Goal: Information Seeking & Learning: Learn about a topic

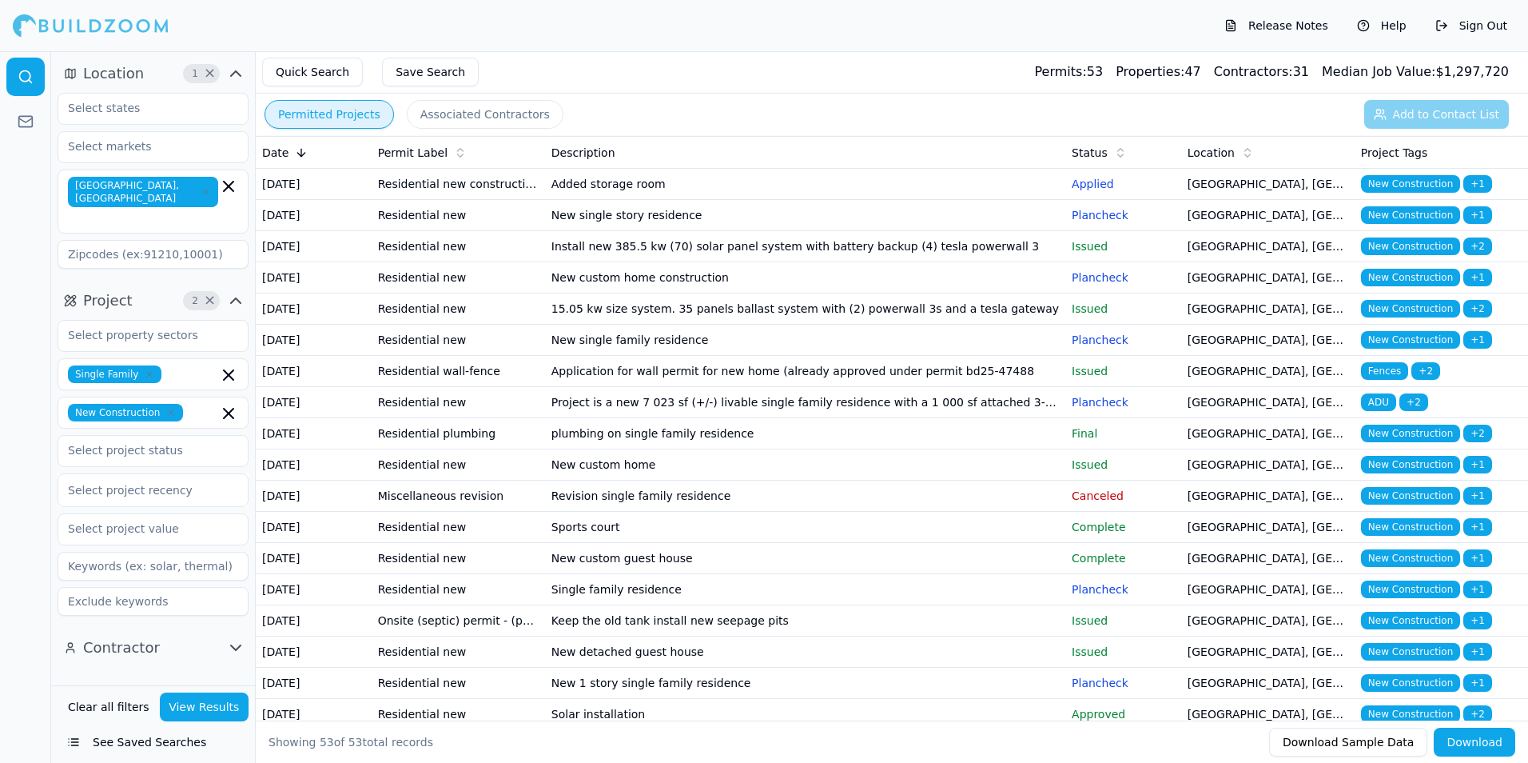
click at [729, 195] on td "Added storage room" at bounding box center [805, 184] width 520 height 31
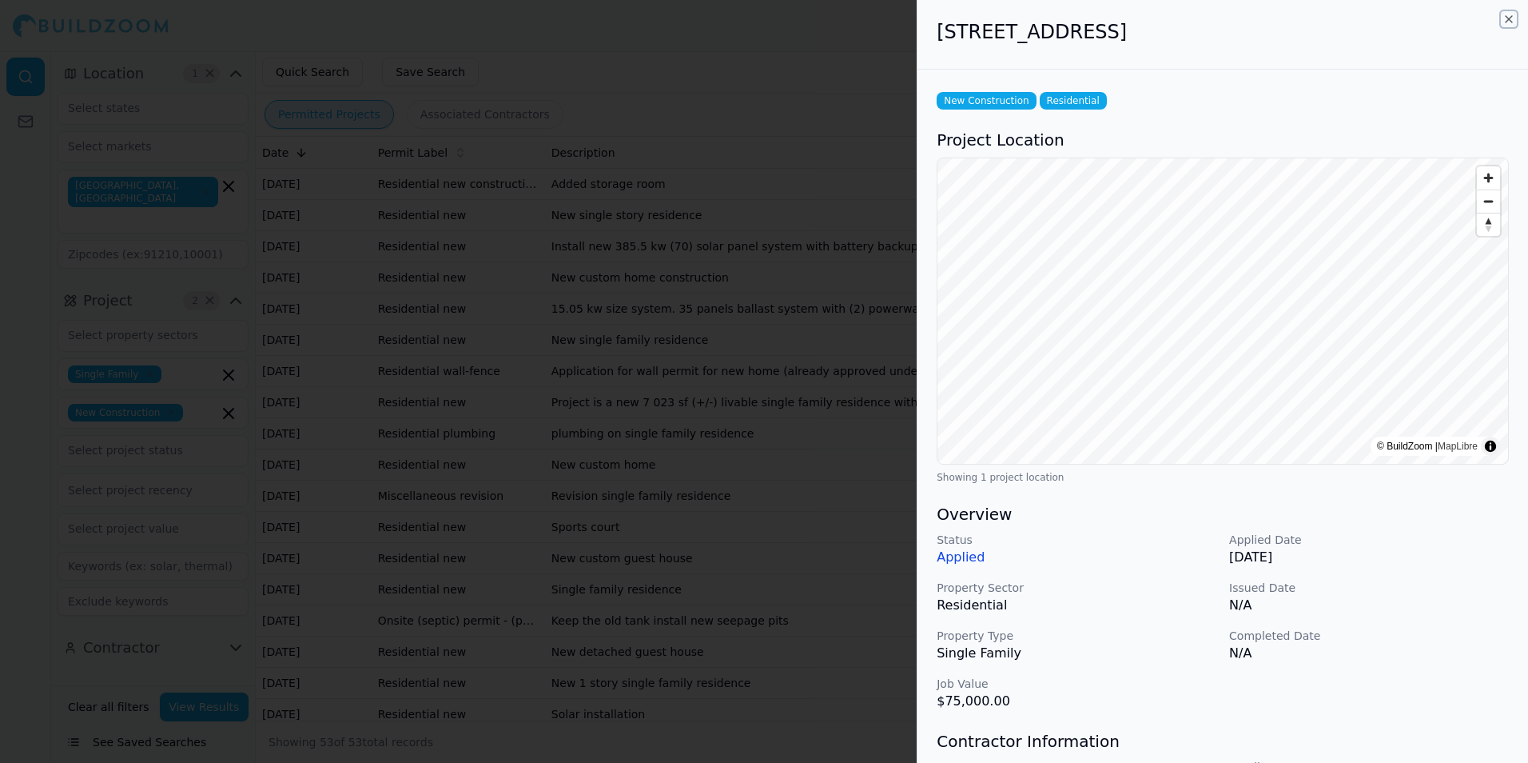
click at [1506, 21] on icon "button" at bounding box center [1509, 19] width 13 height 13
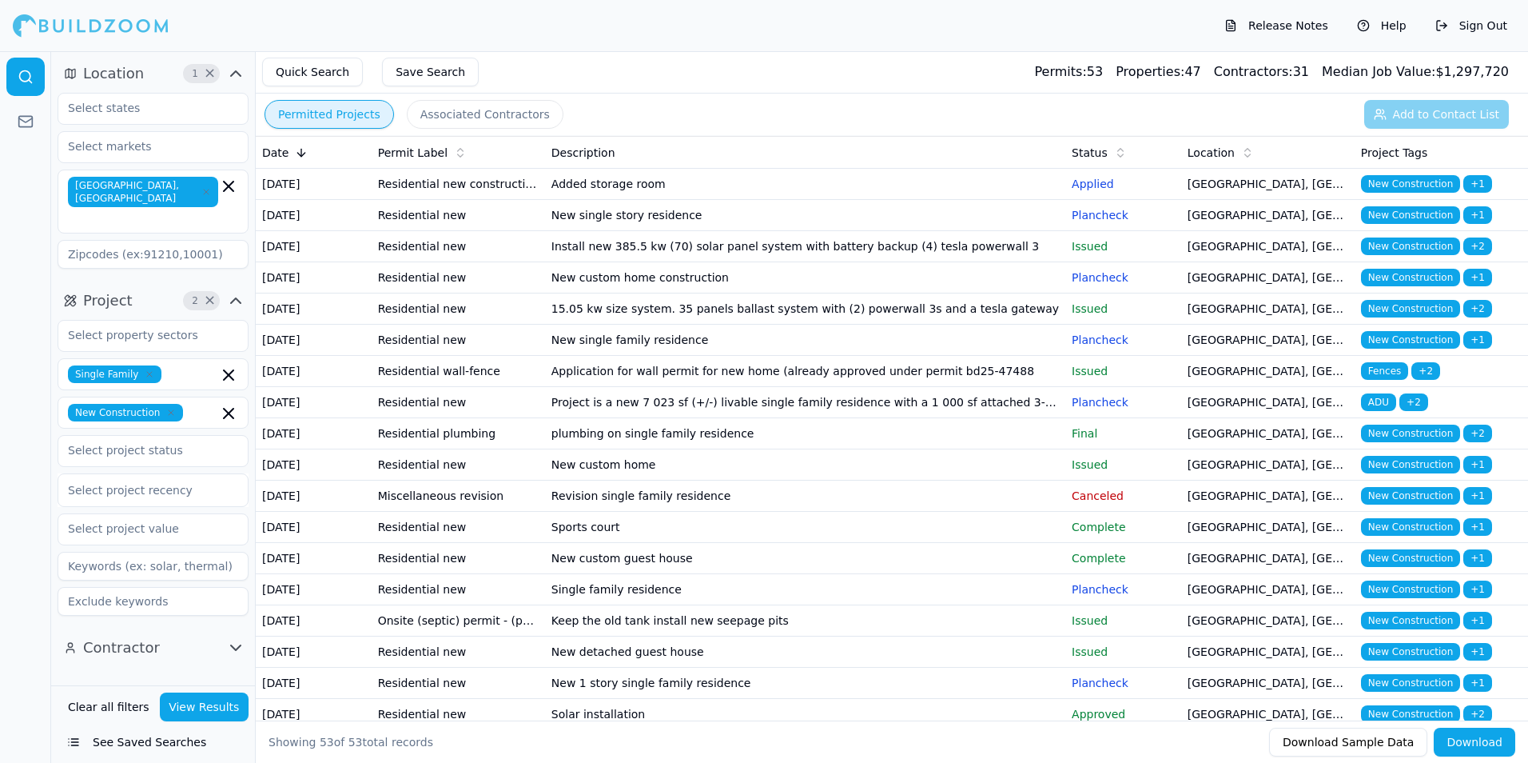
click at [996, 231] on td "New single story residence" at bounding box center [805, 215] width 520 height 31
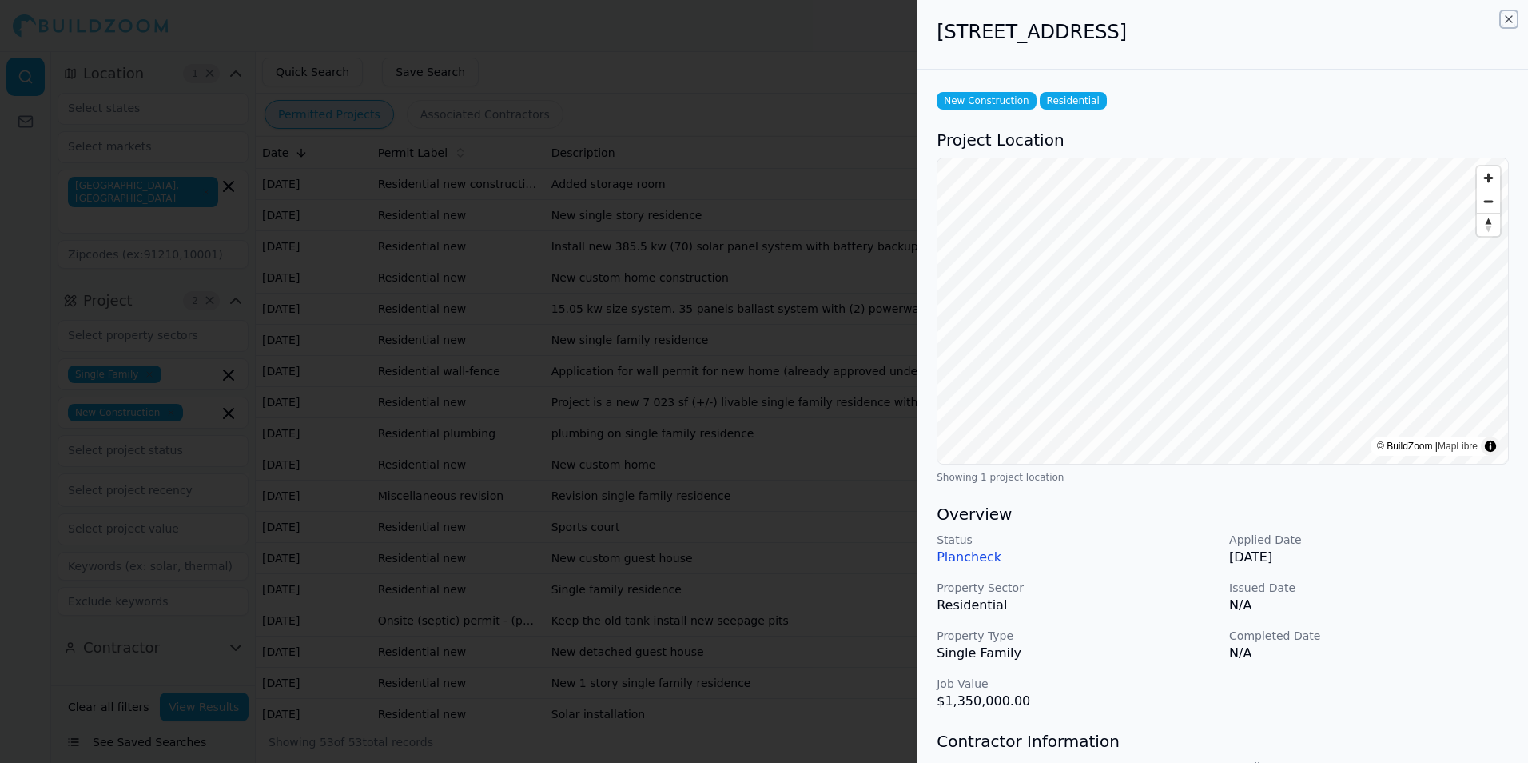
click at [1507, 20] on icon "button" at bounding box center [1509, 19] width 13 height 13
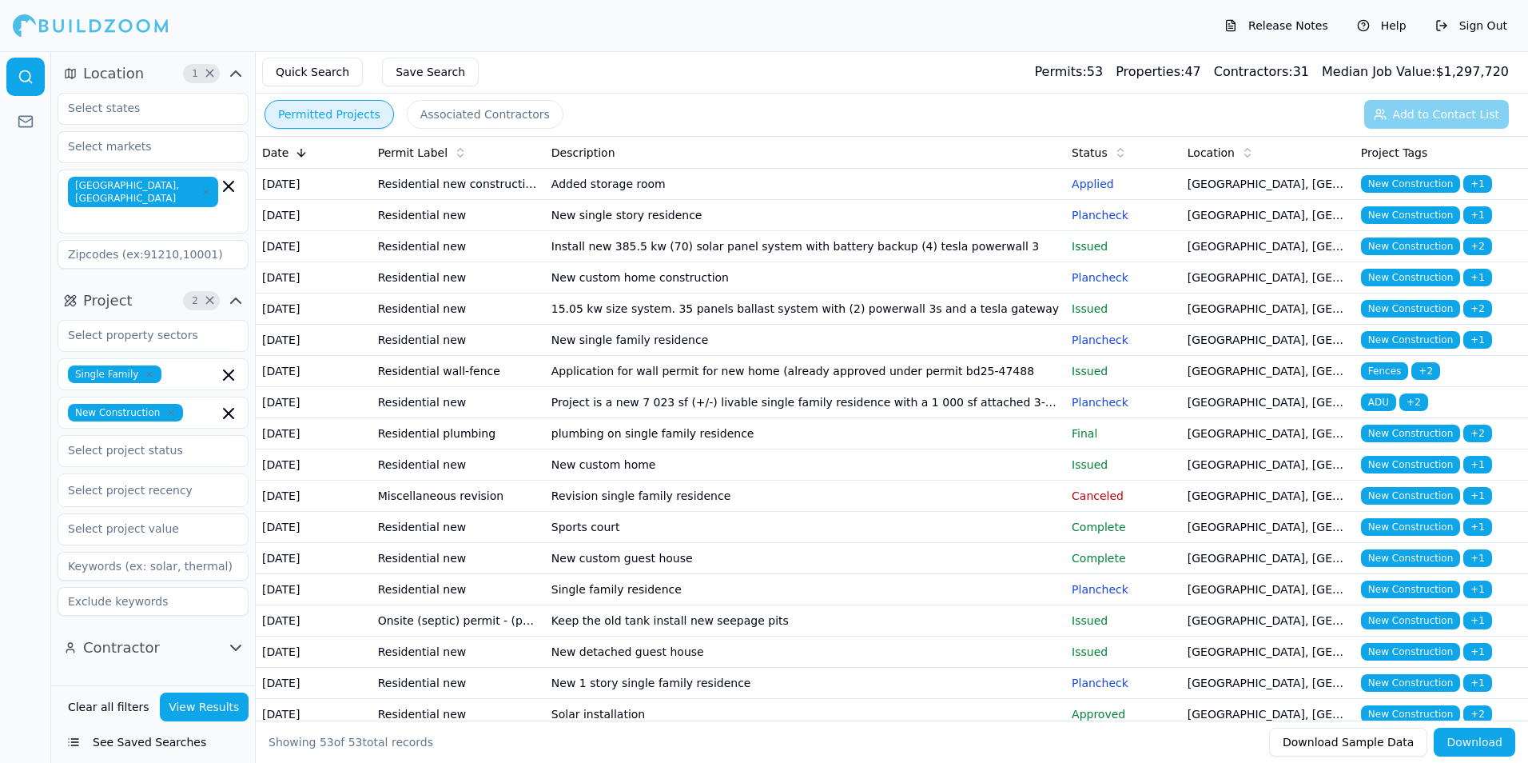
click at [807, 262] on td "Install new 385.5 kw (70) solar panel system with battery backup (4) tesla powe…" at bounding box center [805, 246] width 520 height 31
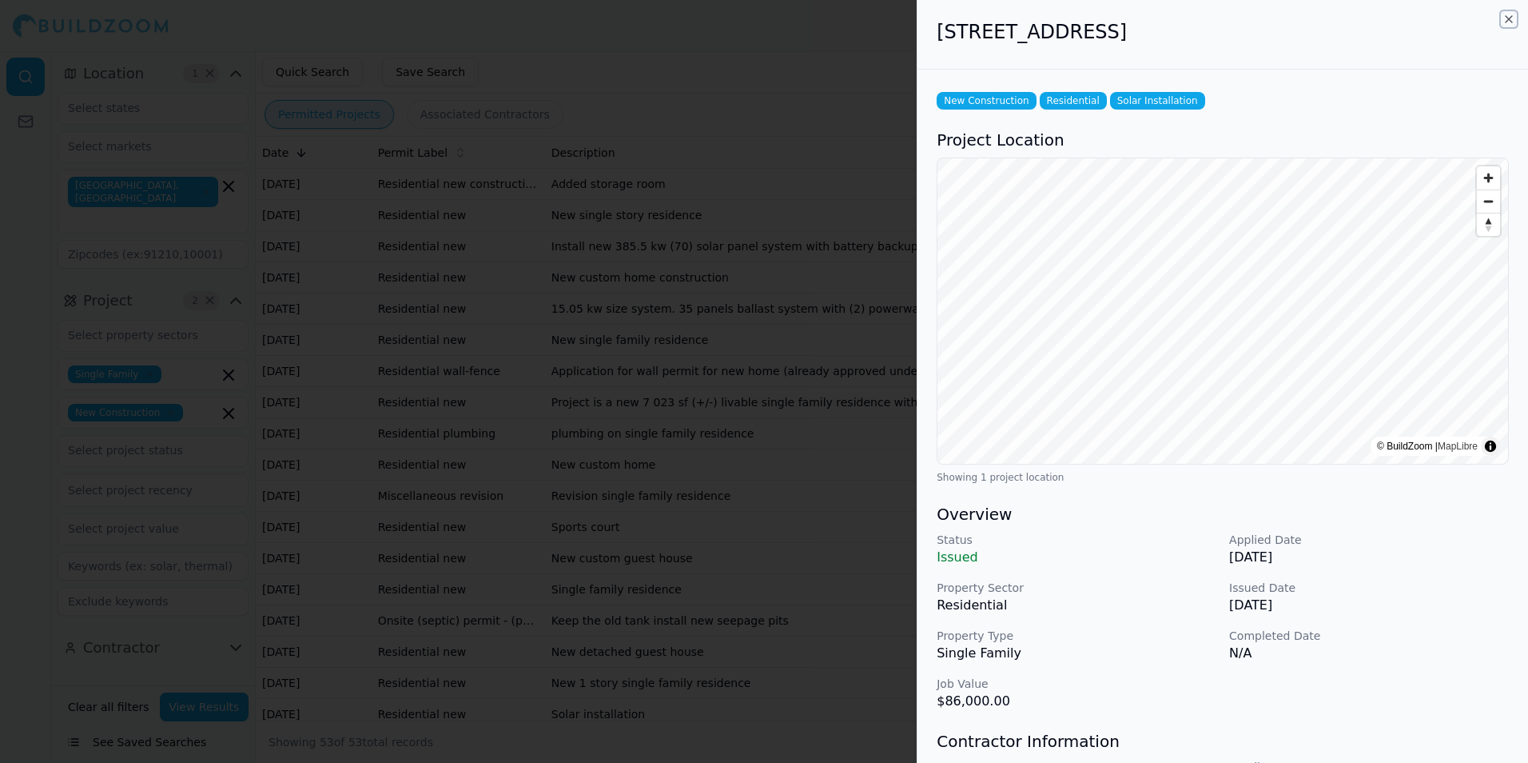
click at [1508, 18] on icon "button" at bounding box center [1509, 19] width 13 height 13
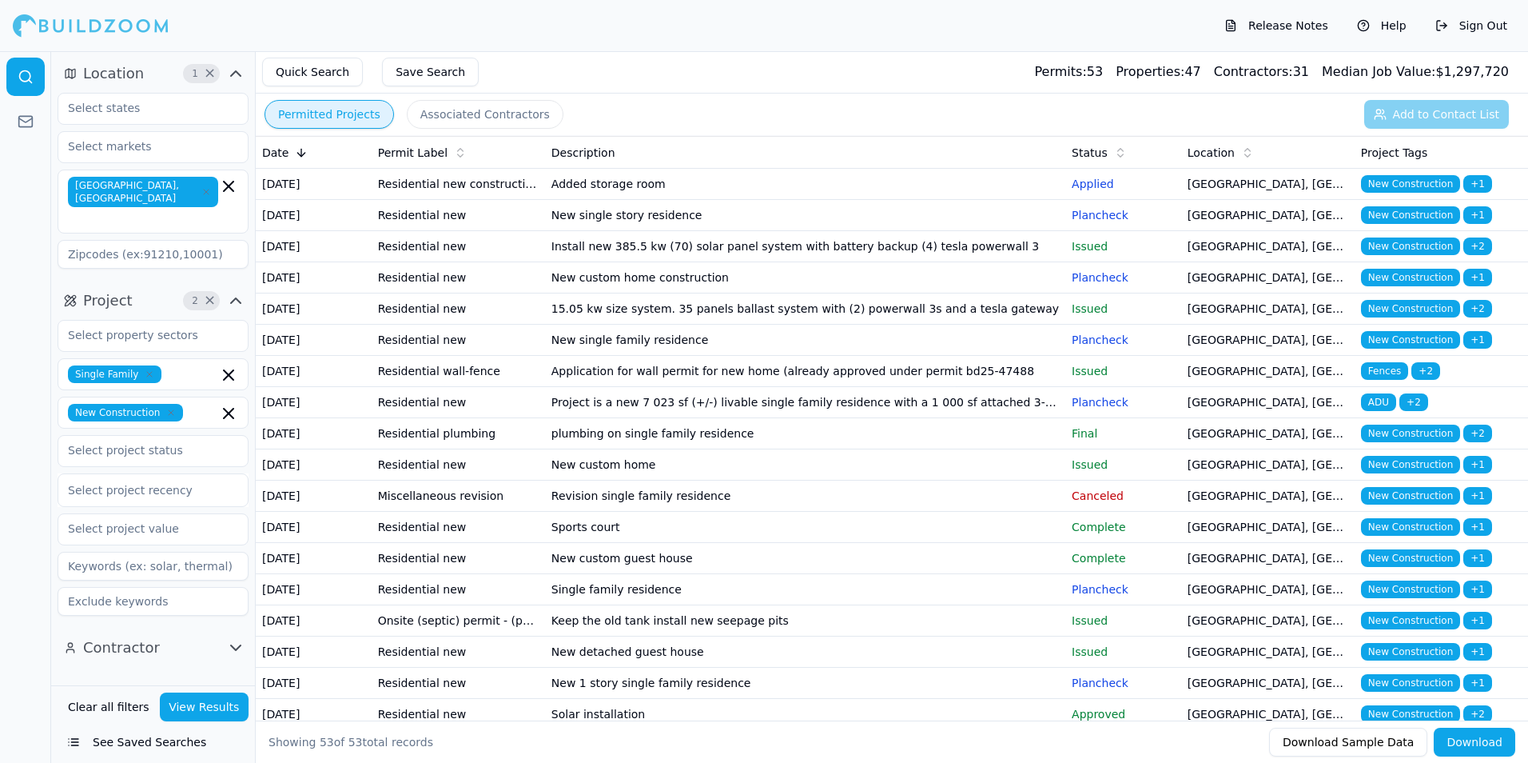
click at [851, 293] on td "New custom home construction" at bounding box center [805, 277] width 520 height 31
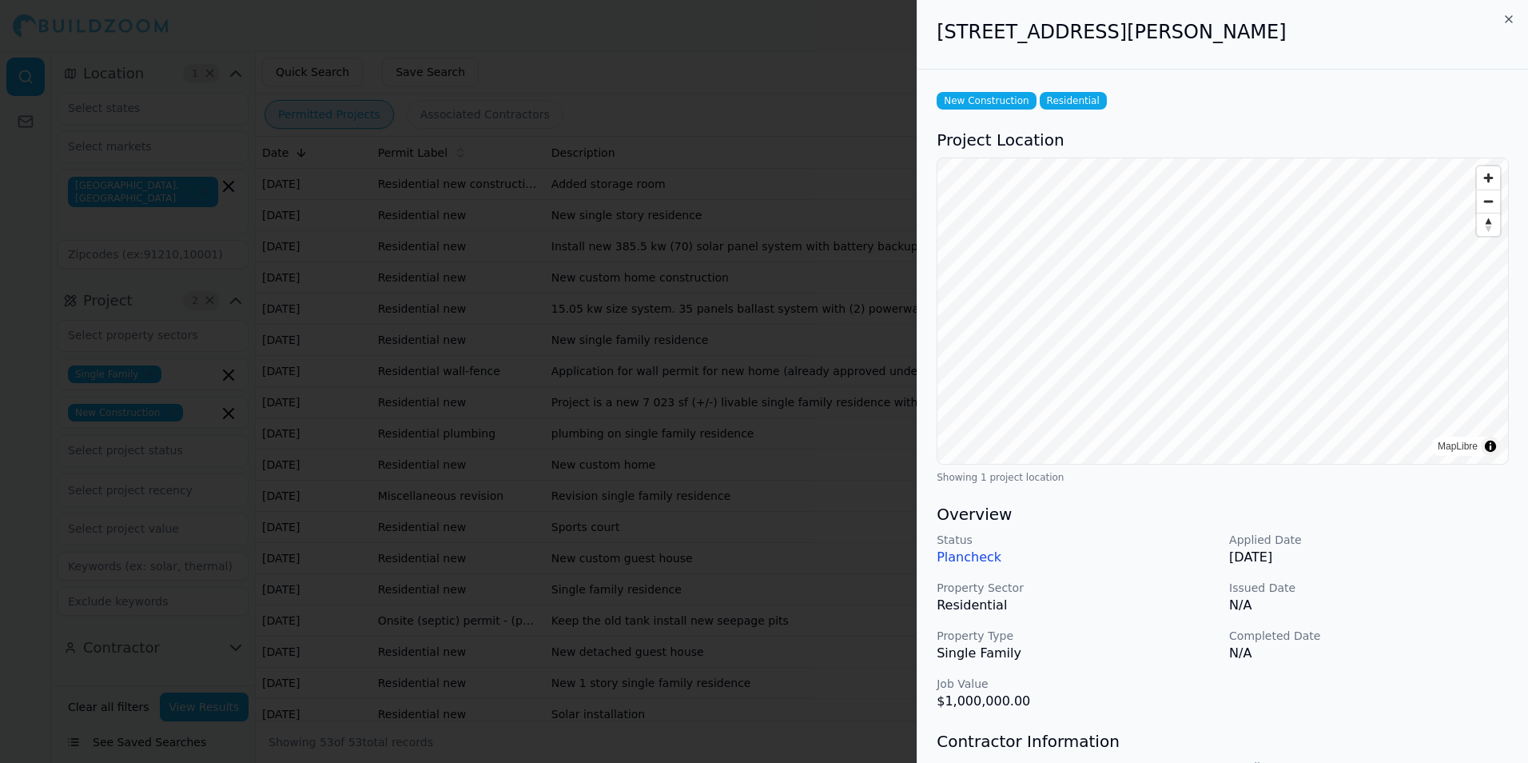
scroll to position [160, 0]
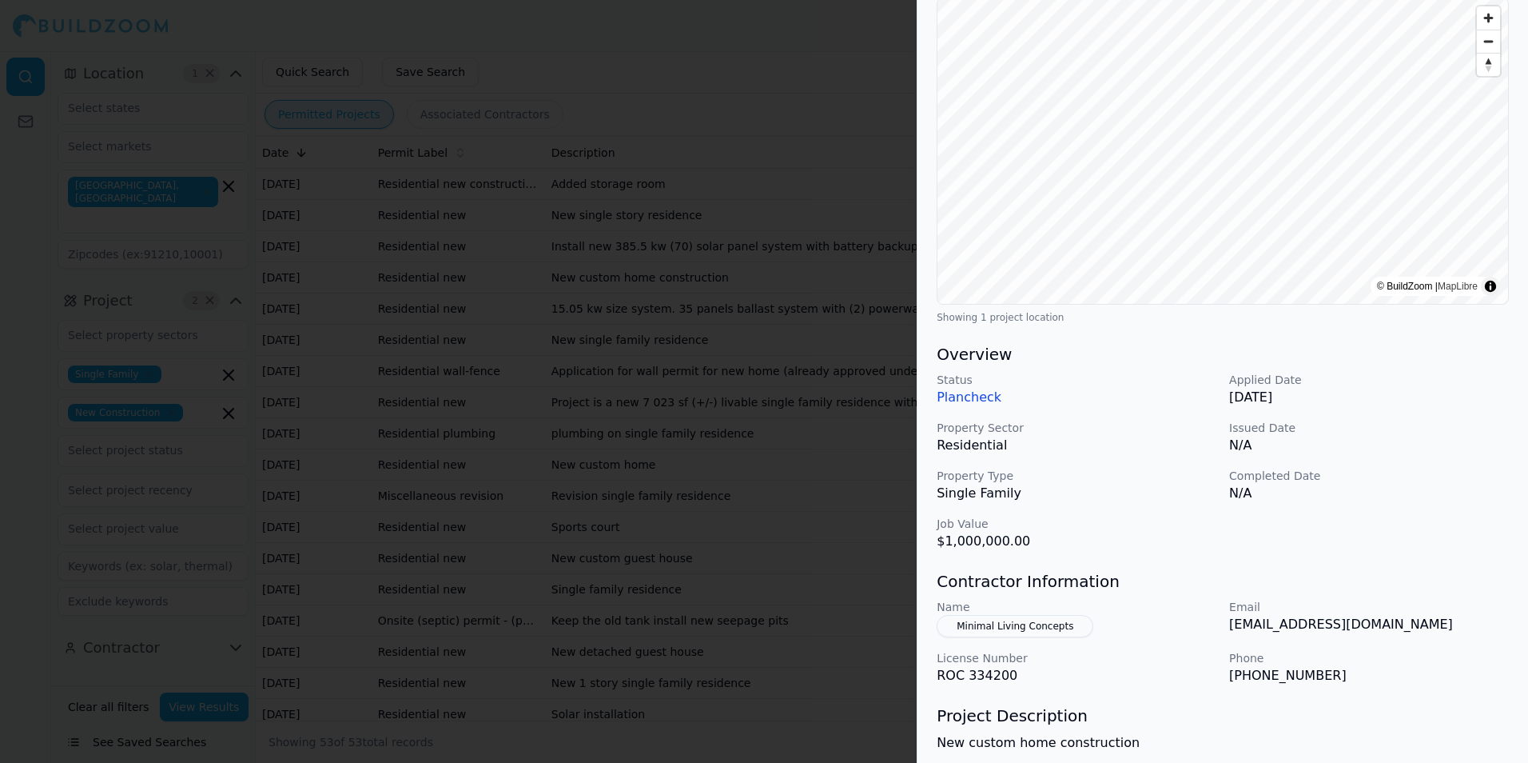
click at [1443, 396] on p "[DATE]" at bounding box center [1369, 397] width 280 height 19
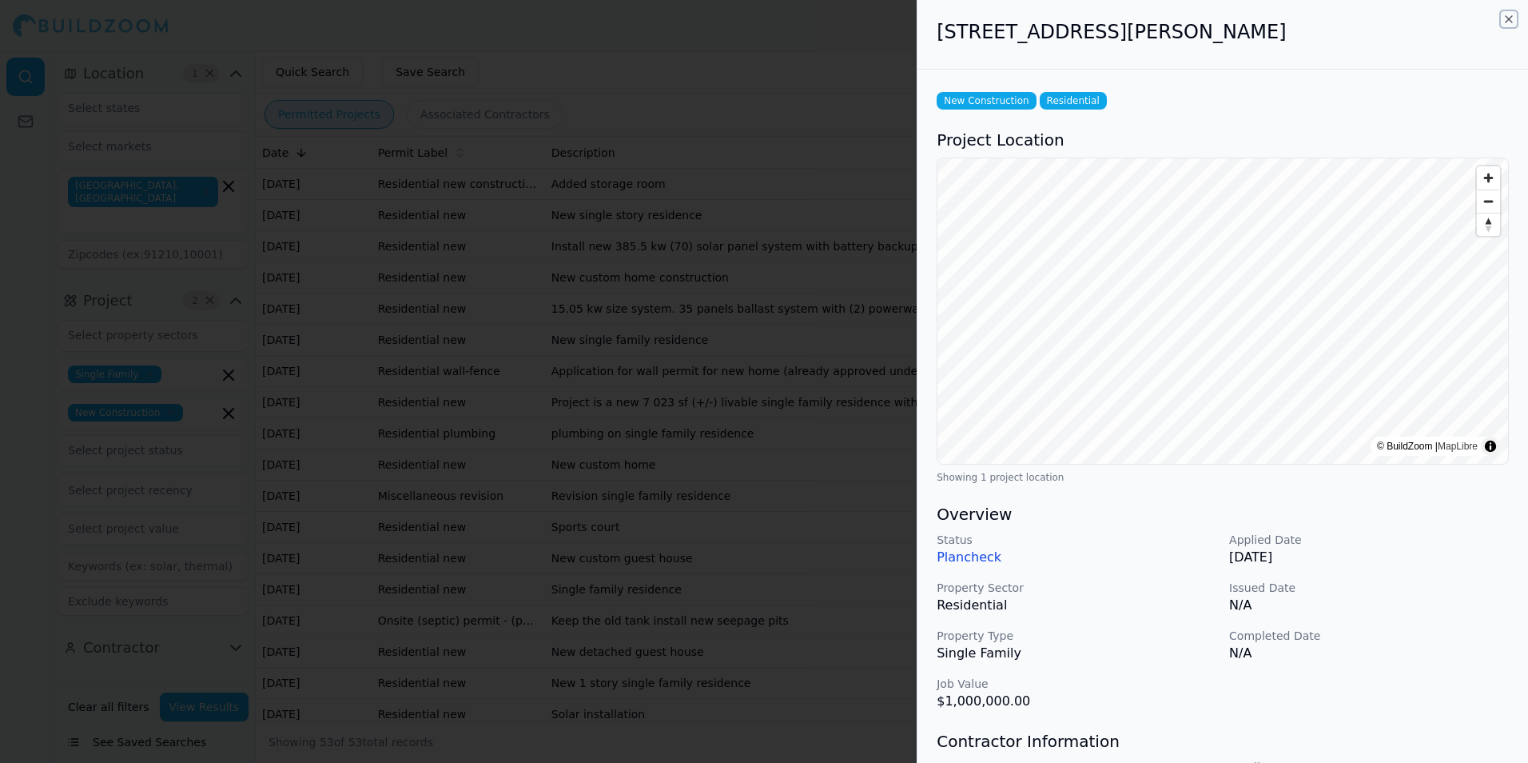
click at [1509, 18] on icon "button" at bounding box center [1509, 19] width 13 height 13
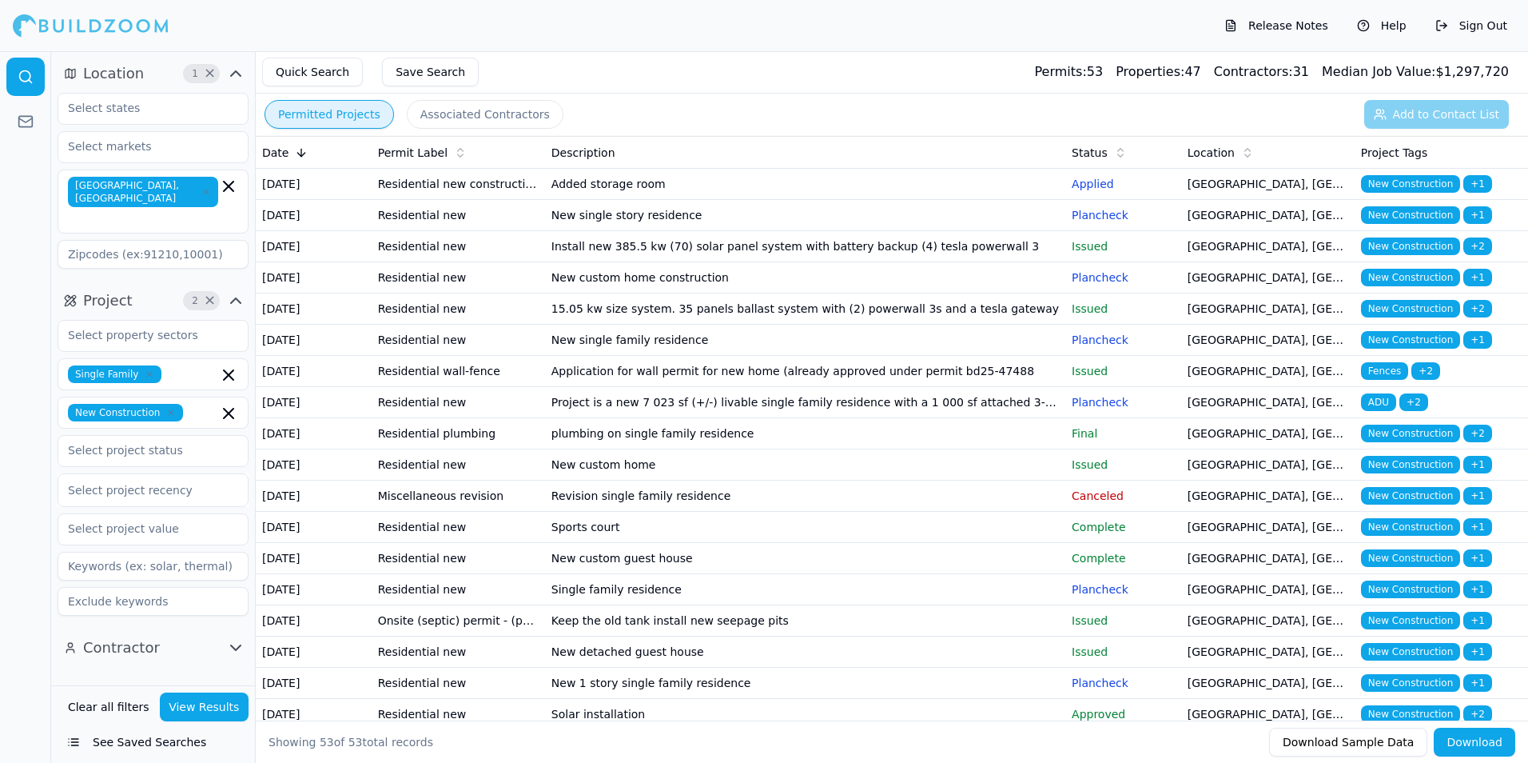
click at [823, 325] on td "15.05 kw size system. 35 panels ballast system with (2) powerwall 3s and a tesl…" at bounding box center [805, 308] width 520 height 31
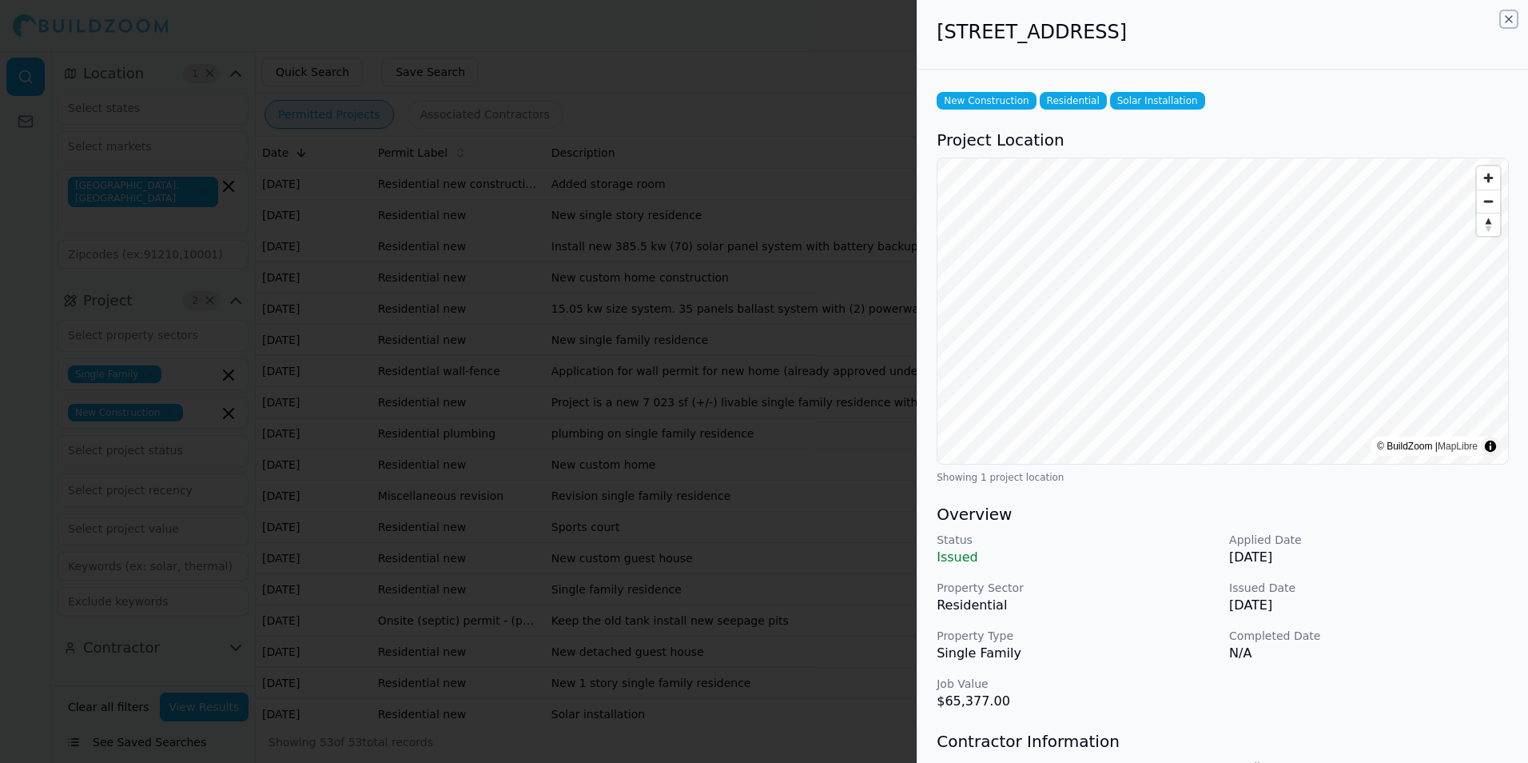
click at [1507, 22] on icon "button" at bounding box center [1509, 19] width 6 height 6
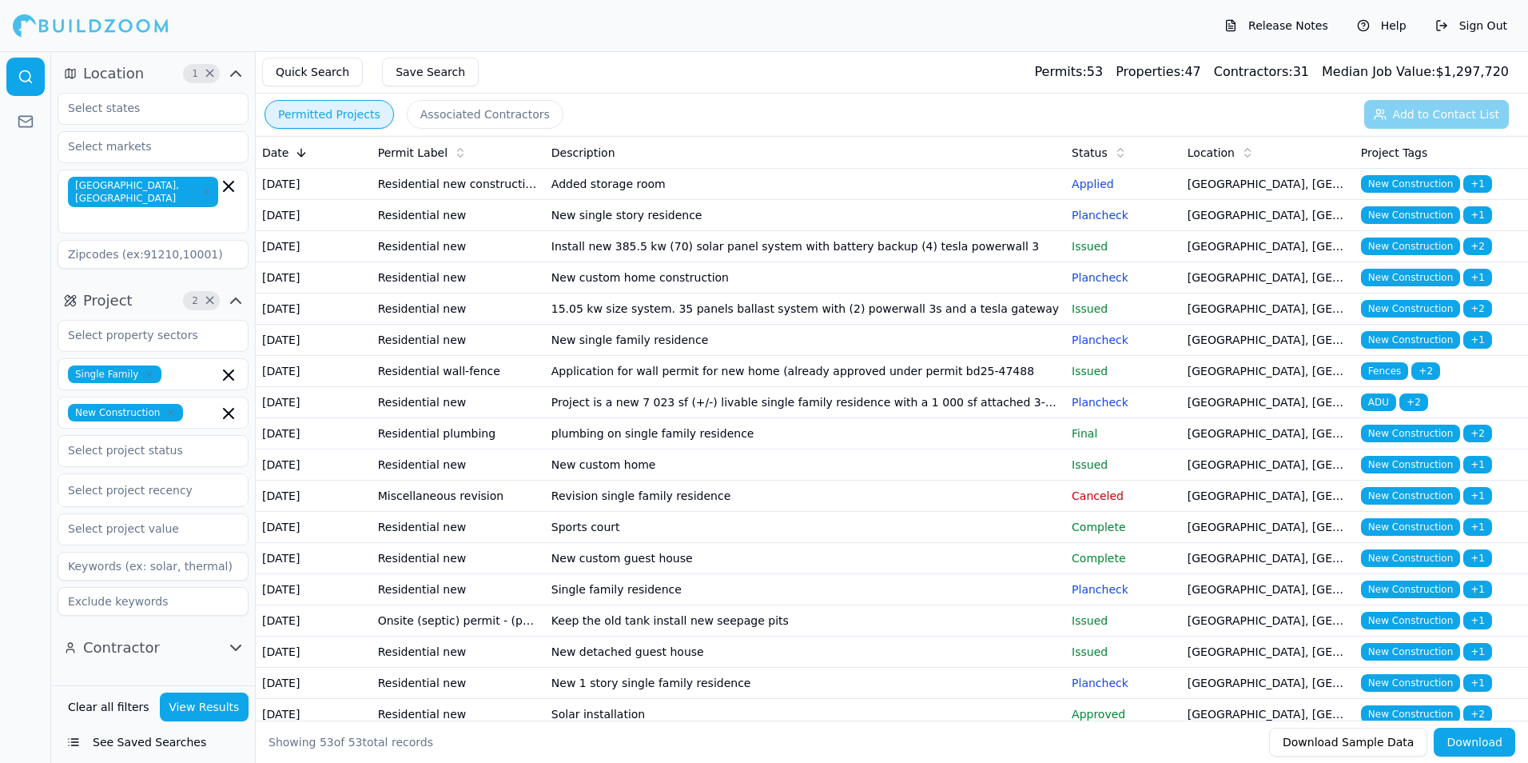
click at [946, 356] on td "New single family residence" at bounding box center [805, 340] width 520 height 31
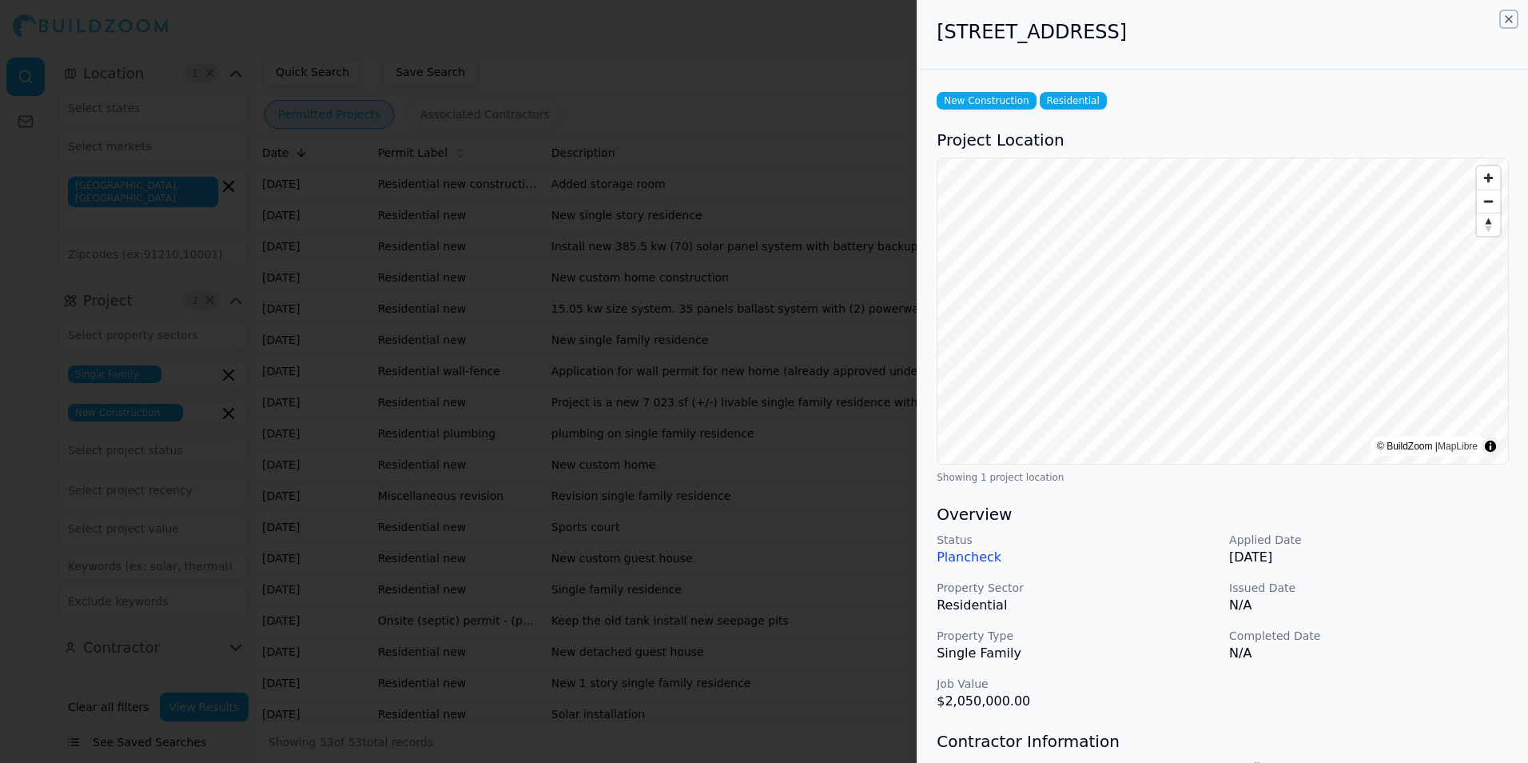
click at [1509, 23] on icon "button" at bounding box center [1509, 19] width 13 height 13
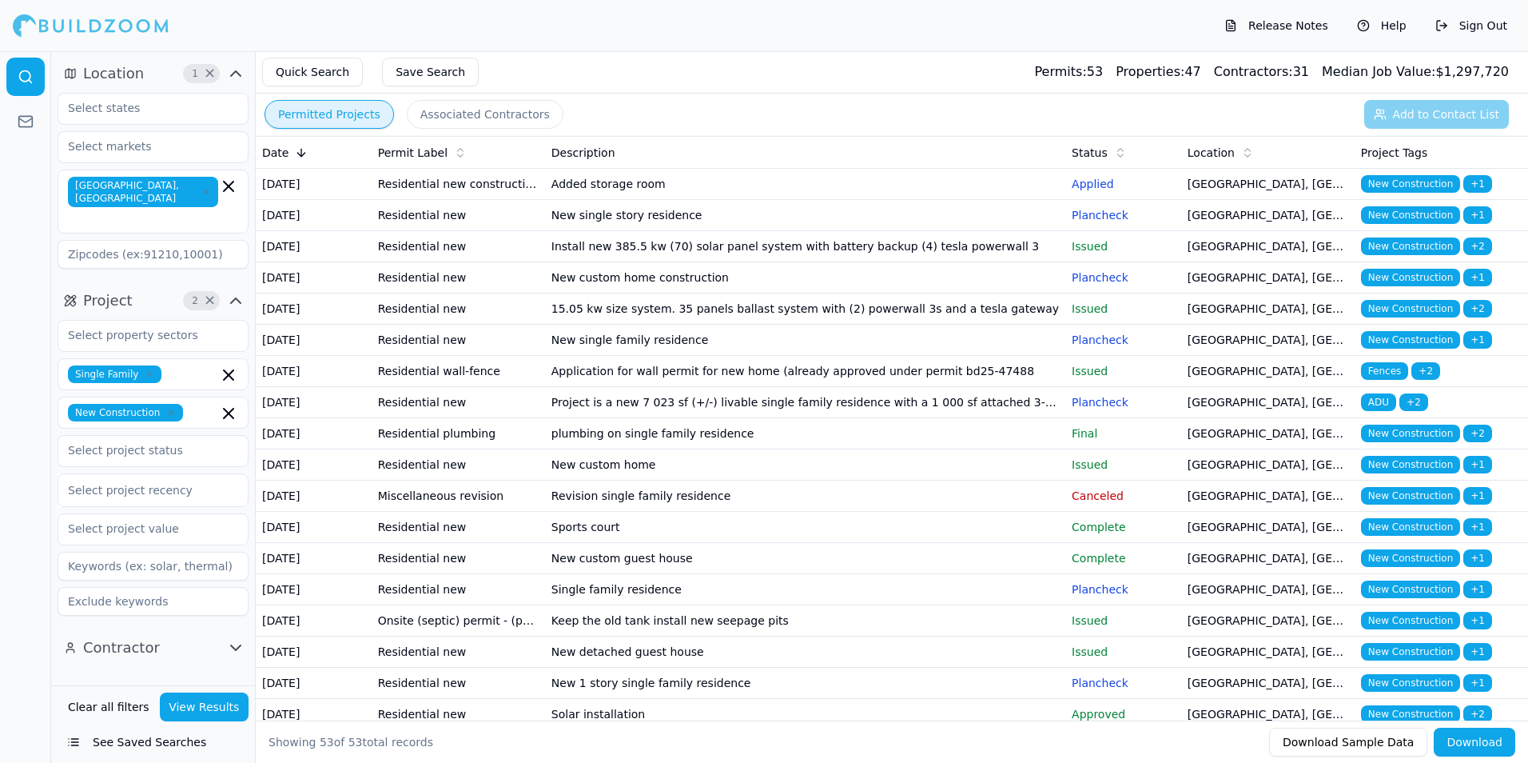
click at [806, 387] on td "Application for wall permit for new home (already approved under permit bd25-47…" at bounding box center [805, 371] width 520 height 31
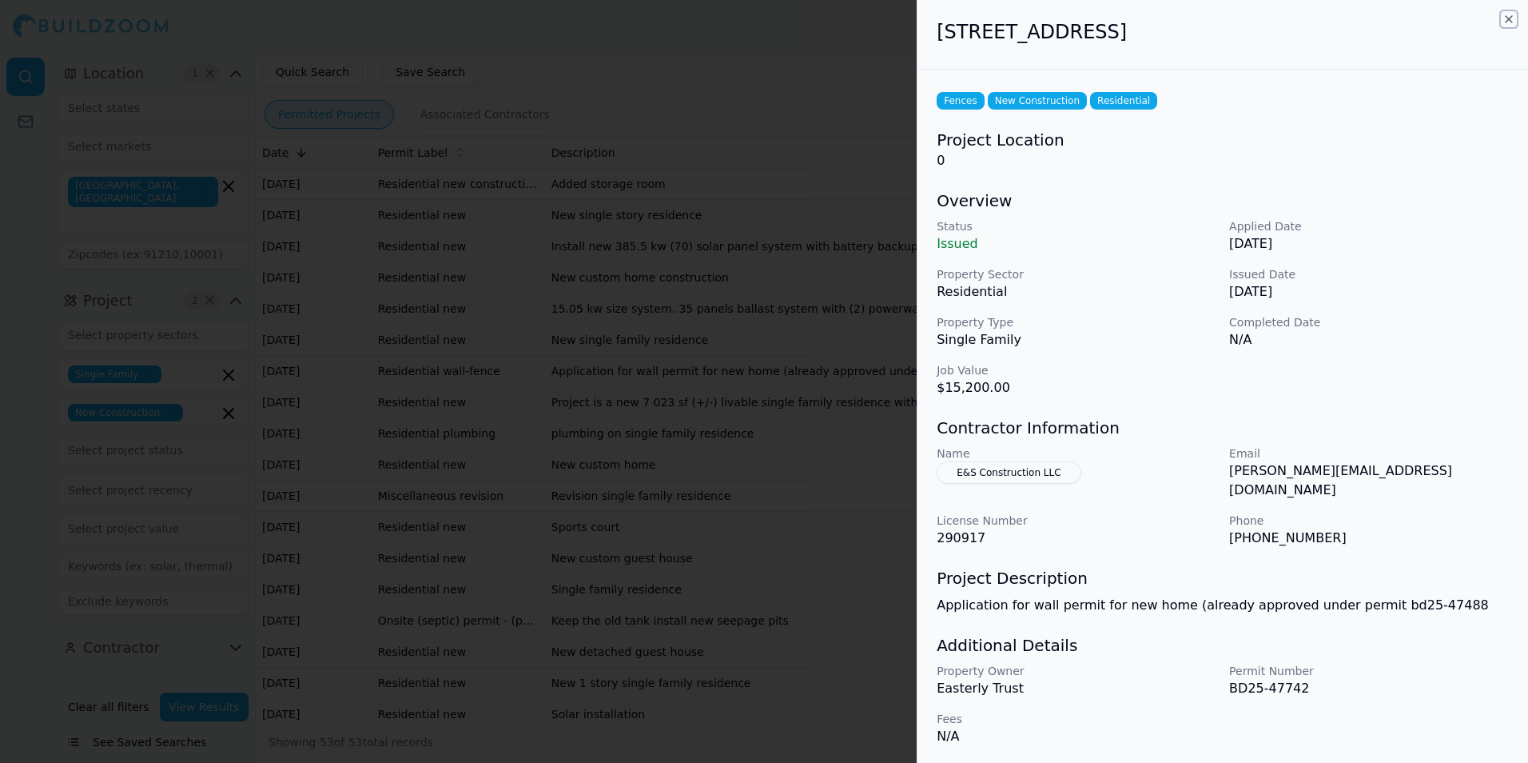
click at [1506, 18] on icon "button" at bounding box center [1509, 19] width 13 height 13
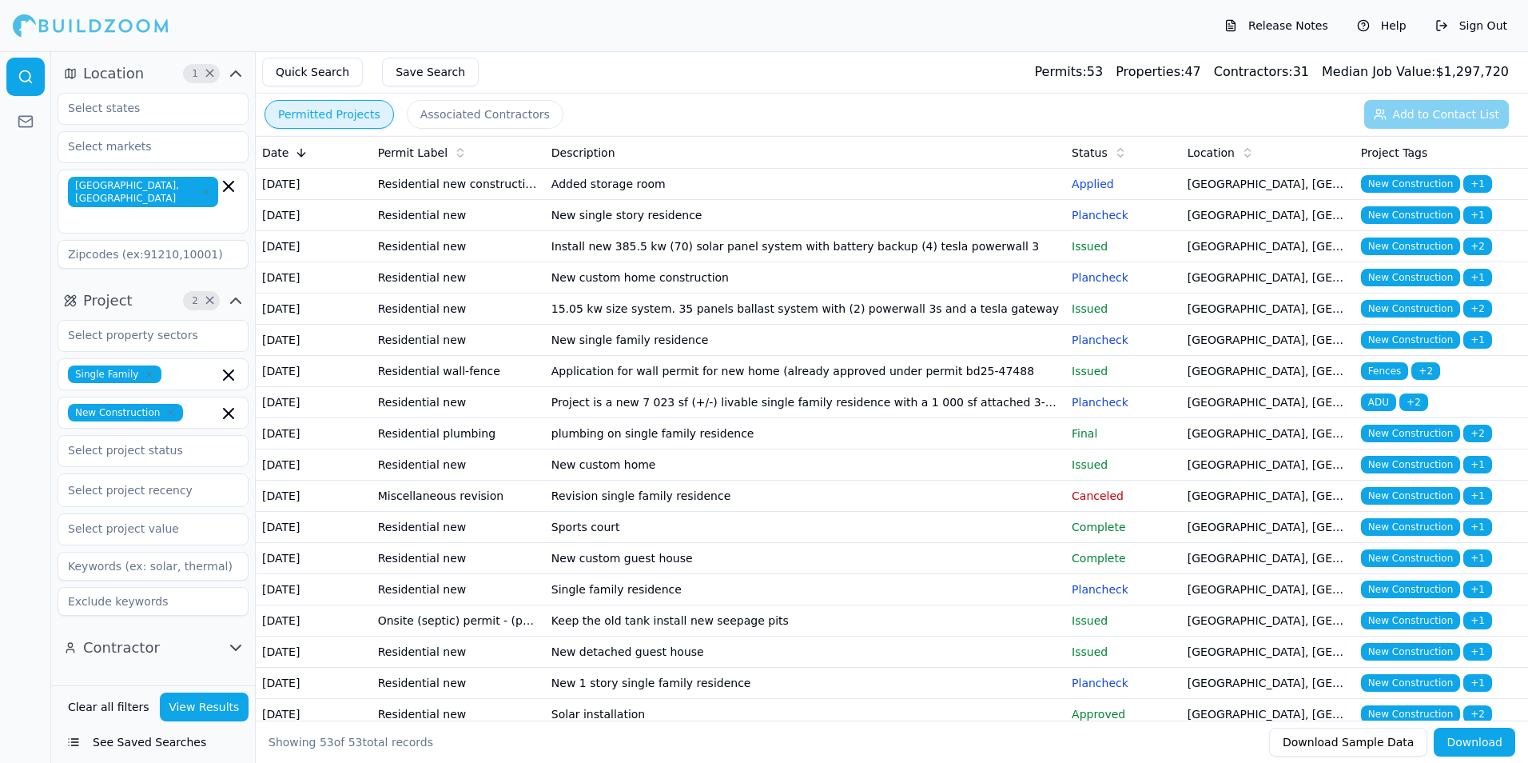
click at [959, 418] on td "Project is a new 7 023 sf (+/-) livable single family residence with a 1 000 sf…" at bounding box center [805, 402] width 520 height 31
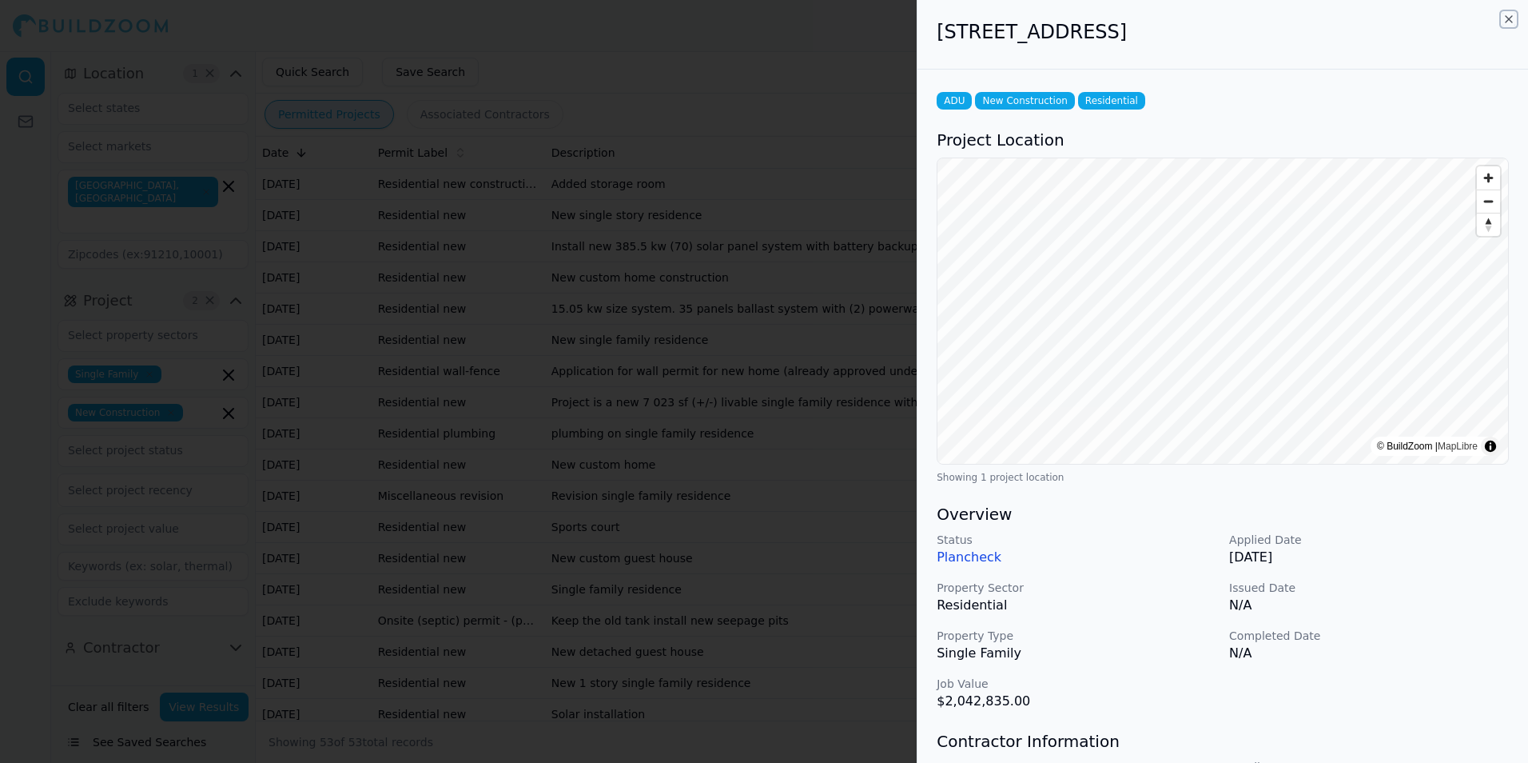
click at [1506, 16] on icon "button" at bounding box center [1509, 19] width 13 height 13
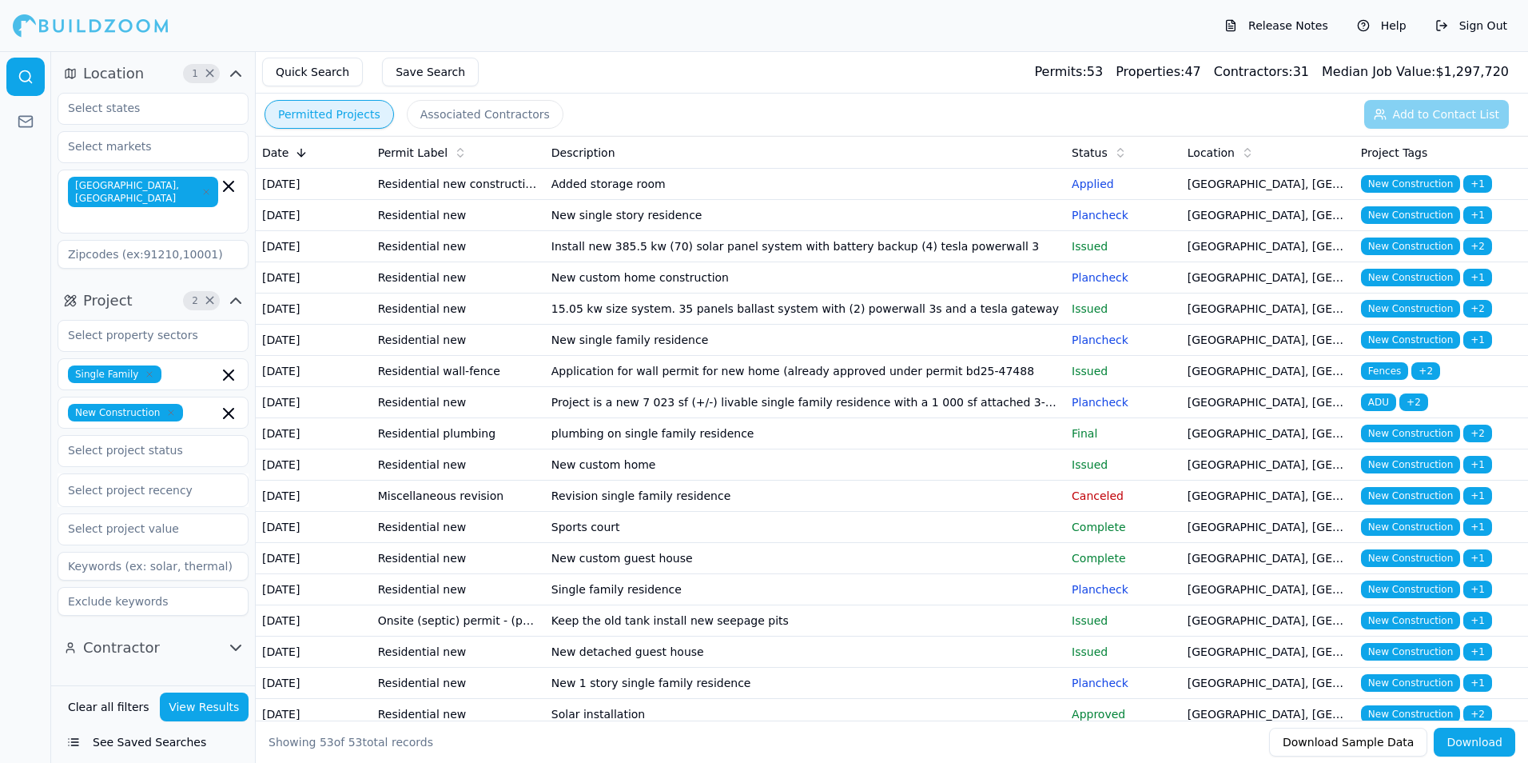
click at [987, 449] on td "plumbing on single family residence" at bounding box center [805, 433] width 520 height 31
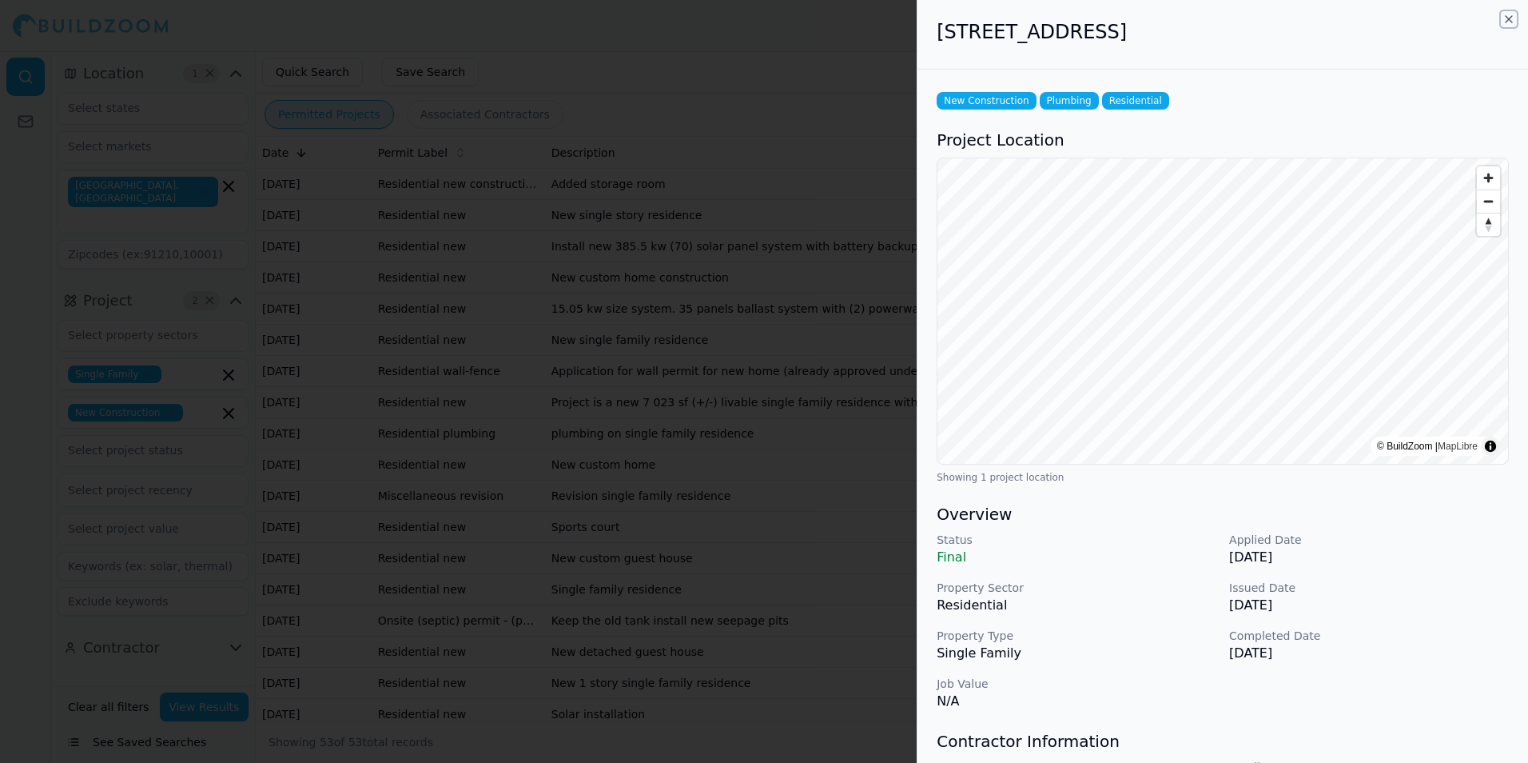
click at [1507, 18] on icon "button" at bounding box center [1509, 19] width 13 height 13
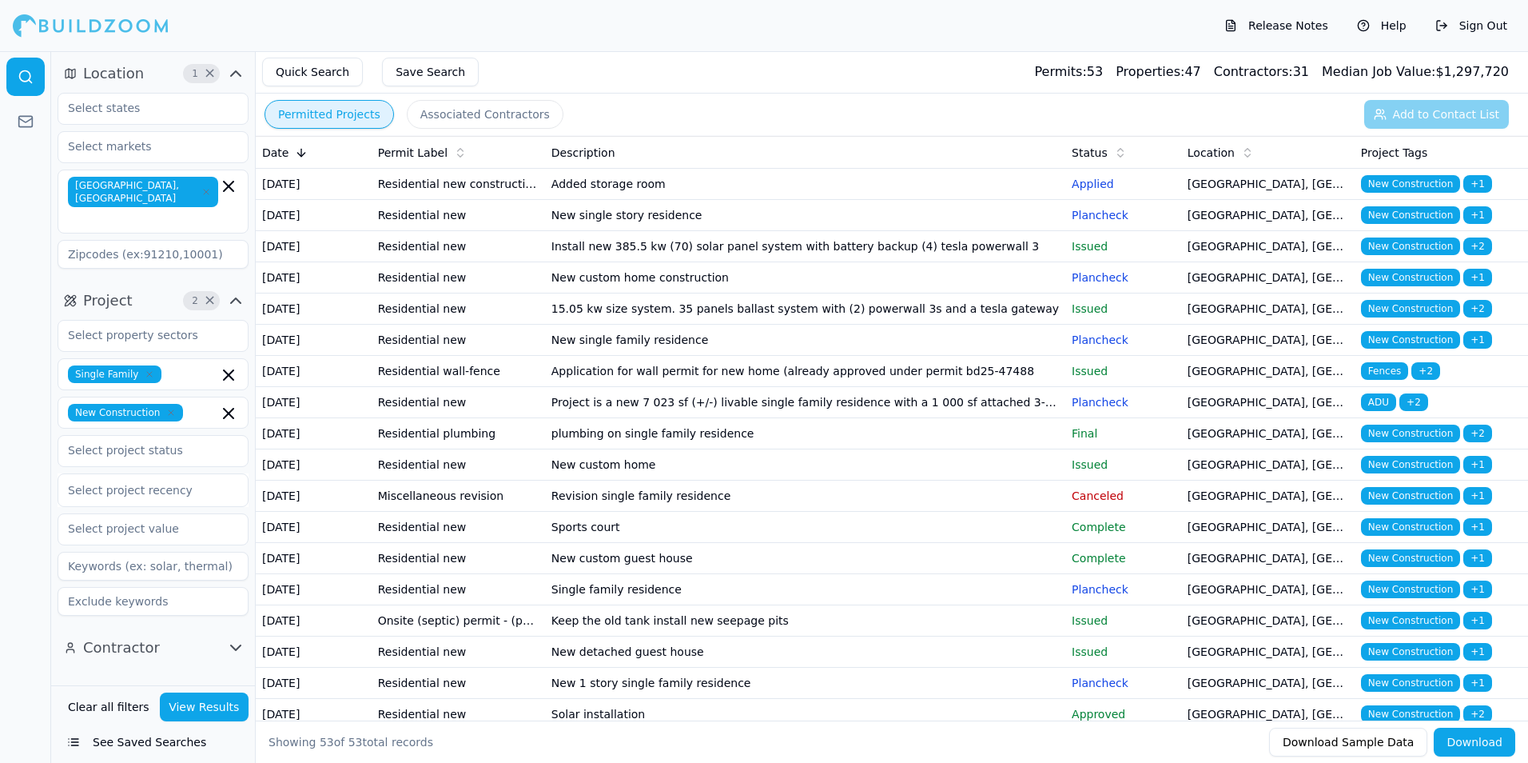
click at [899, 480] on td "New custom home" at bounding box center [805, 464] width 520 height 31
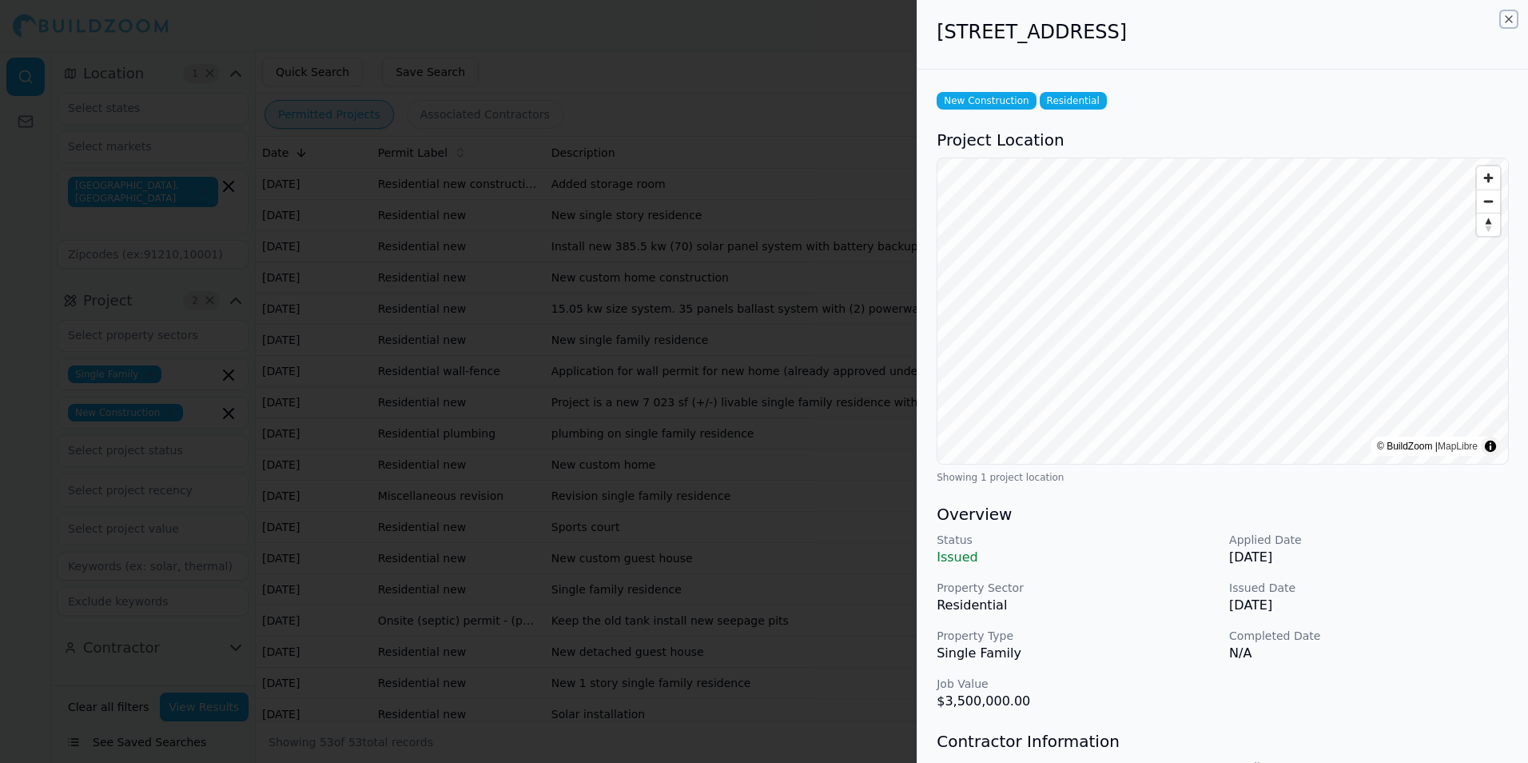
click at [1509, 22] on icon "button" at bounding box center [1509, 19] width 13 height 13
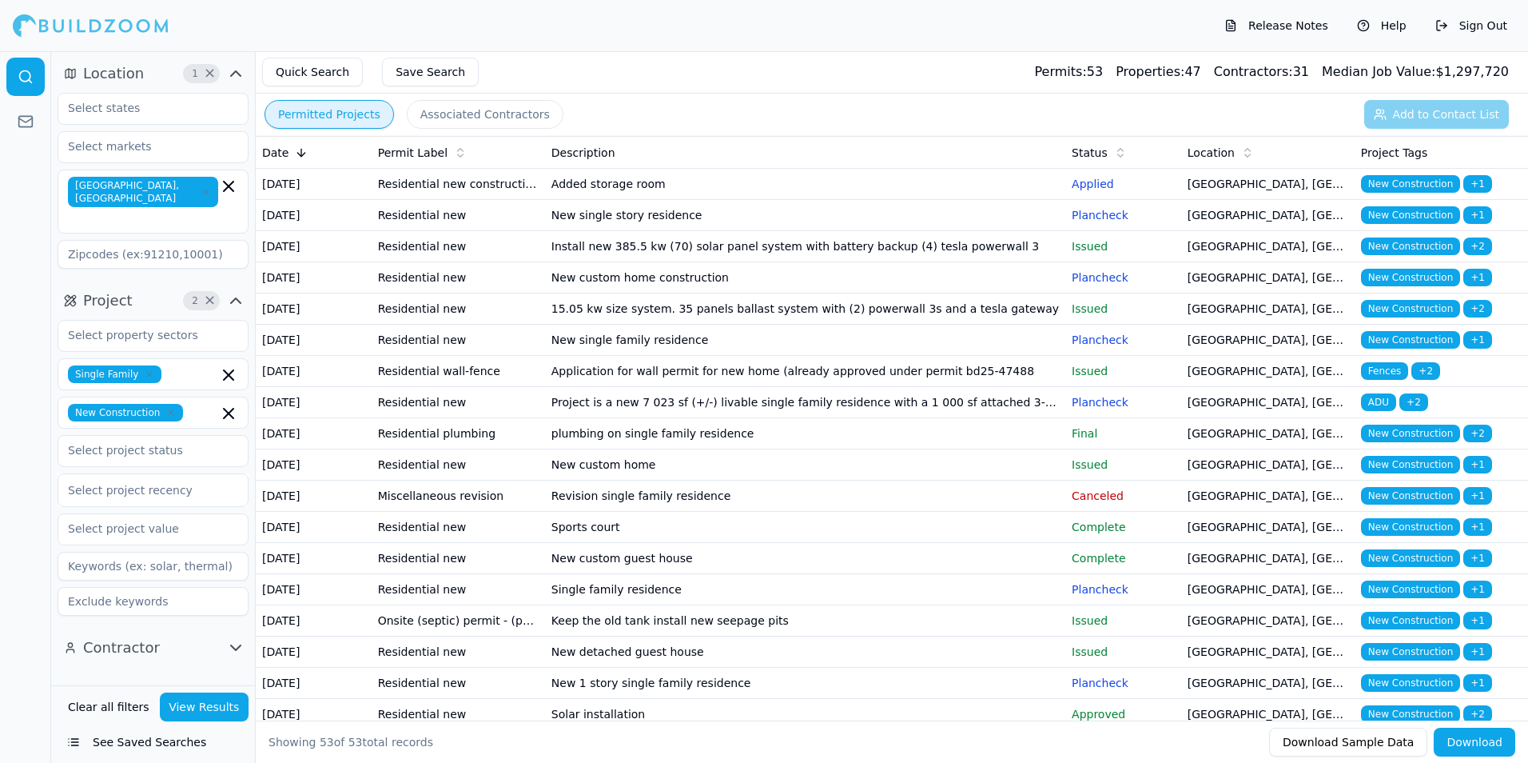
click at [1076, 512] on td "Canceled" at bounding box center [1124, 495] width 116 height 31
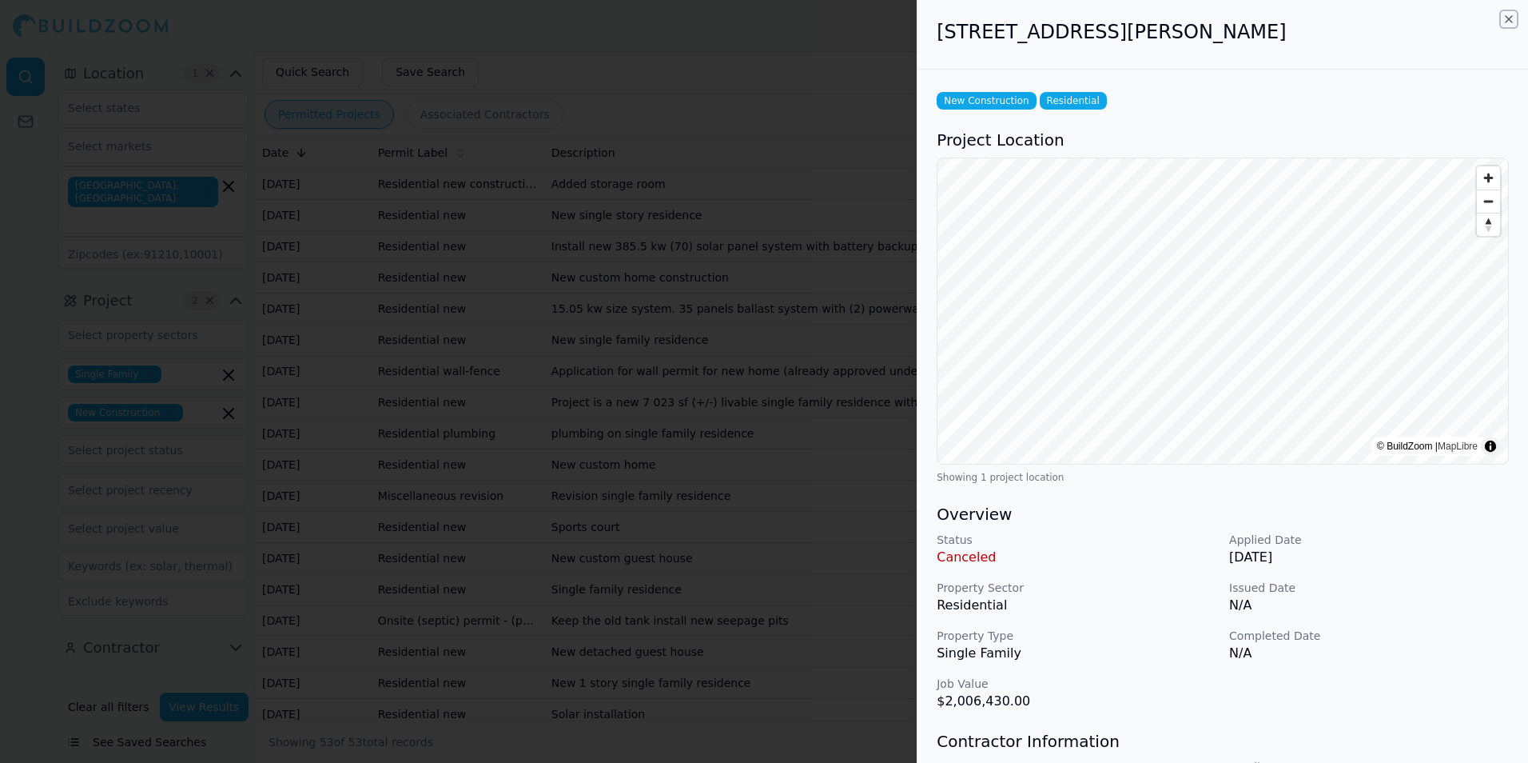
drag, startPoint x: 1510, startPoint y: 19, endPoint x: 1111, endPoint y: 494, distance: 620.1
click at [1510, 19] on icon "button" at bounding box center [1509, 19] width 13 height 13
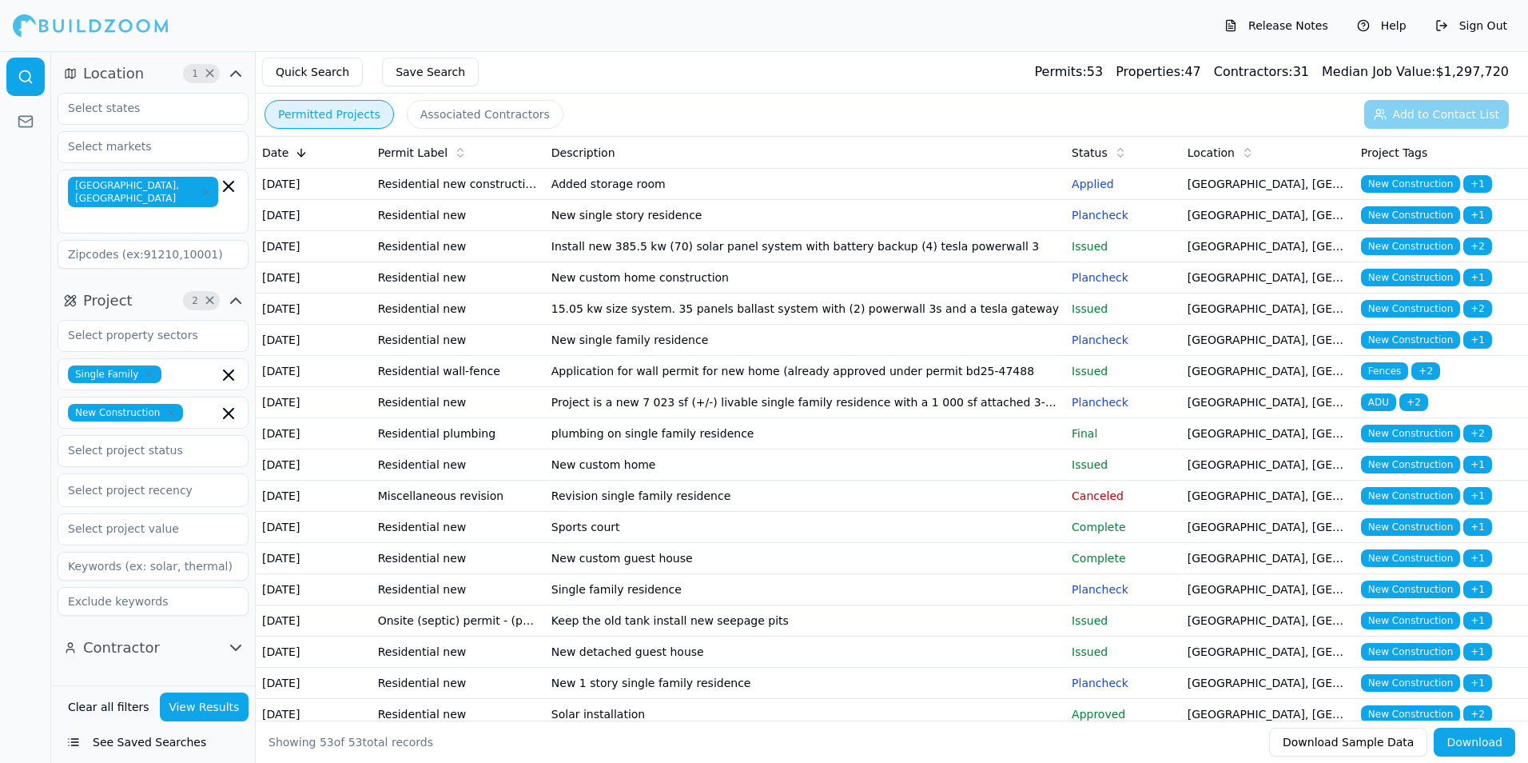
click at [901, 293] on td "New custom home construction" at bounding box center [805, 277] width 520 height 31
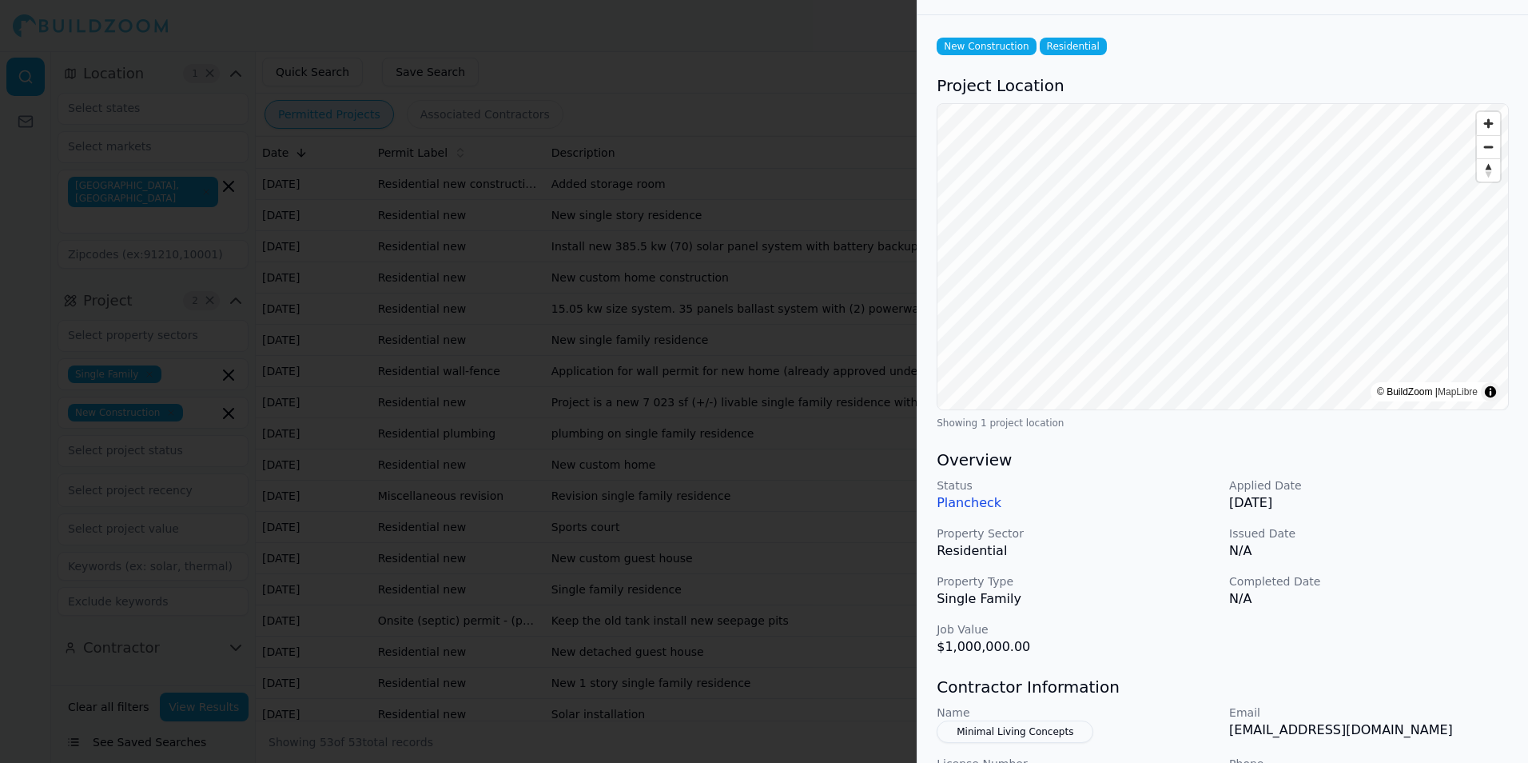
scroll to position [160, 0]
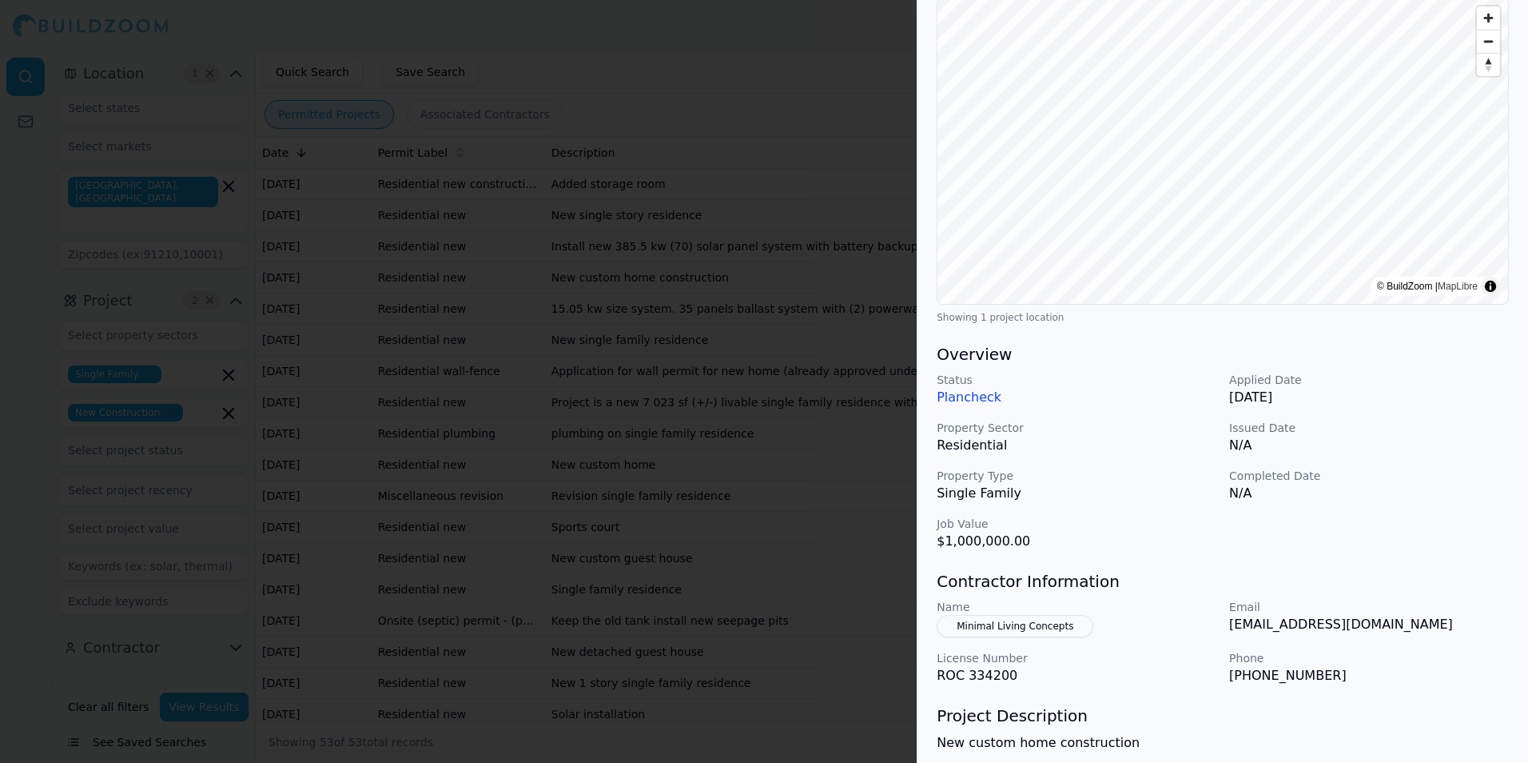
click at [1472, 502] on div "Status Plancheck Applied Date [DATE] Property Sector Residential Issued Date N/…" at bounding box center [1223, 461] width 572 height 179
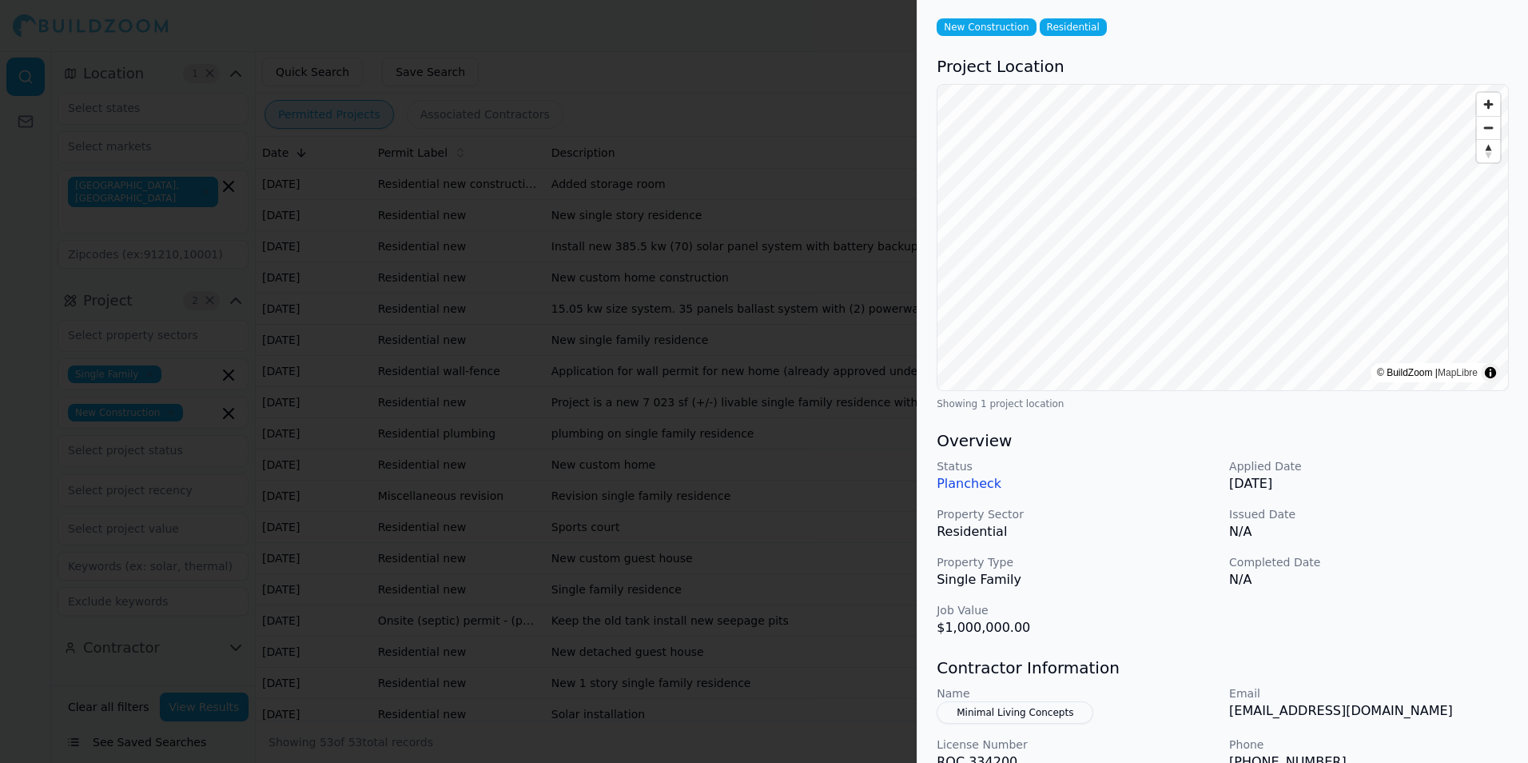
scroll to position [0, 0]
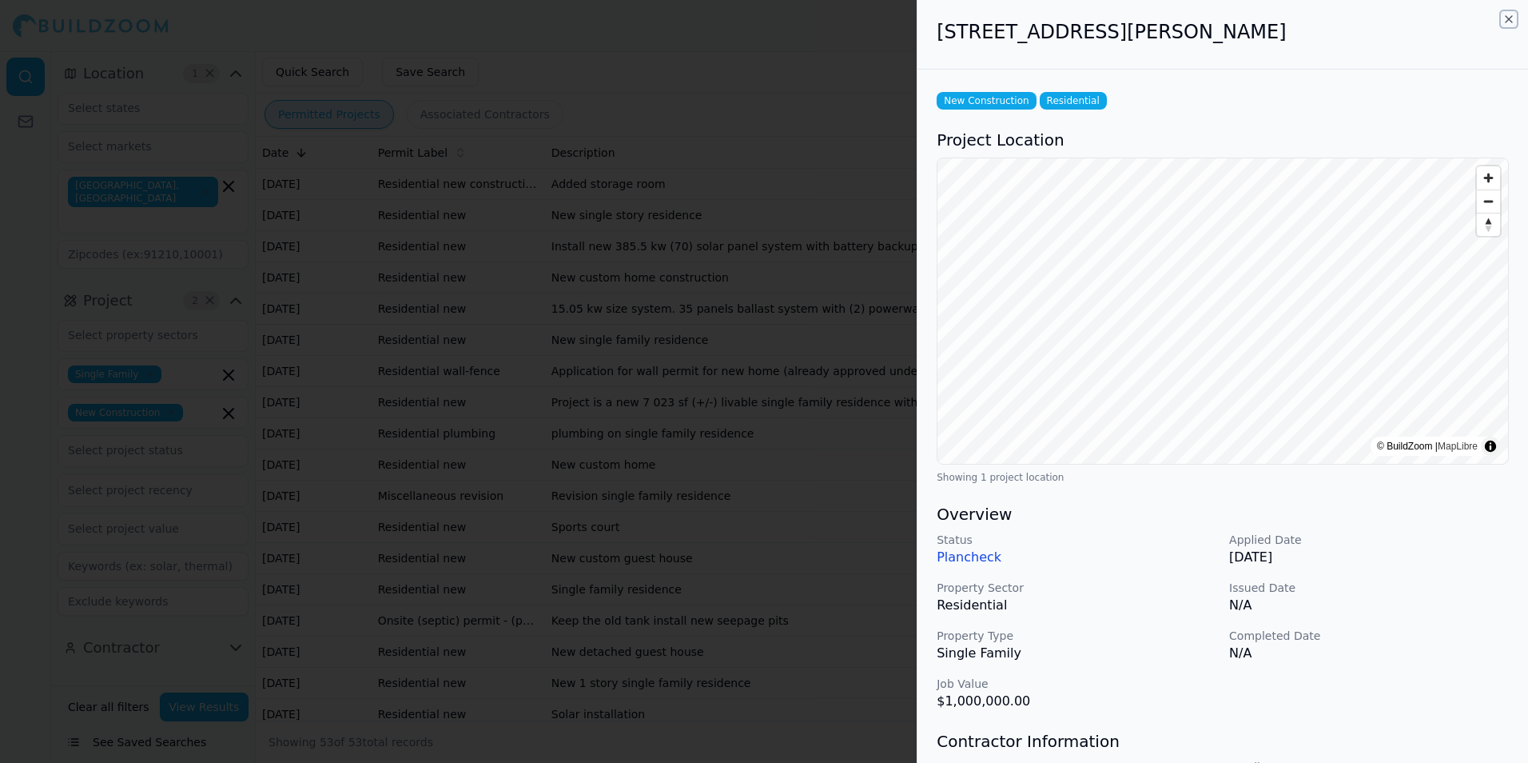
click at [1508, 17] on icon "button" at bounding box center [1509, 19] width 13 height 13
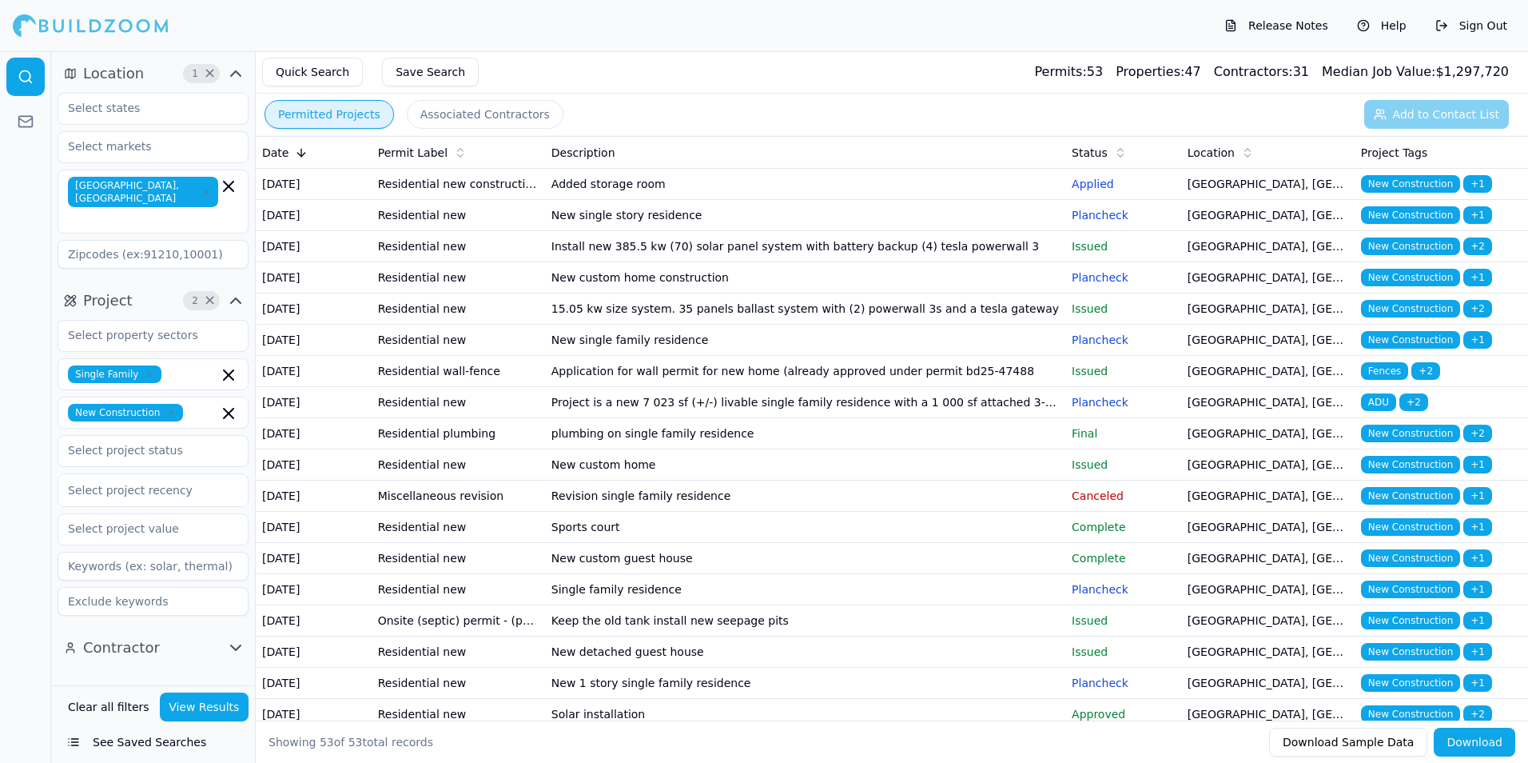
click at [804, 480] on td "New custom home" at bounding box center [805, 464] width 520 height 31
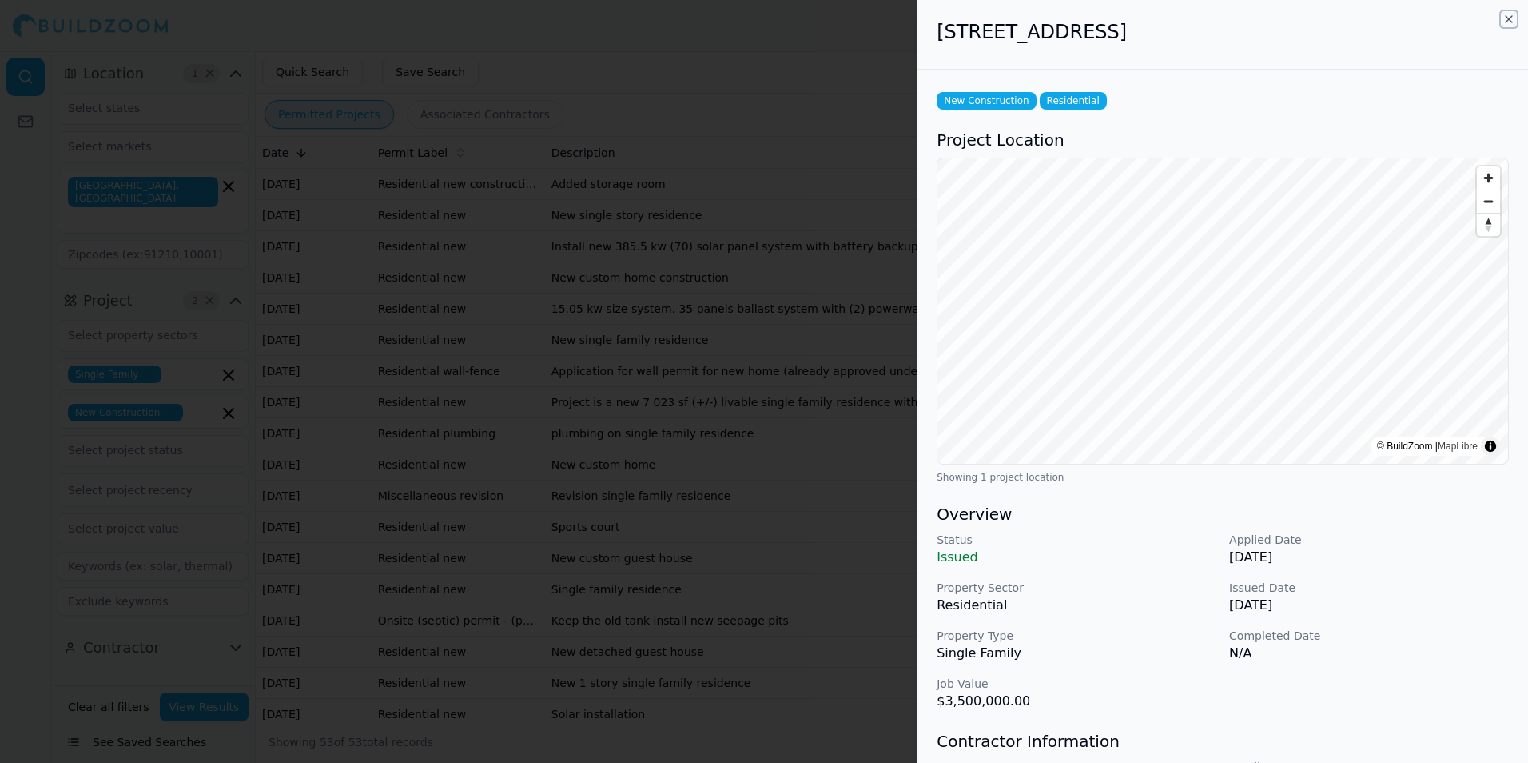
click at [1508, 23] on icon "button" at bounding box center [1509, 19] width 13 height 13
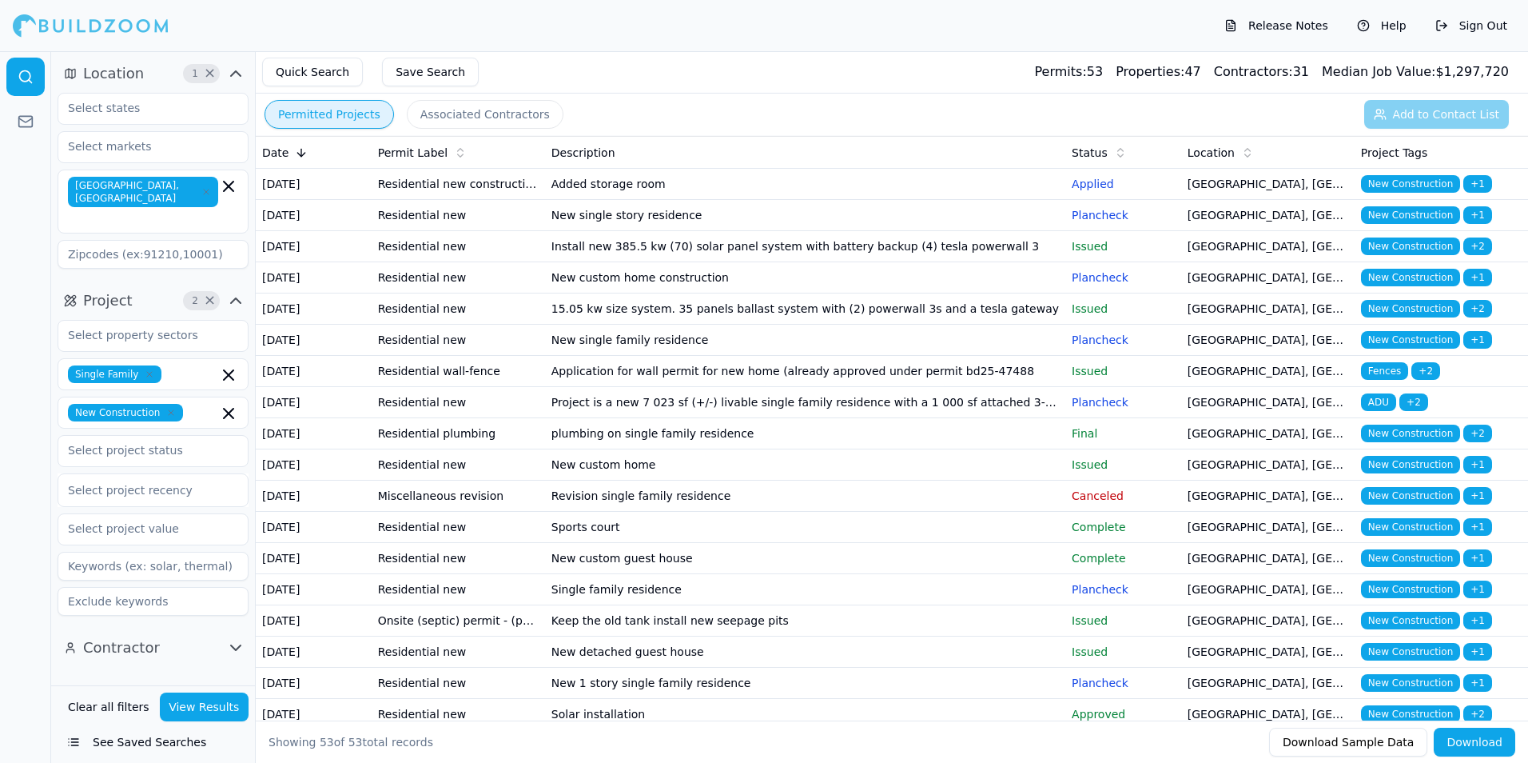
click at [892, 512] on td "Revision single family residence" at bounding box center [805, 495] width 520 height 31
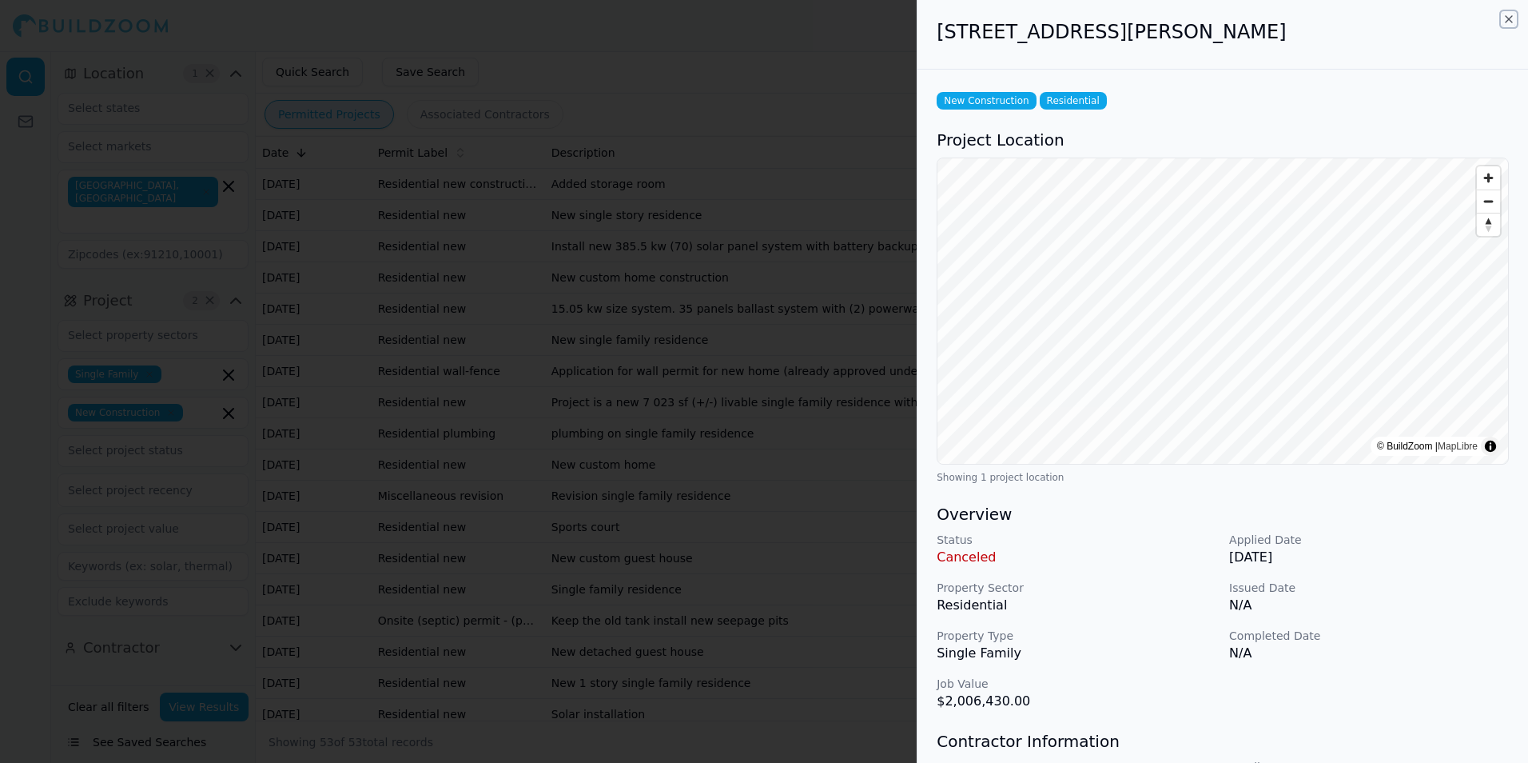
click at [1508, 16] on icon "button" at bounding box center [1509, 19] width 13 height 13
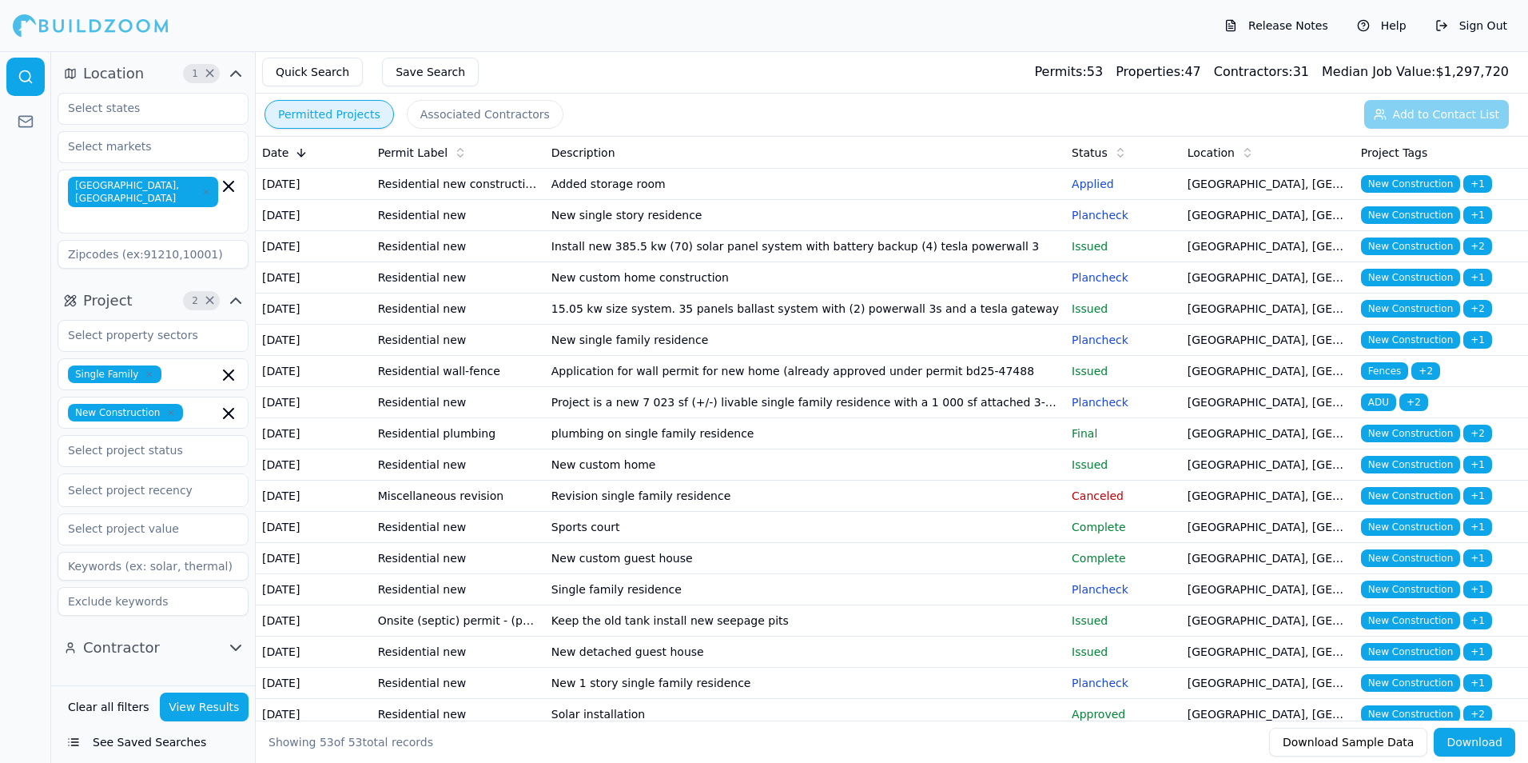
click at [933, 543] on td "Sports court" at bounding box center [805, 527] width 520 height 31
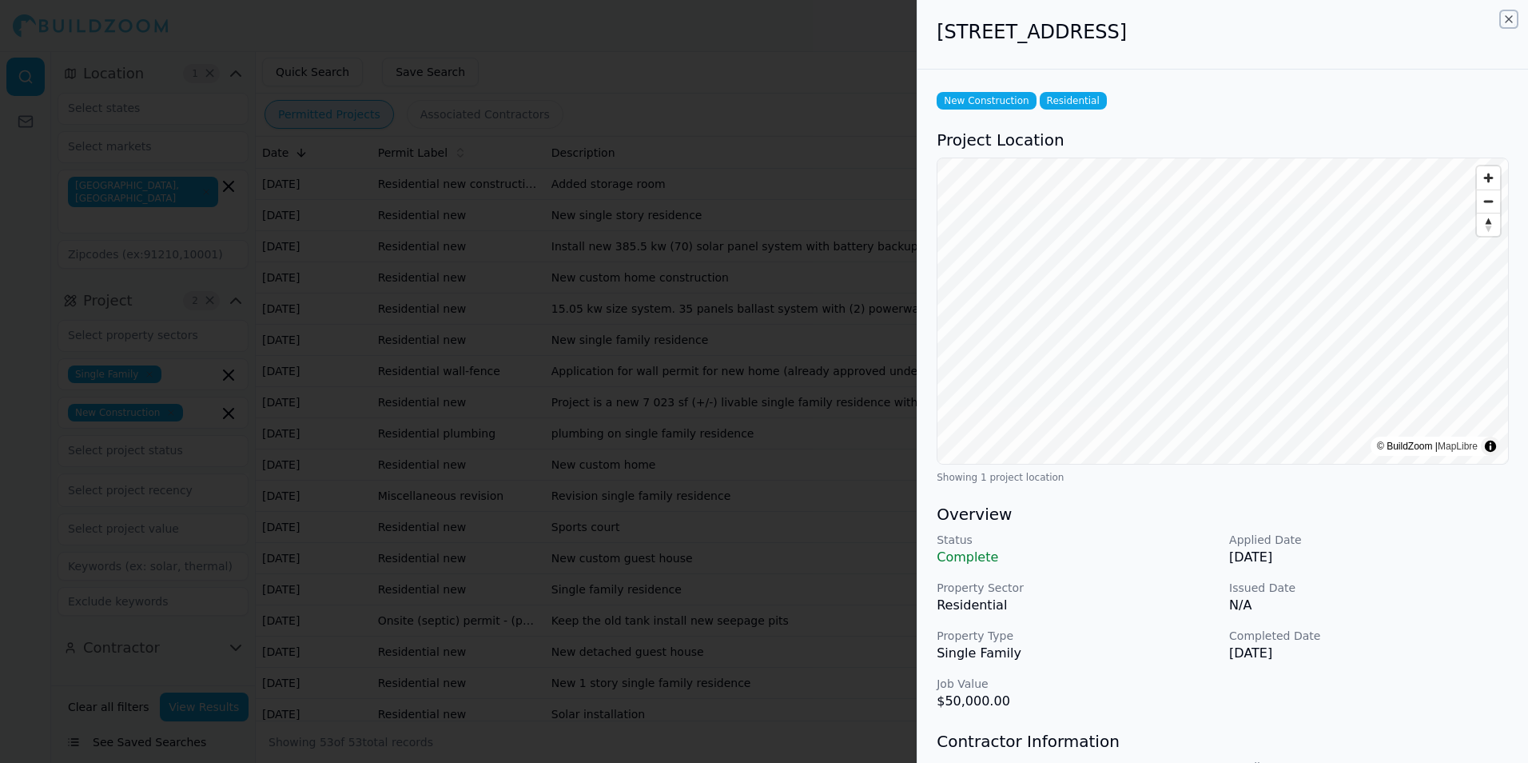
click at [1508, 18] on icon "button" at bounding box center [1509, 19] width 13 height 13
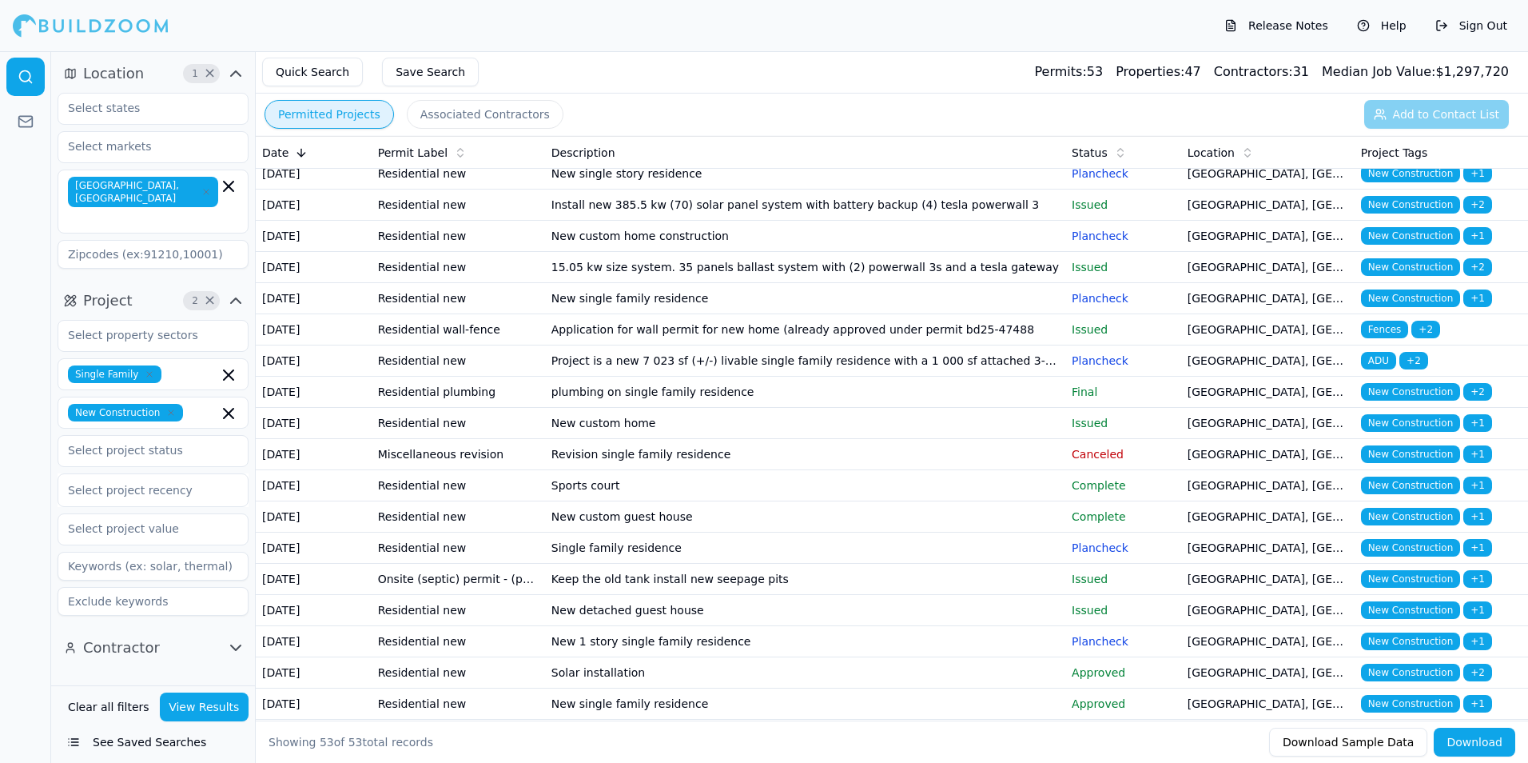
scroll to position [80, 0]
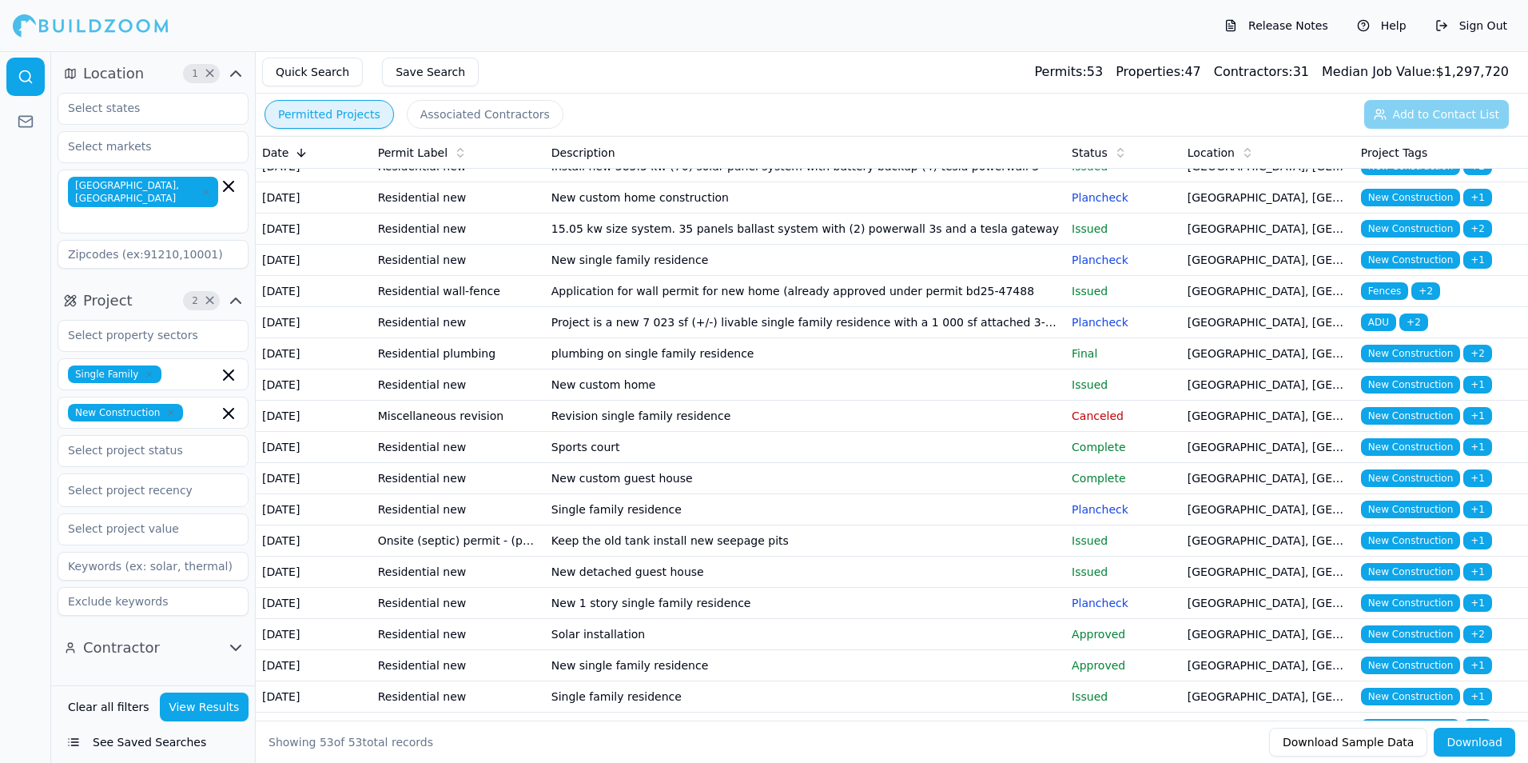
click at [901, 494] on td "New custom guest house" at bounding box center [805, 478] width 520 height 31
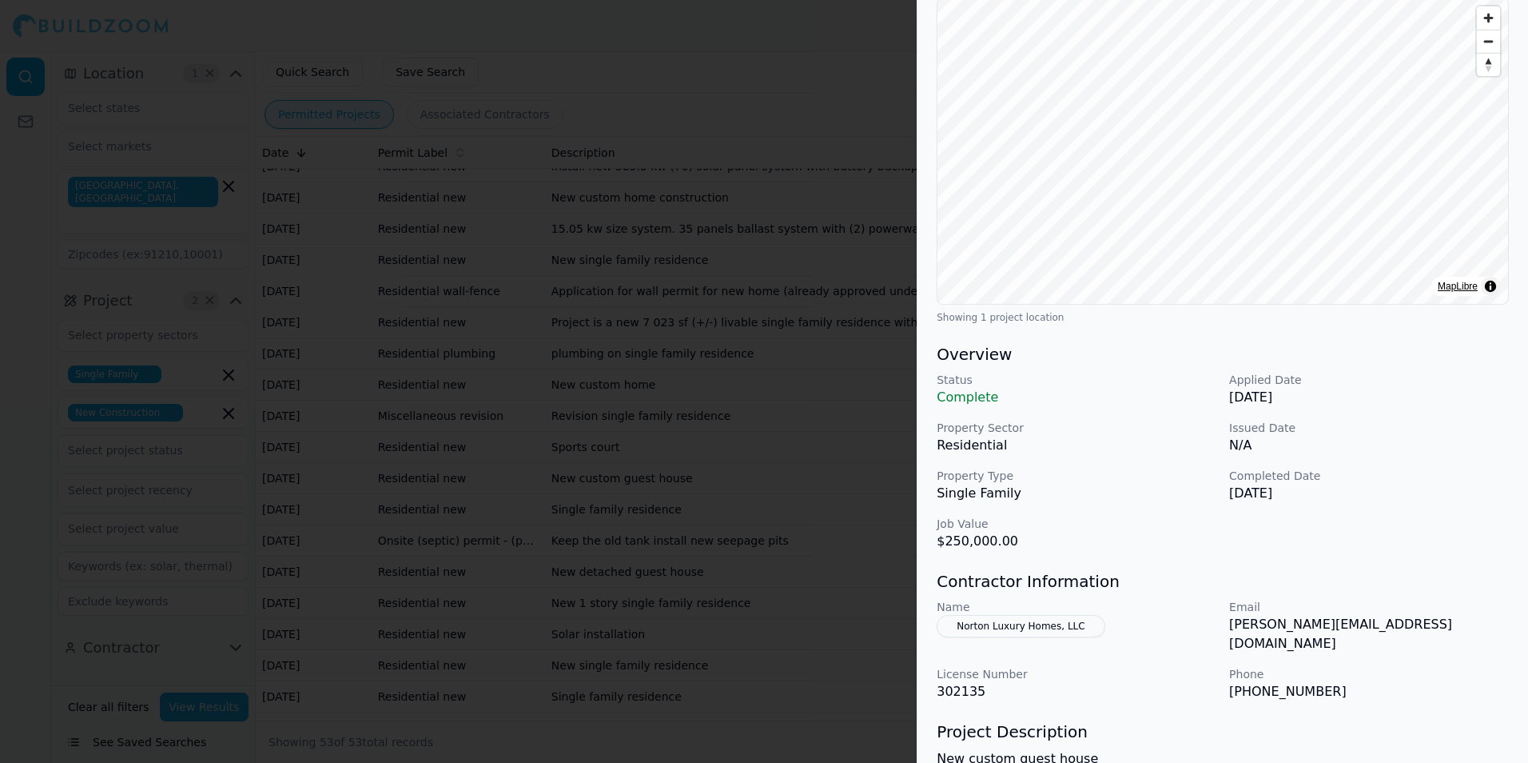
scroll to position [0, 0]
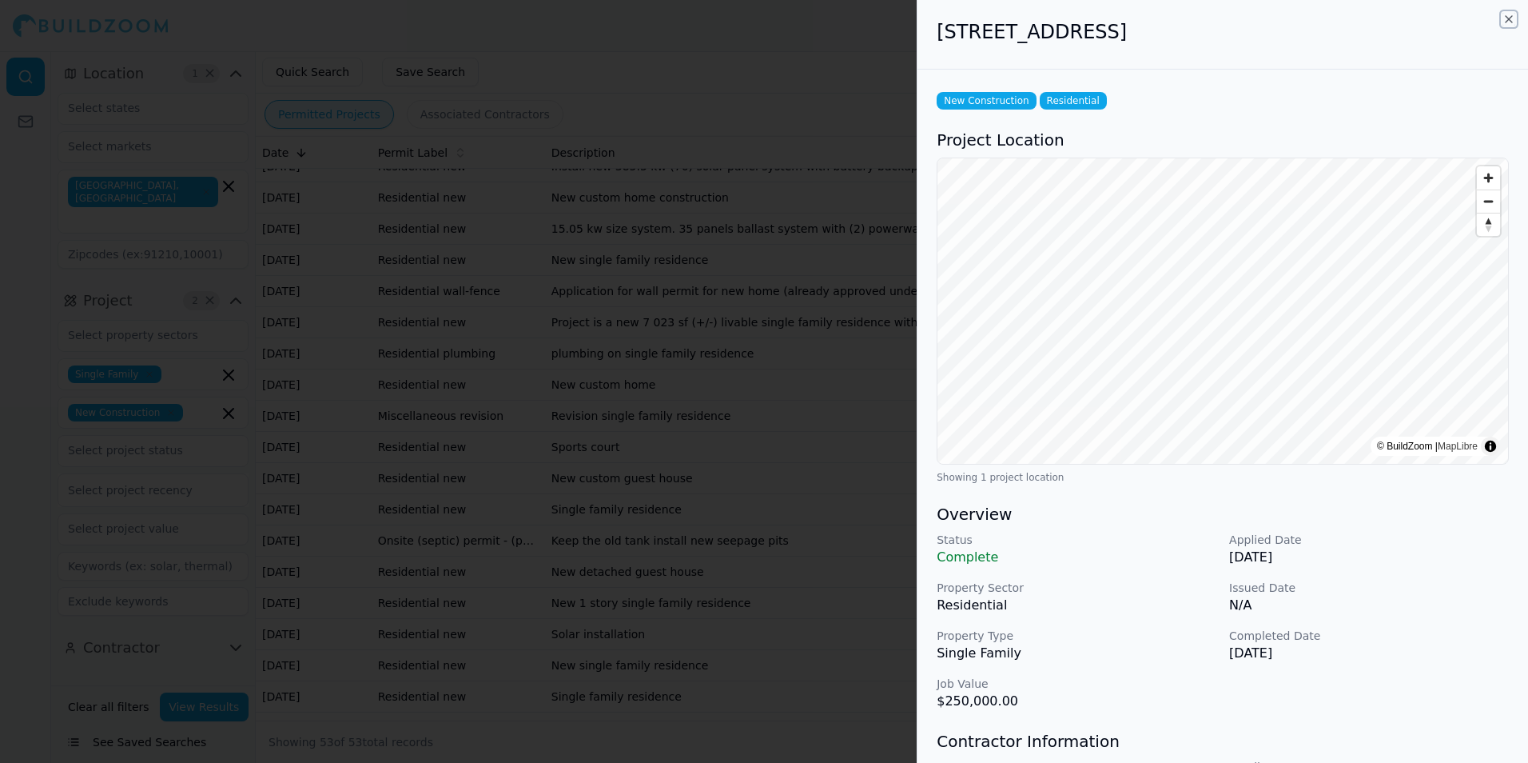
click at [1507, 20] on icon "button" at bounding box center [1509, 19] width 13 height 13
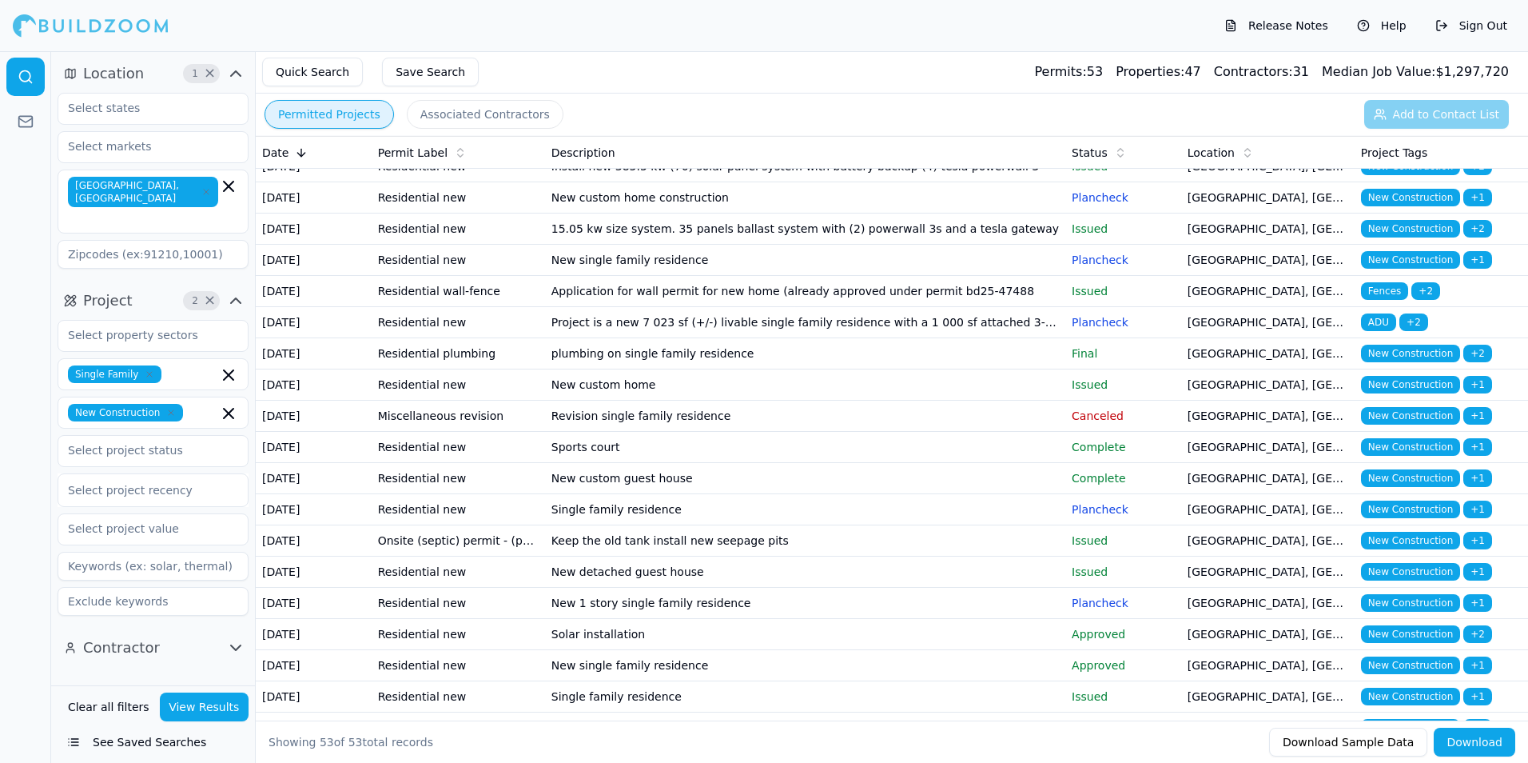
click at [980, 525] on td "Single family residence" at bounding box center [805, 509] width 520 height 31
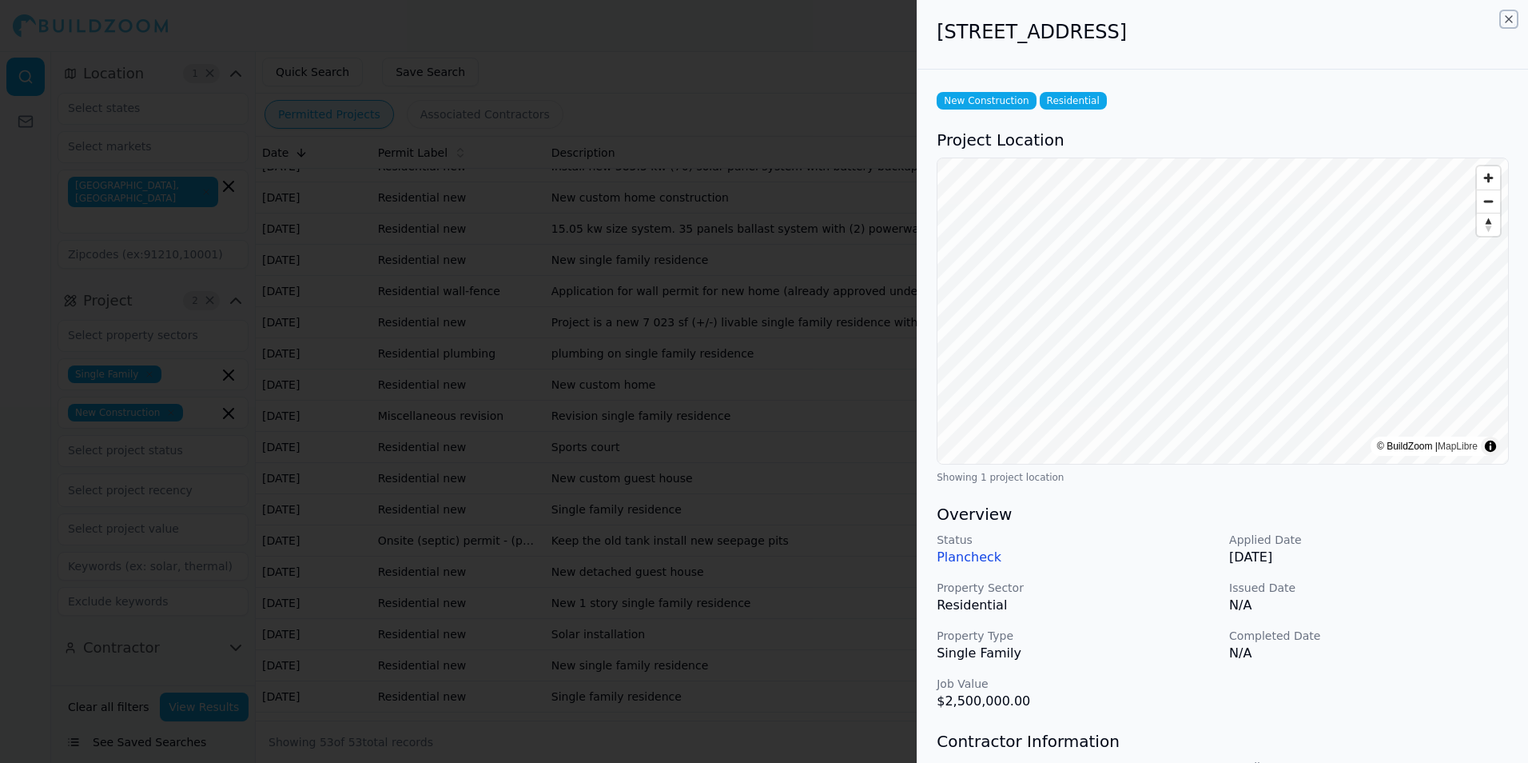
click at [1510, 22] on icon "button" at bounding box center [1509, 19] width 13 height 13
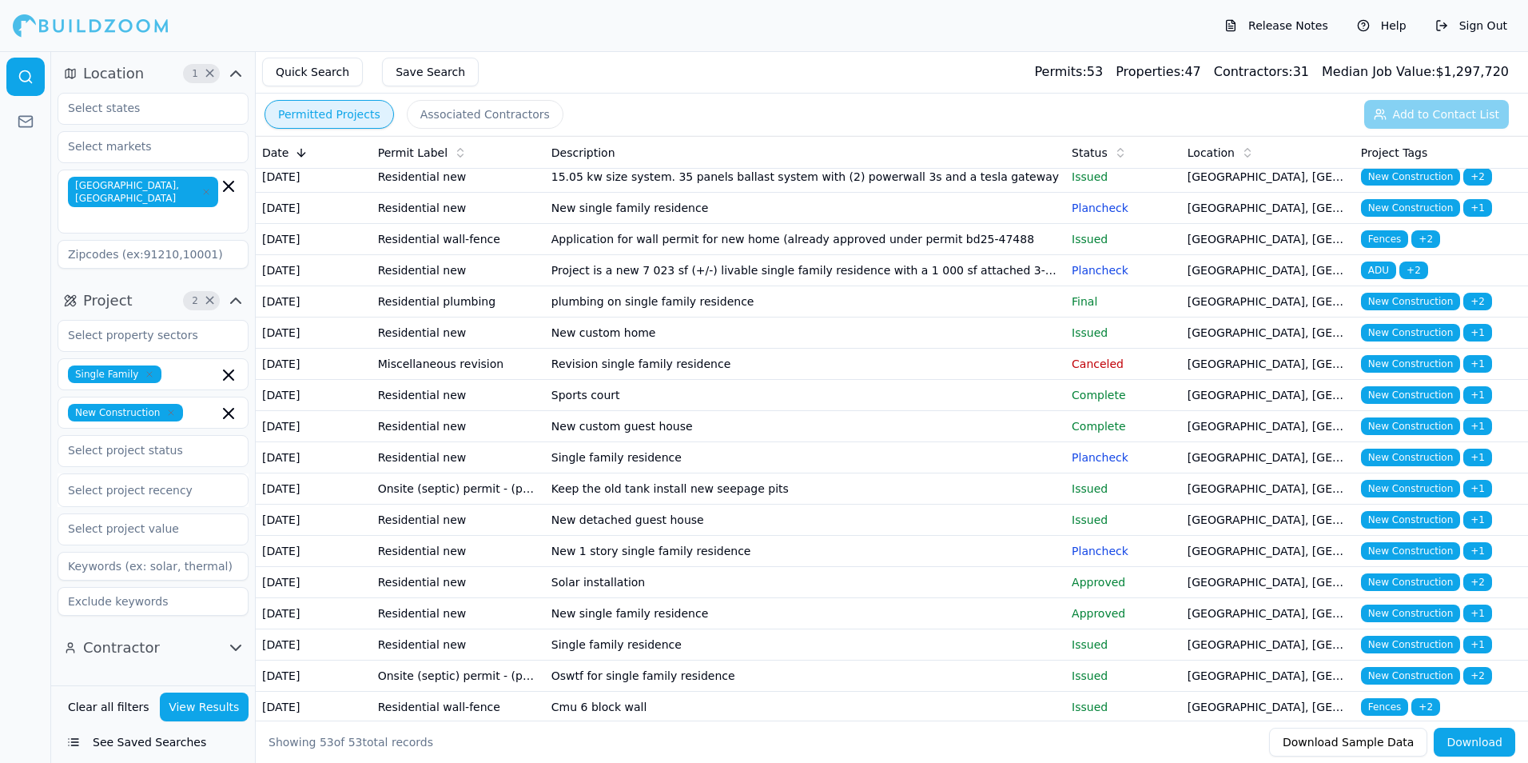
scroll to position [160, 0]
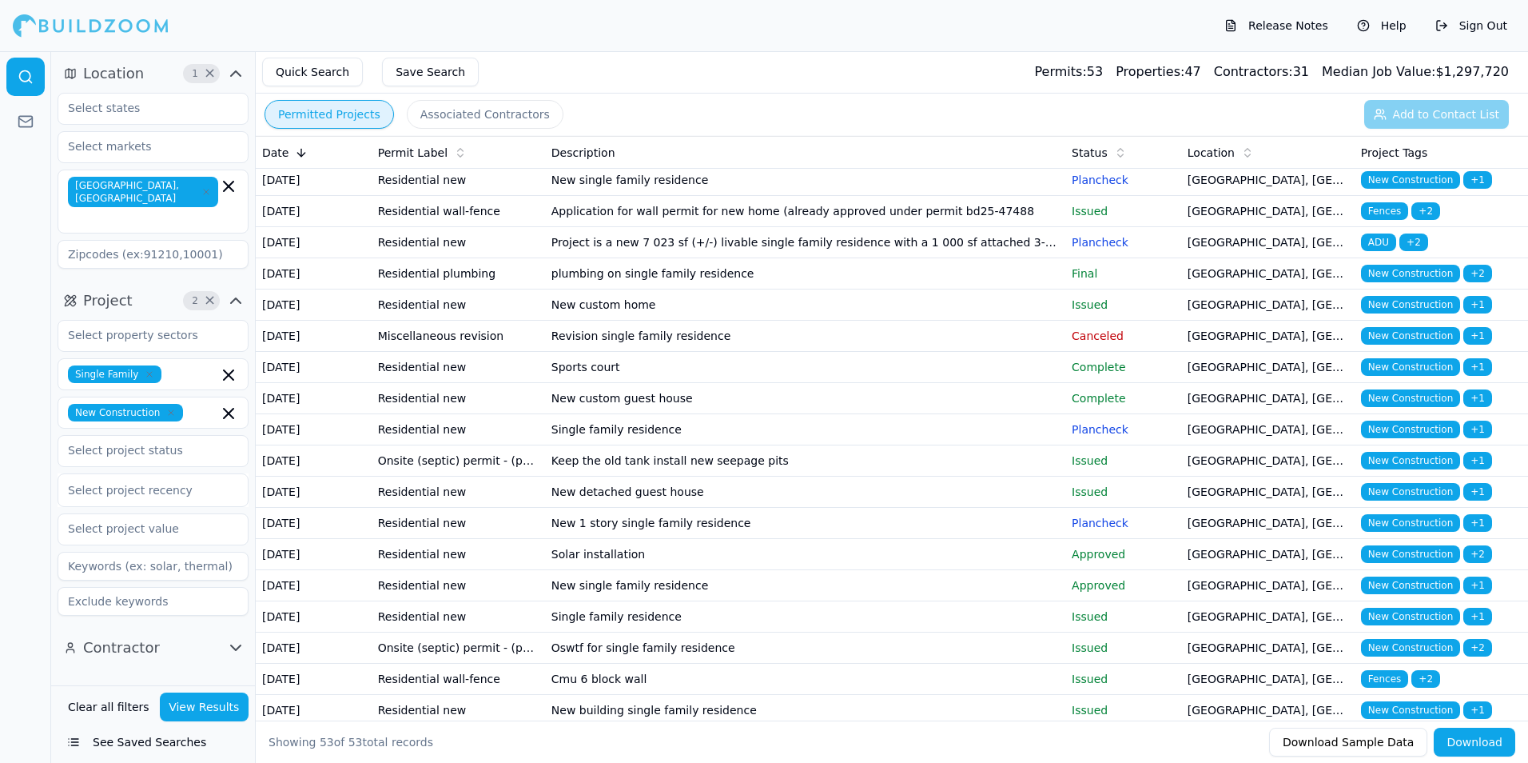
click at [914, 508] on td "New detached guest house" at bounding box center [805, 491] width 520 height 31
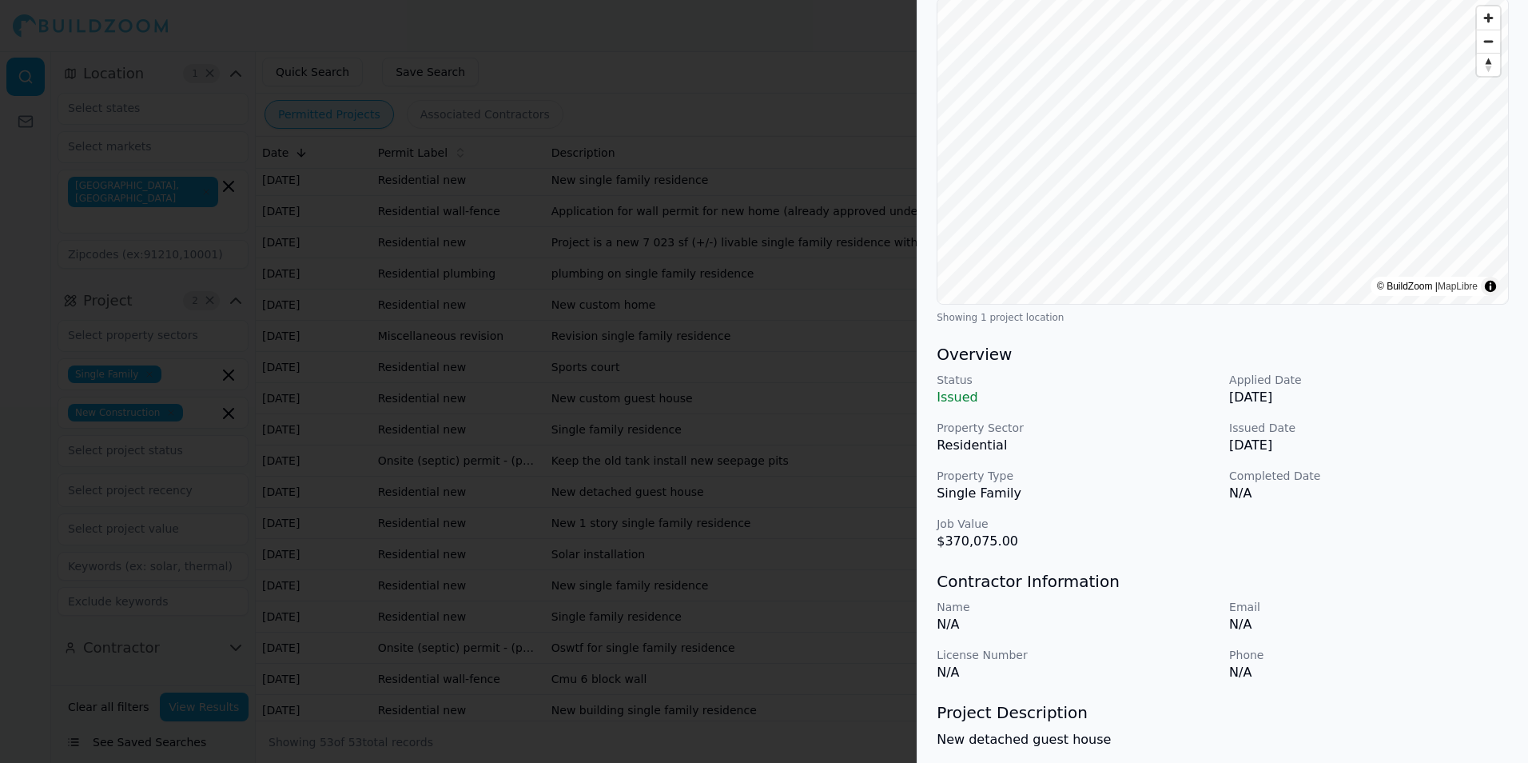
scroll to position [0, 0]
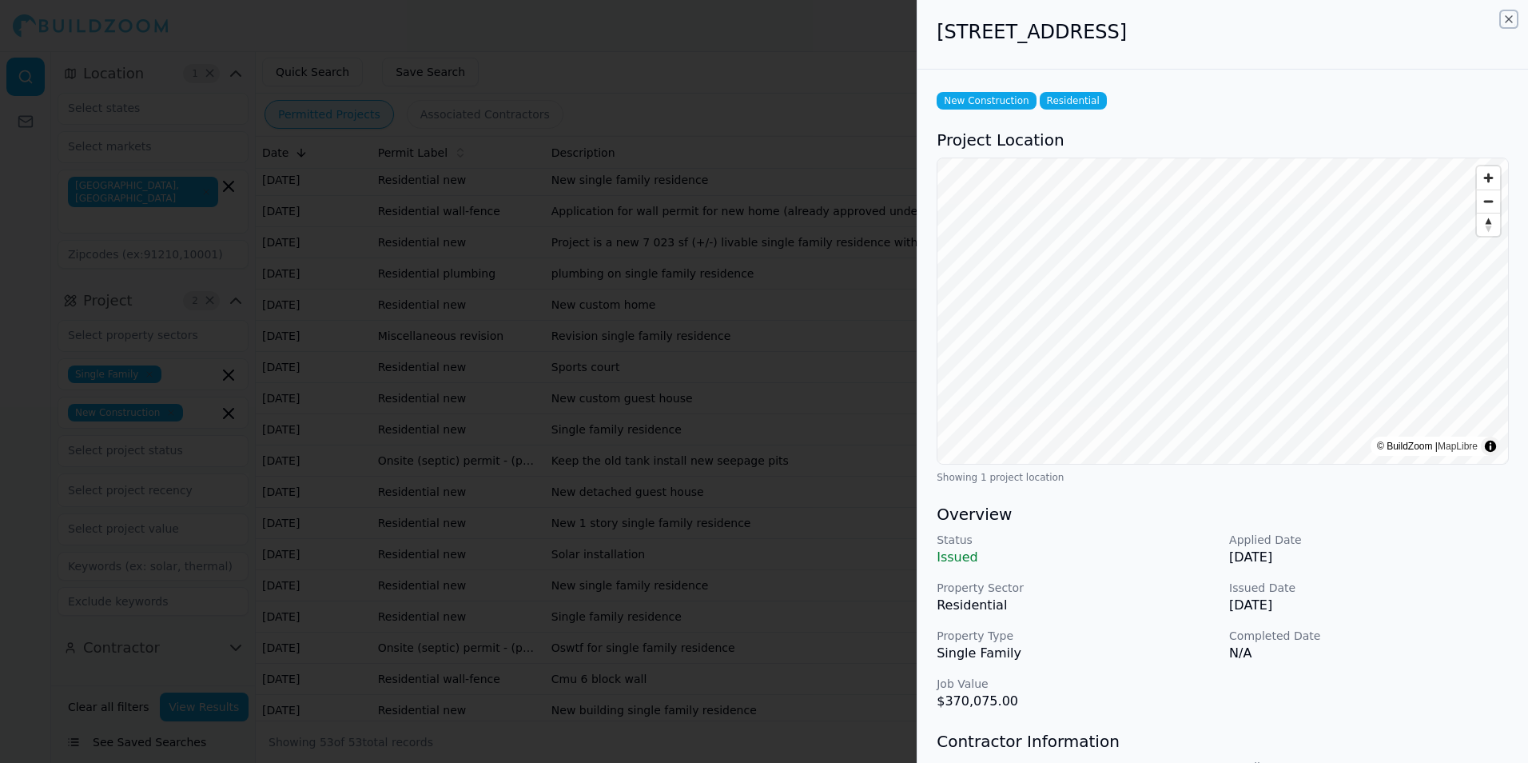
click at [1510, 20] on icon "button" at bounding box center [1509, 19] width 6 height 6
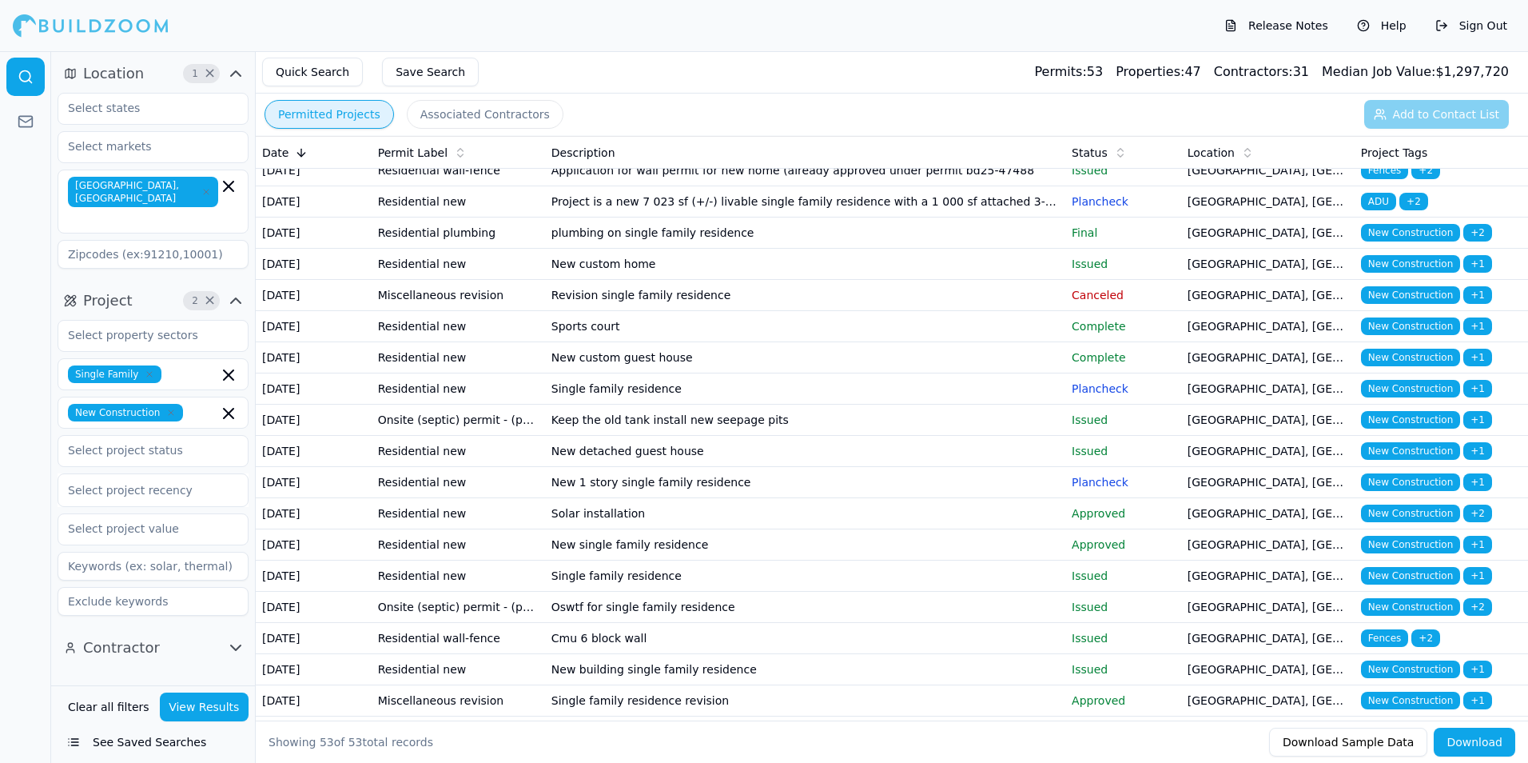
scroll to position [240, 0]
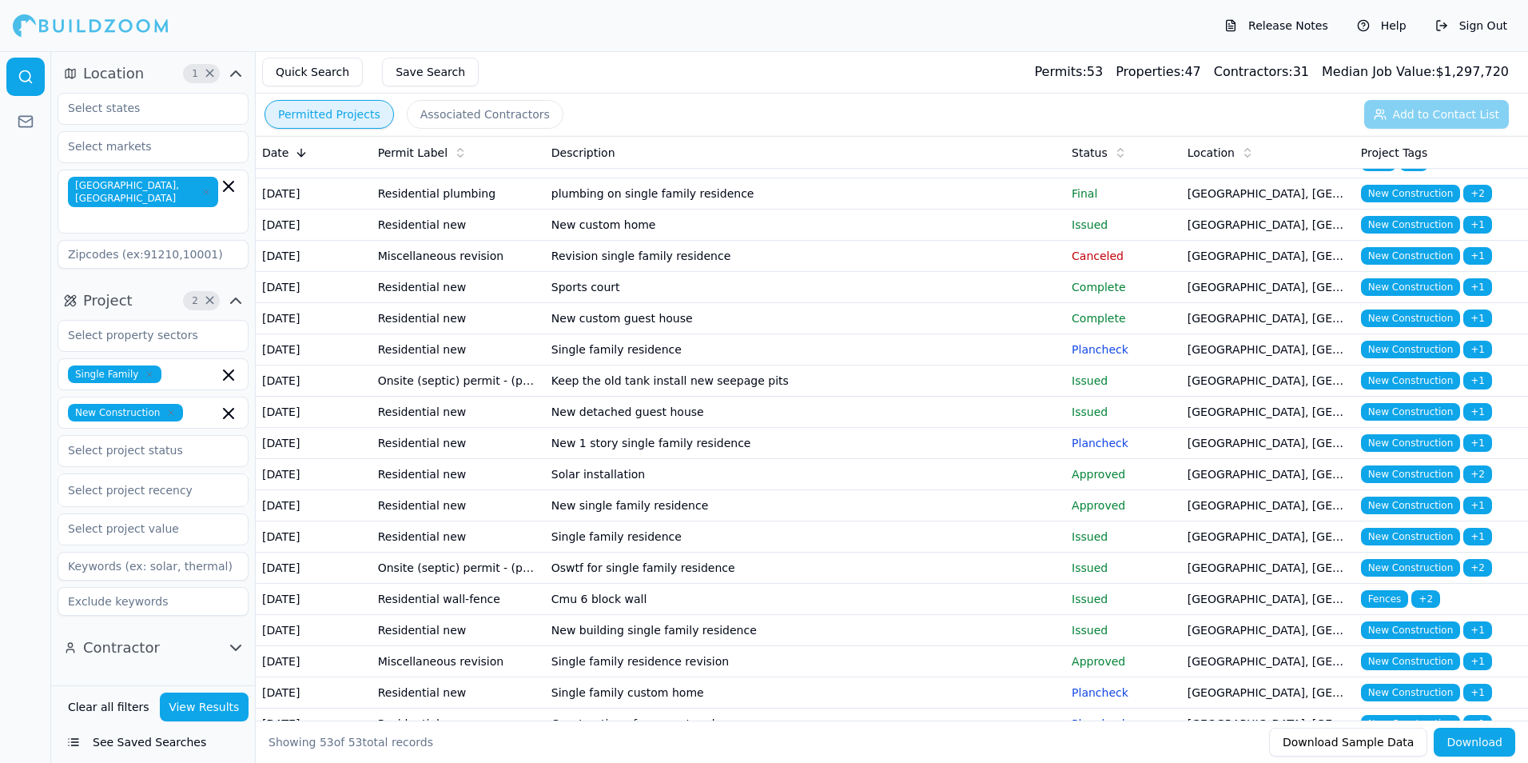
click at [861, 459] on td "New 1 story single family residence" at bounding box center [805, 443] width 520 height 31
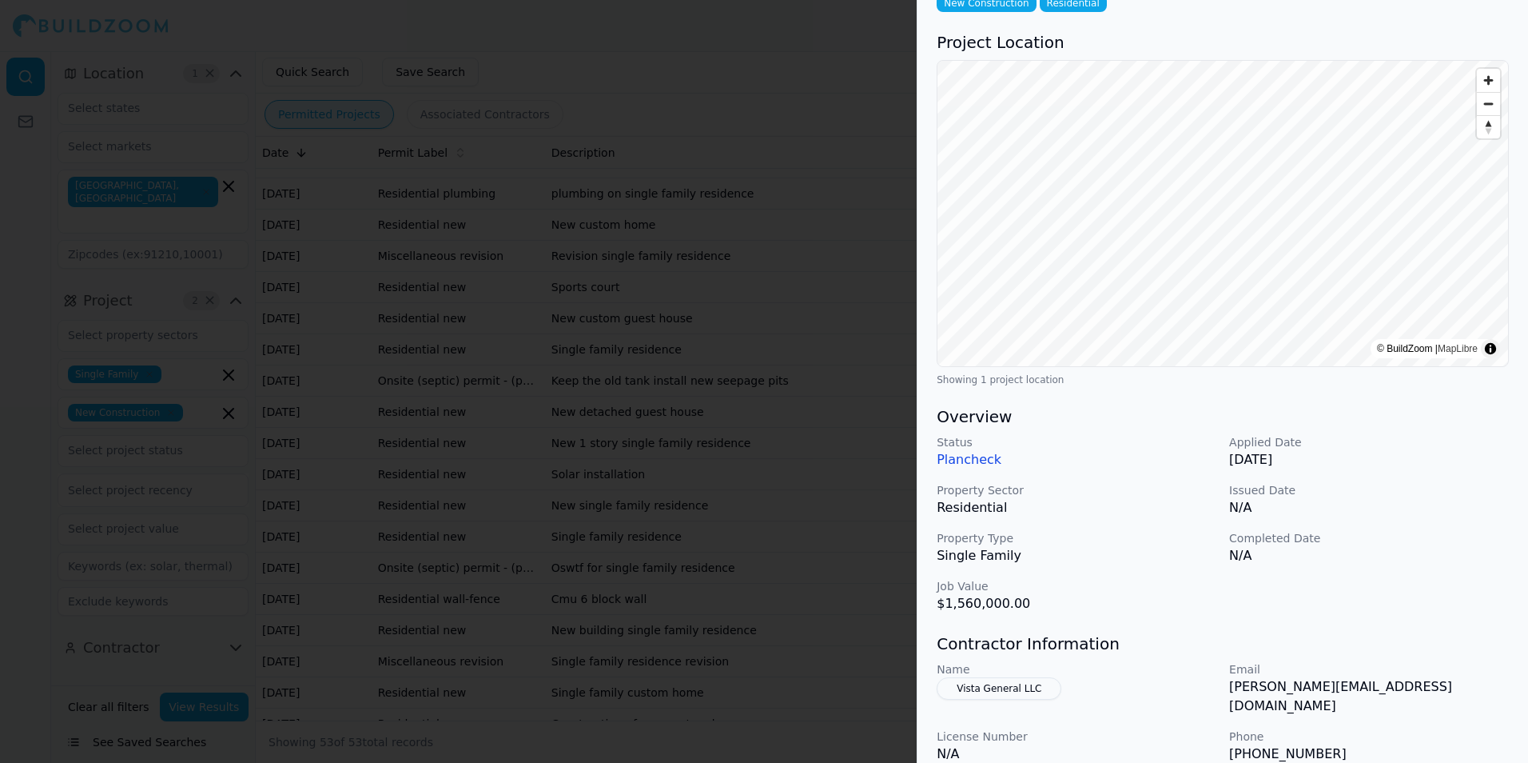
scroll to position [0, 0]
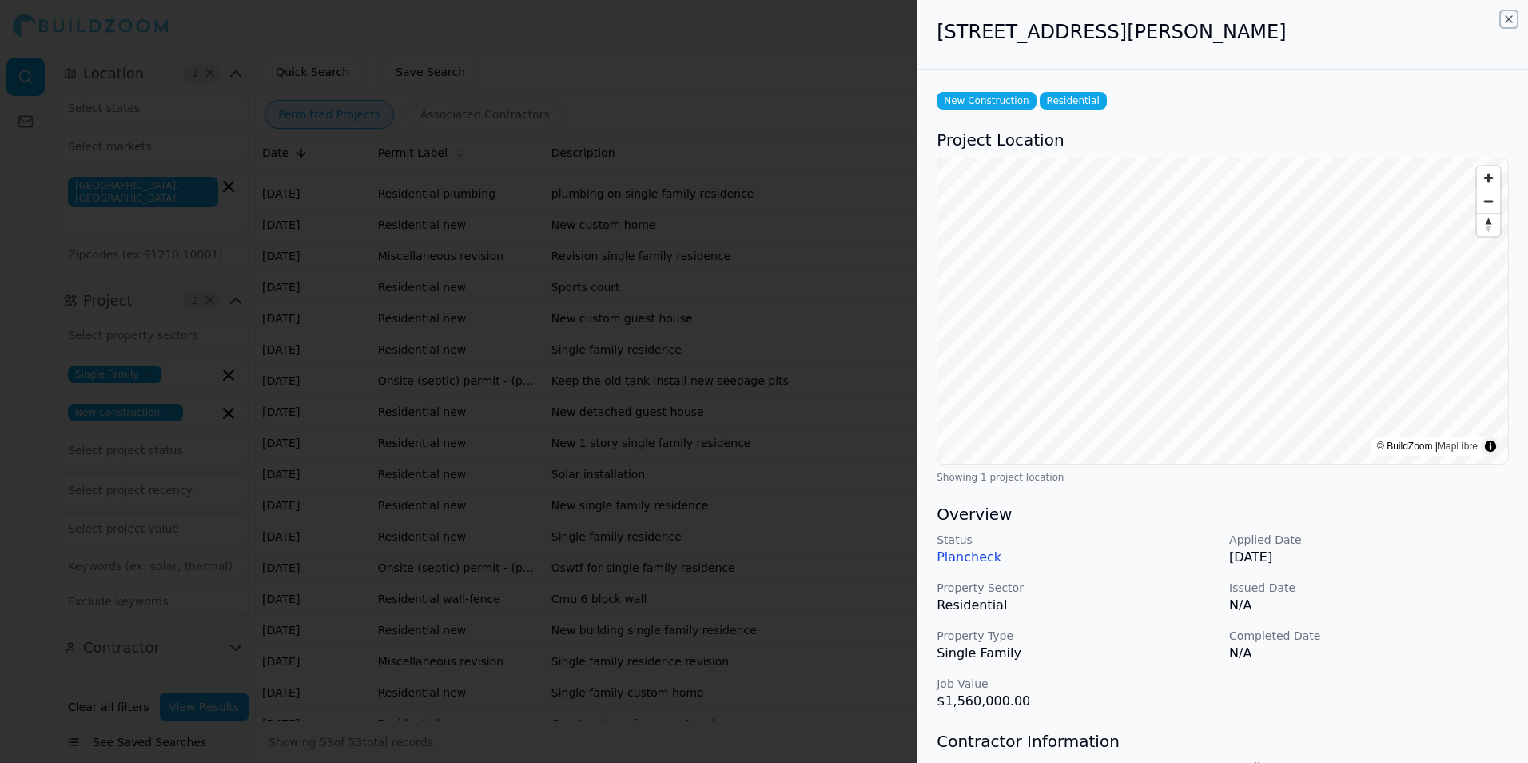
click at [1512, 17] on icon "button" at bounding box center [1509, 19] width 6 height 6
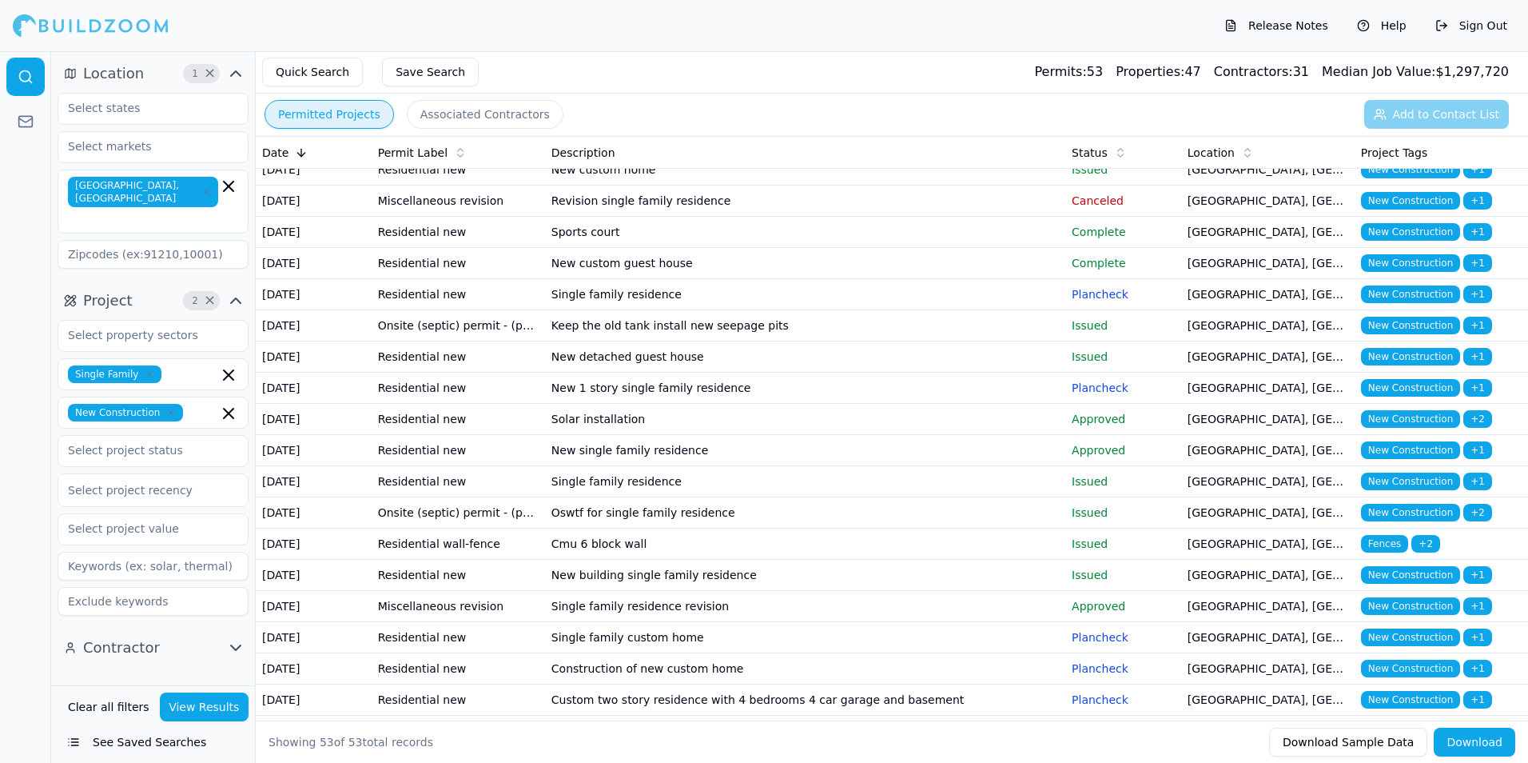
scroll to position [320, 0]
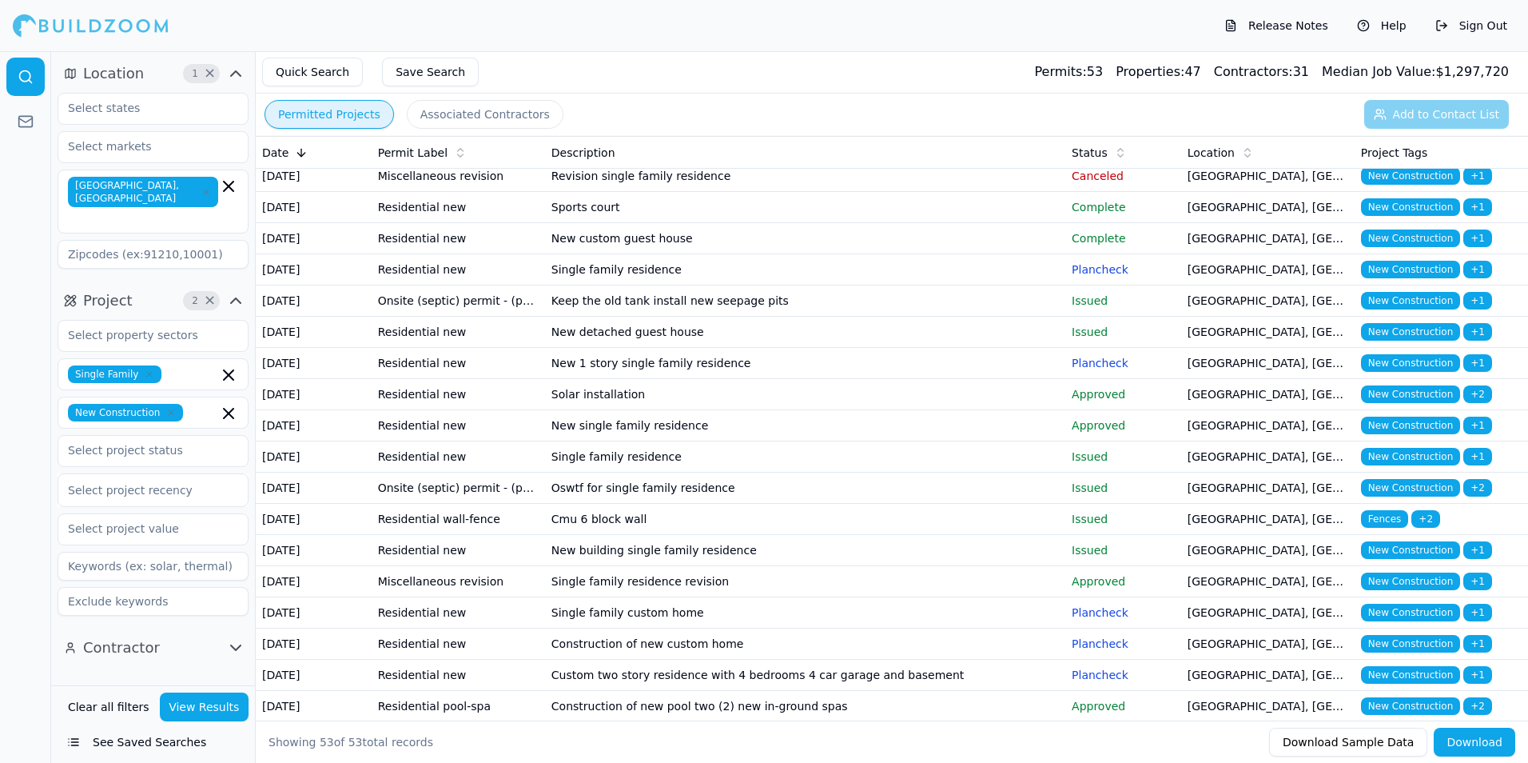
click at [797, 441] on td "New single family residence" at bounding box center [805, 425] width 520 height 31
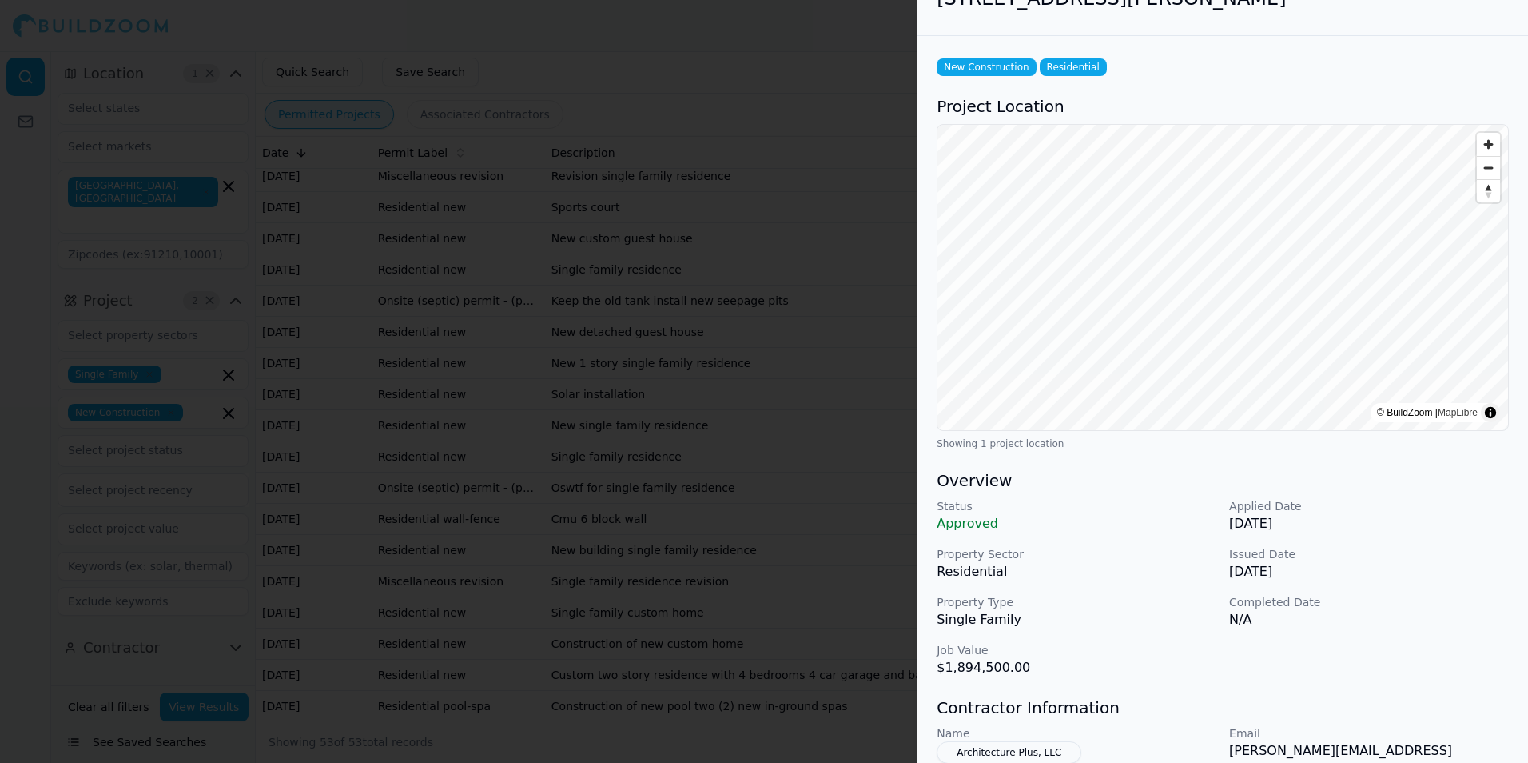
scroll to position [0, 0]
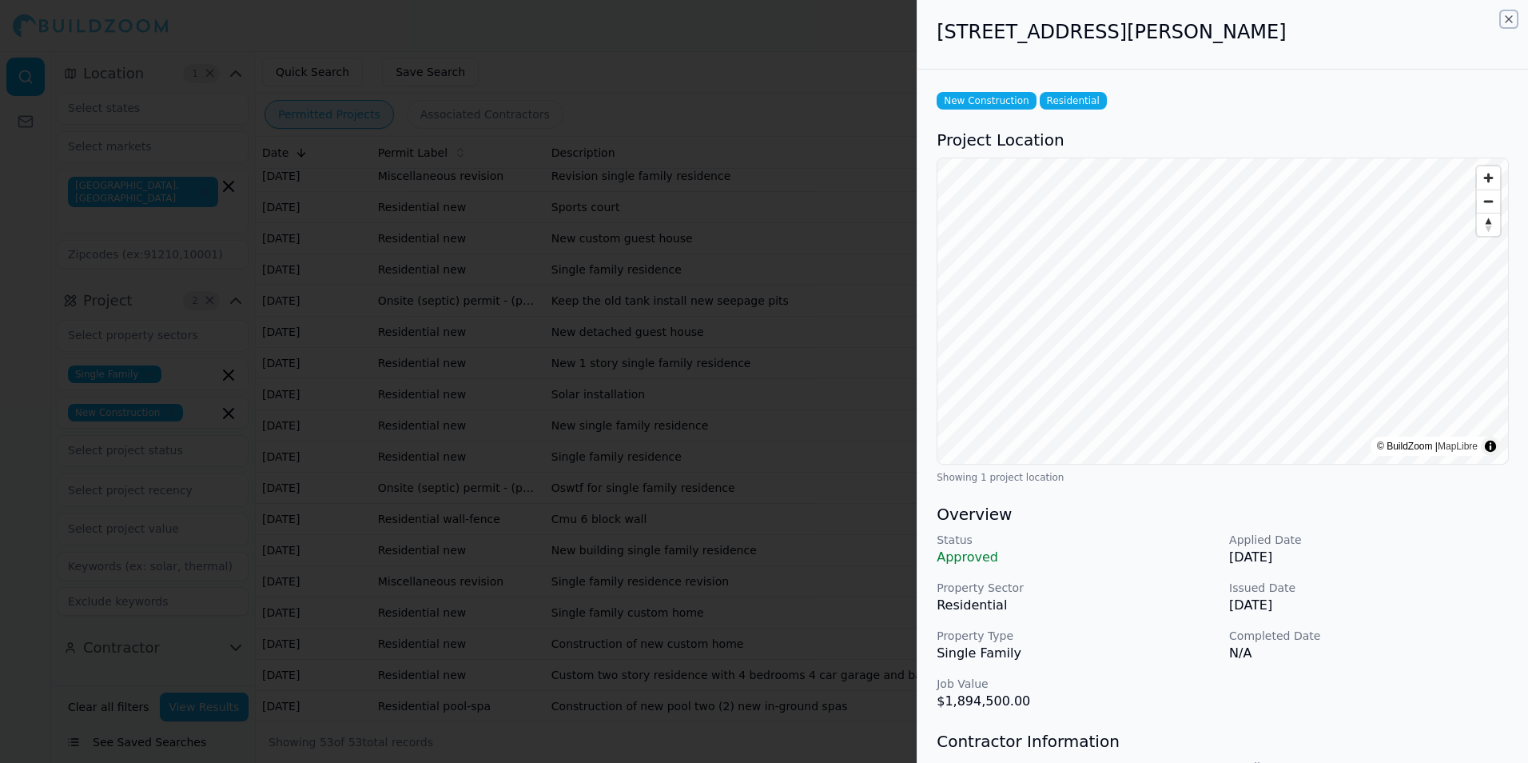
drag, startPoint x: 1506, startPoint y: 18, endPoint x: 1491, endPoint y: 39, distance: 25.7
click at [1506, 18] on icon "button" at bounding box center [1509, 19] width 13 height 13
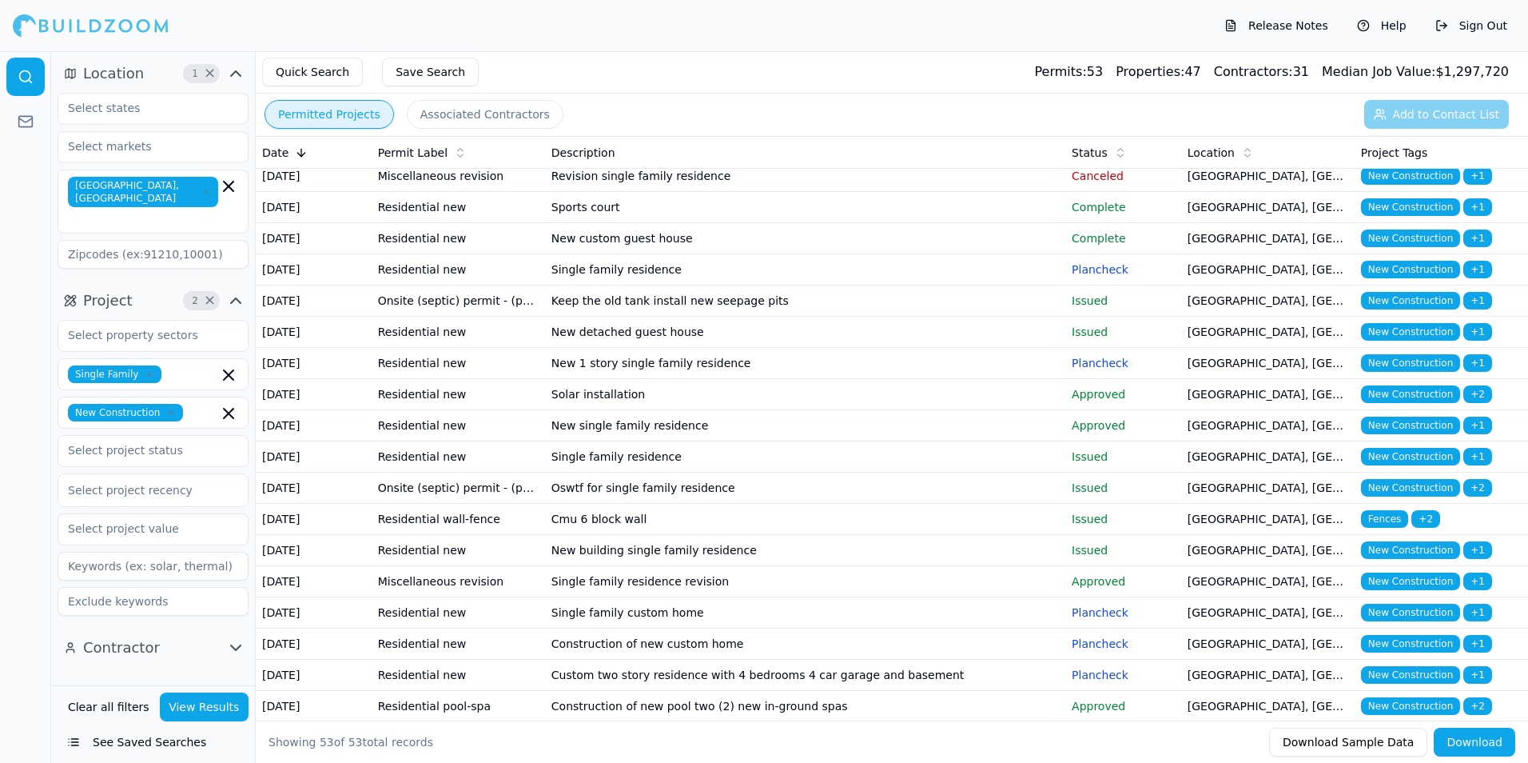
scroll to position [400, 0]
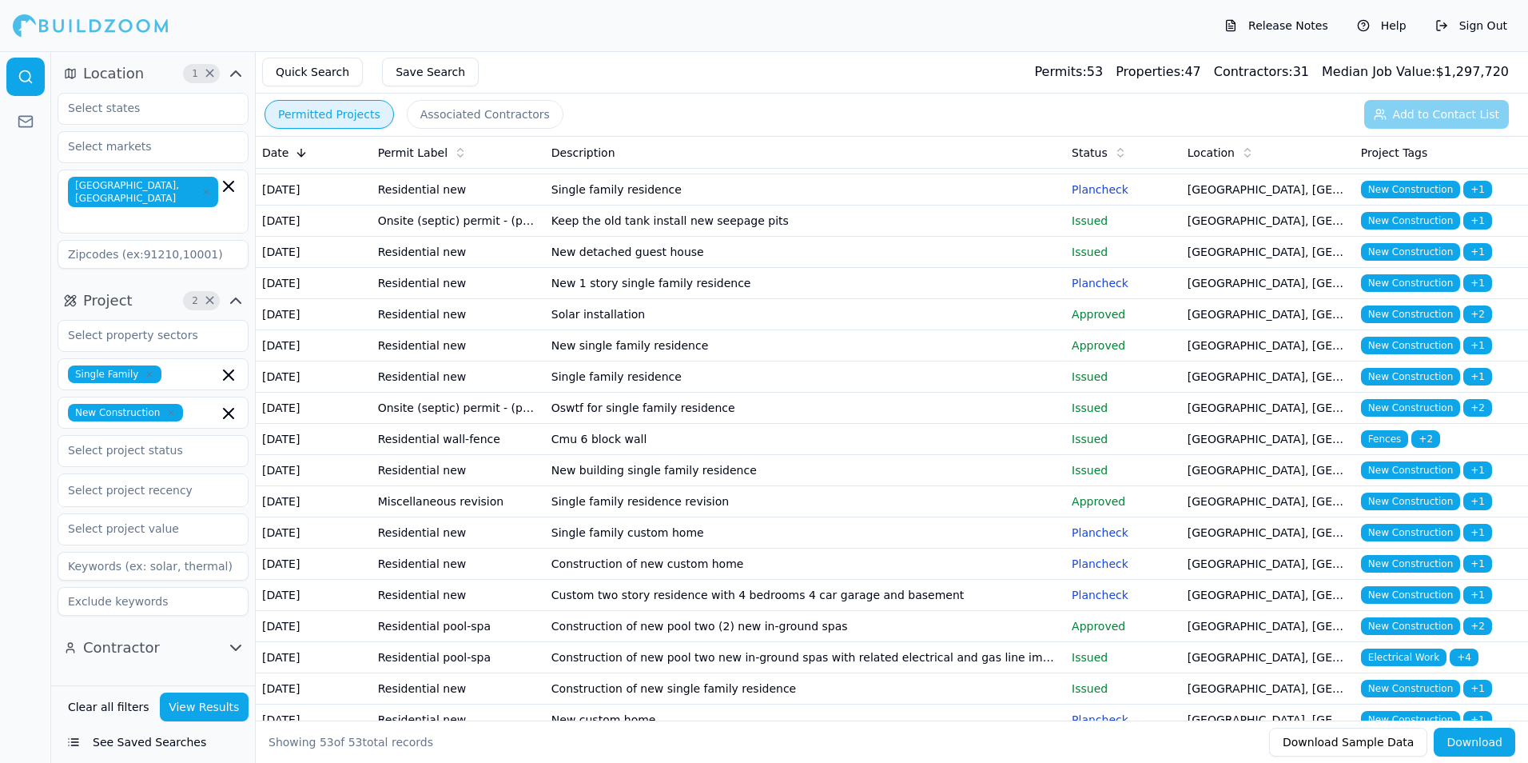
click at [978, 392] on td "Single family residence" at bounding box center [805, 376] width 520 height 31
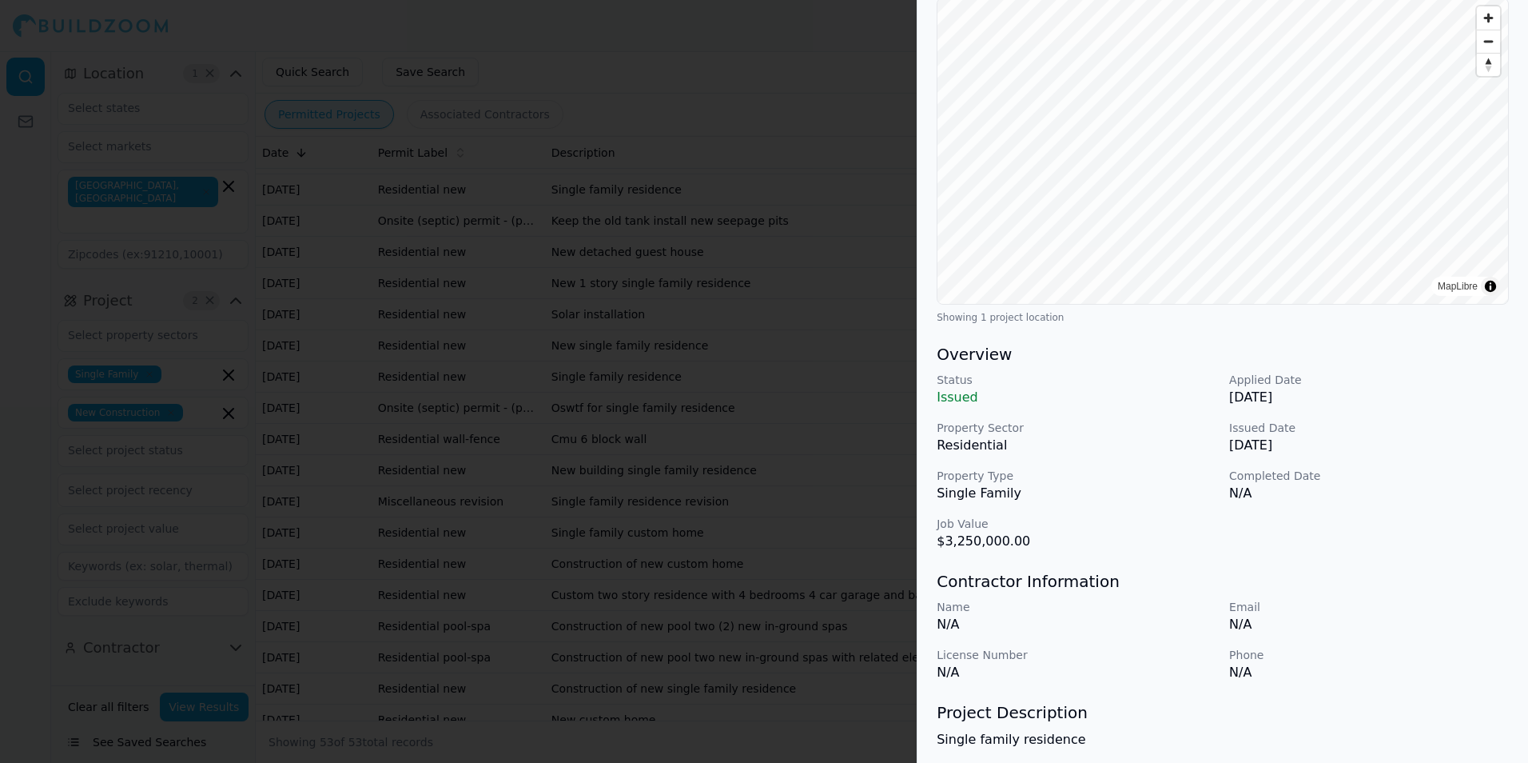
scroll to position [0, 0]
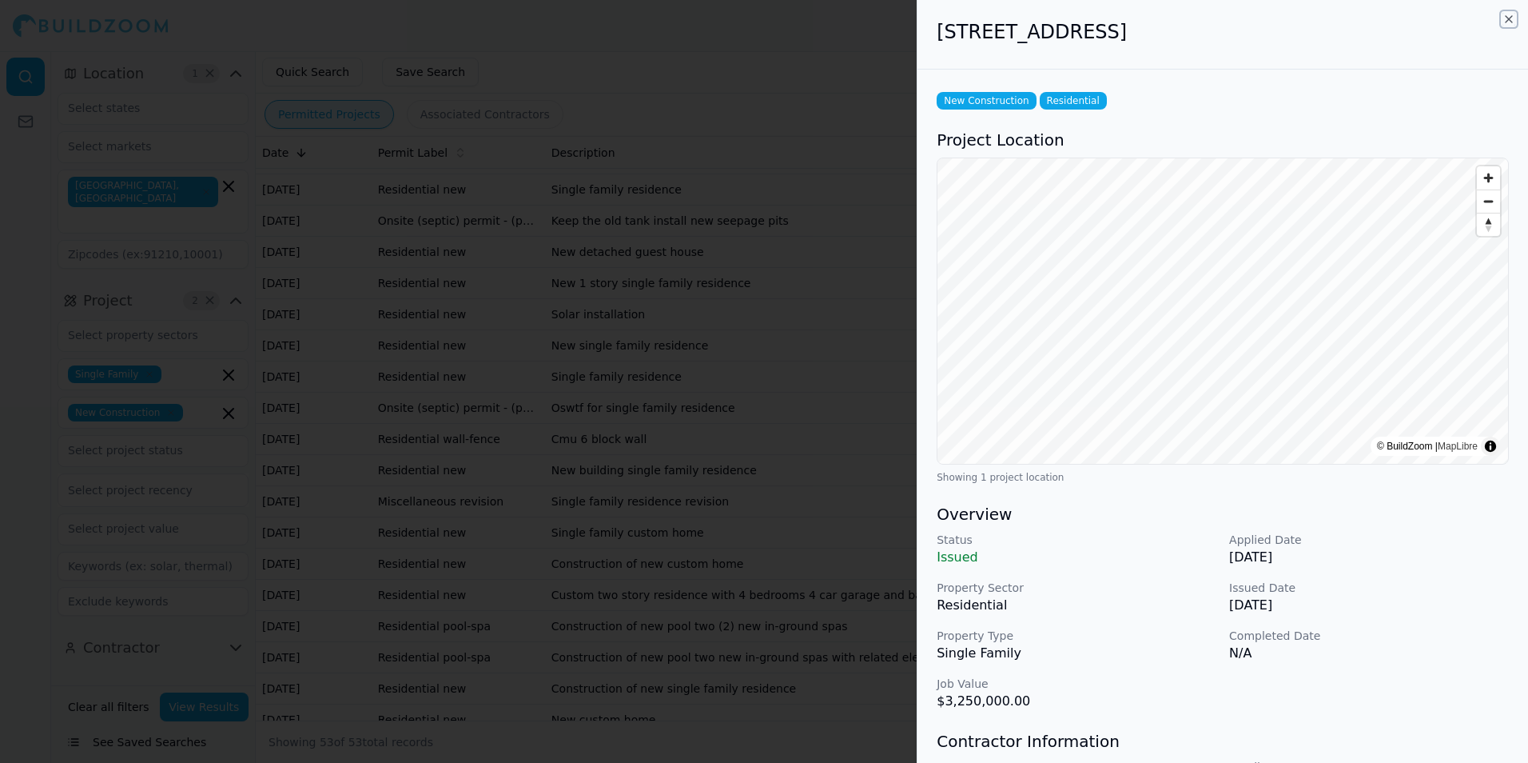
click at [1508, 21] on icon "button" at bounding box center [1509, 19] width 13 height 13
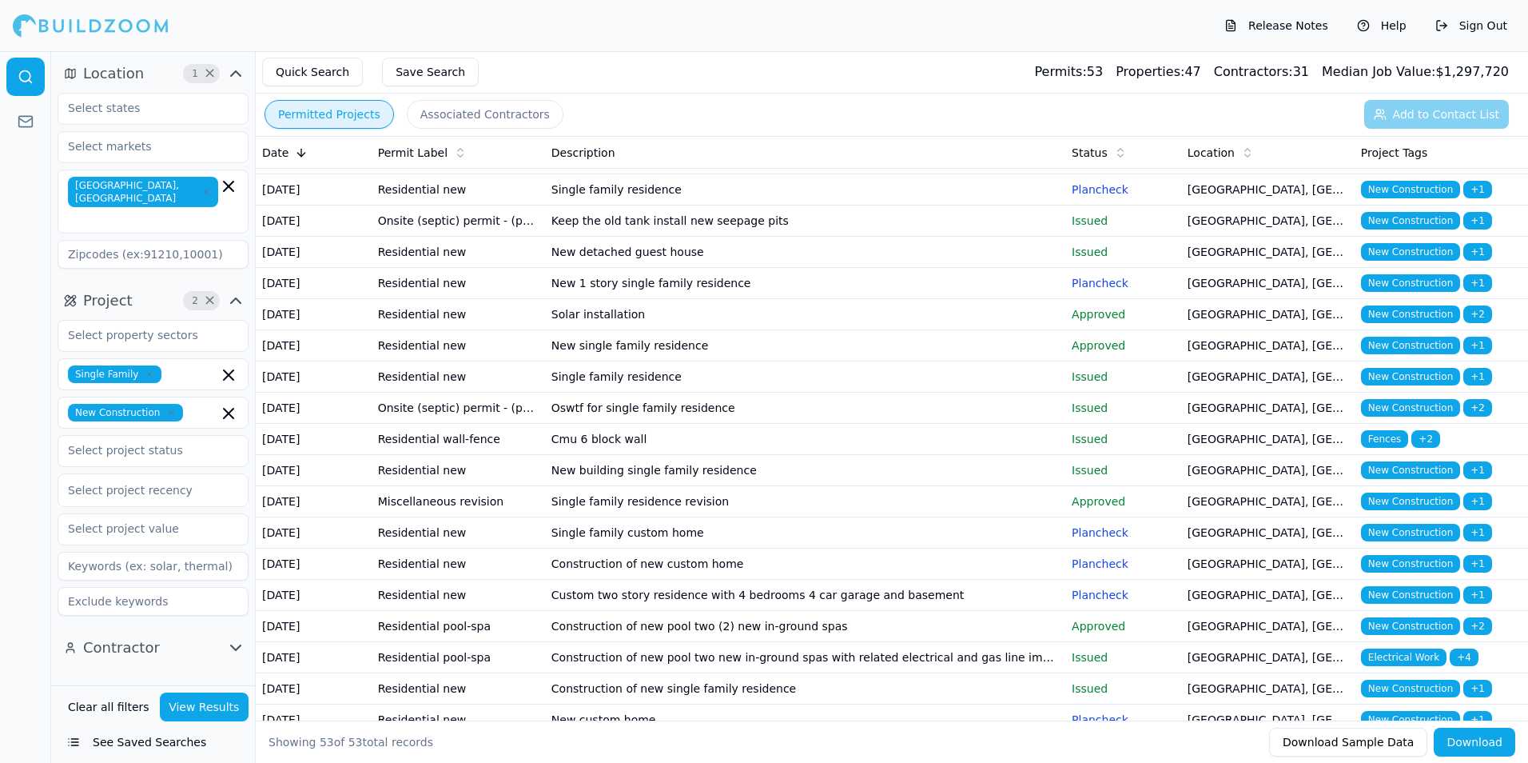
click at [851, 424] on td "Oswtf for single family residence" at bounding box center [805, 407] width 520 height 31
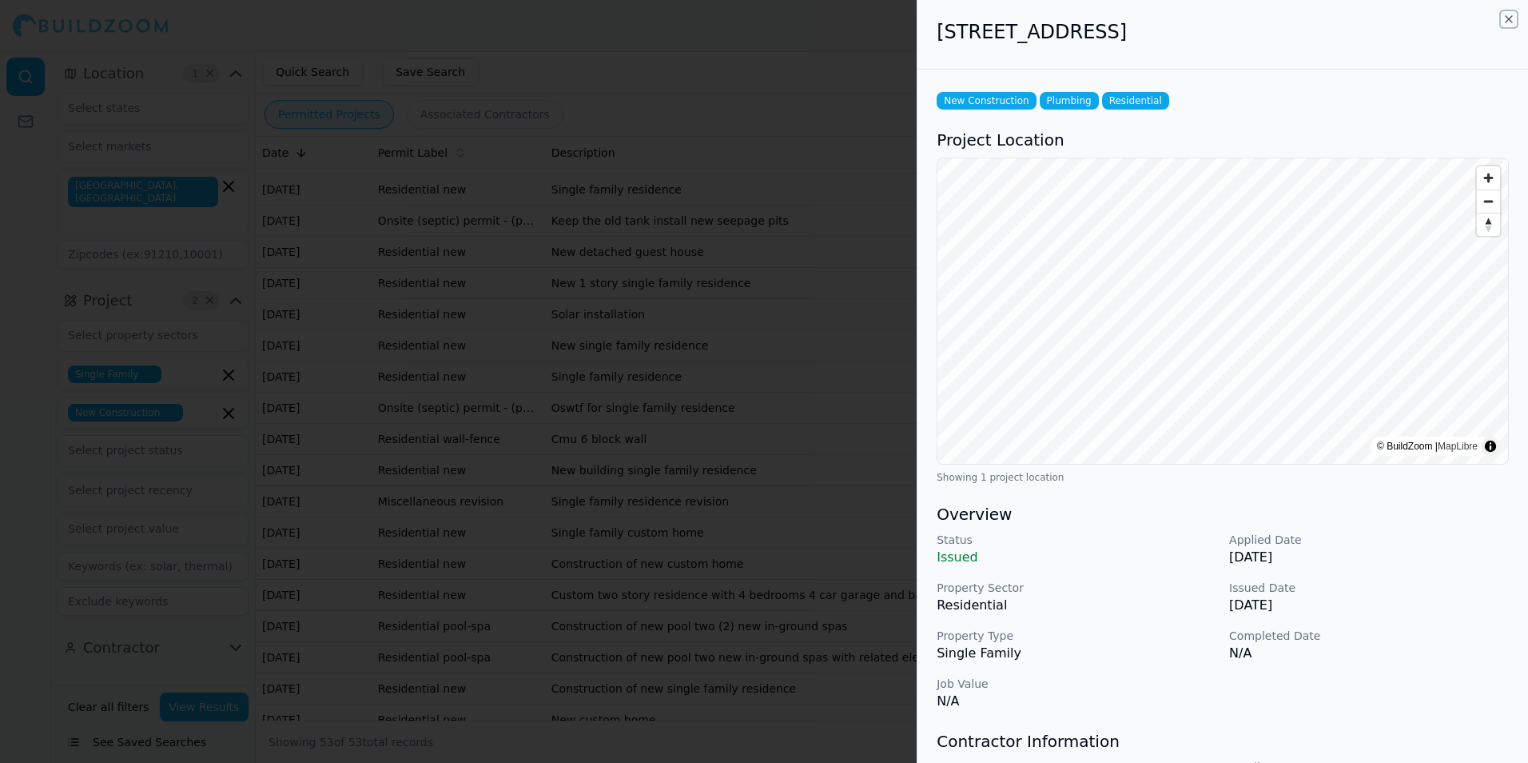
click at [1508, 18] on icon "button" at bounding box center [1509, 19] width 6 height 6
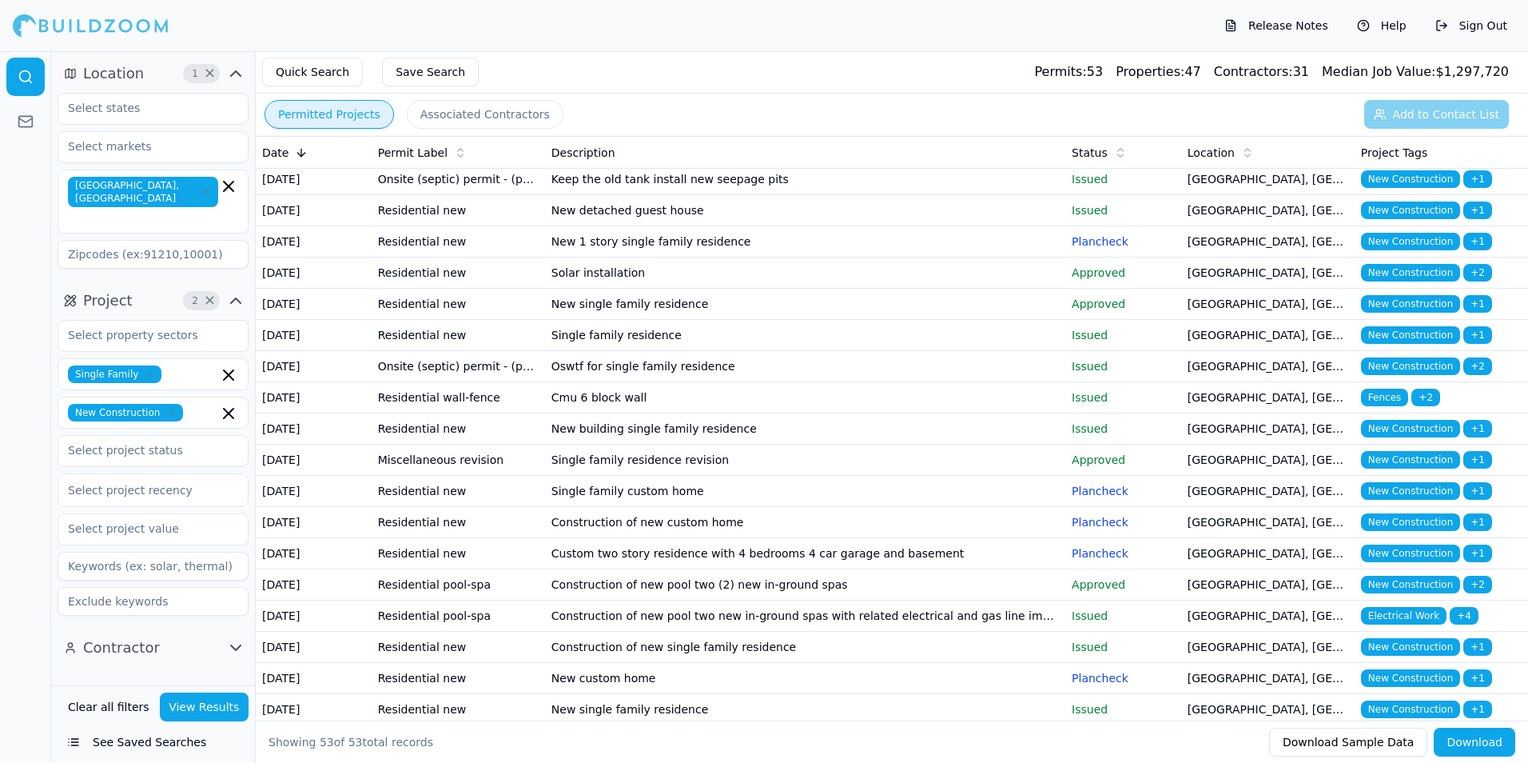
scroll to position [480, 0]
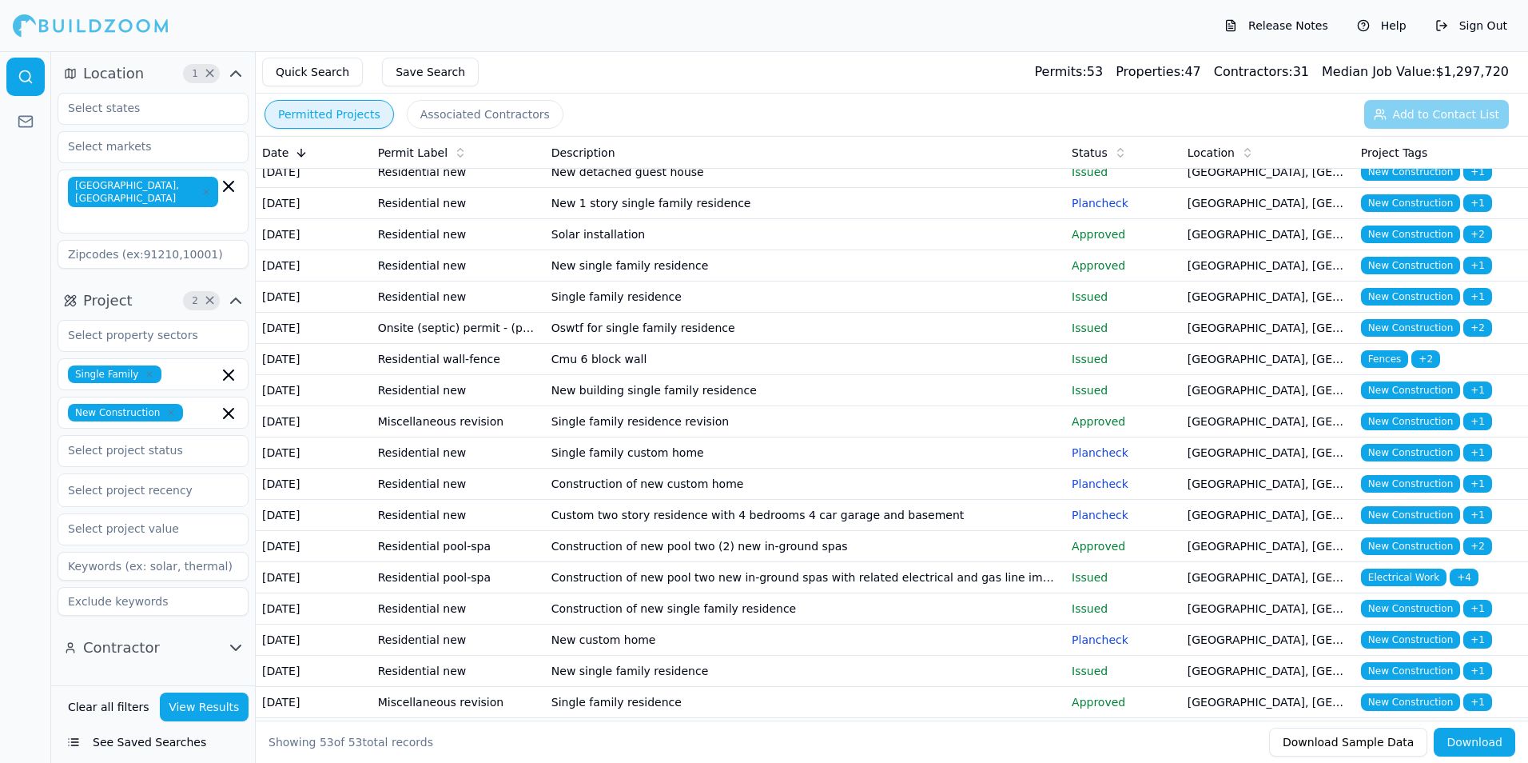
click at [930, 375] on td "Cmu 6 block wall" at bounding box center [805, 359] width 520 height 31
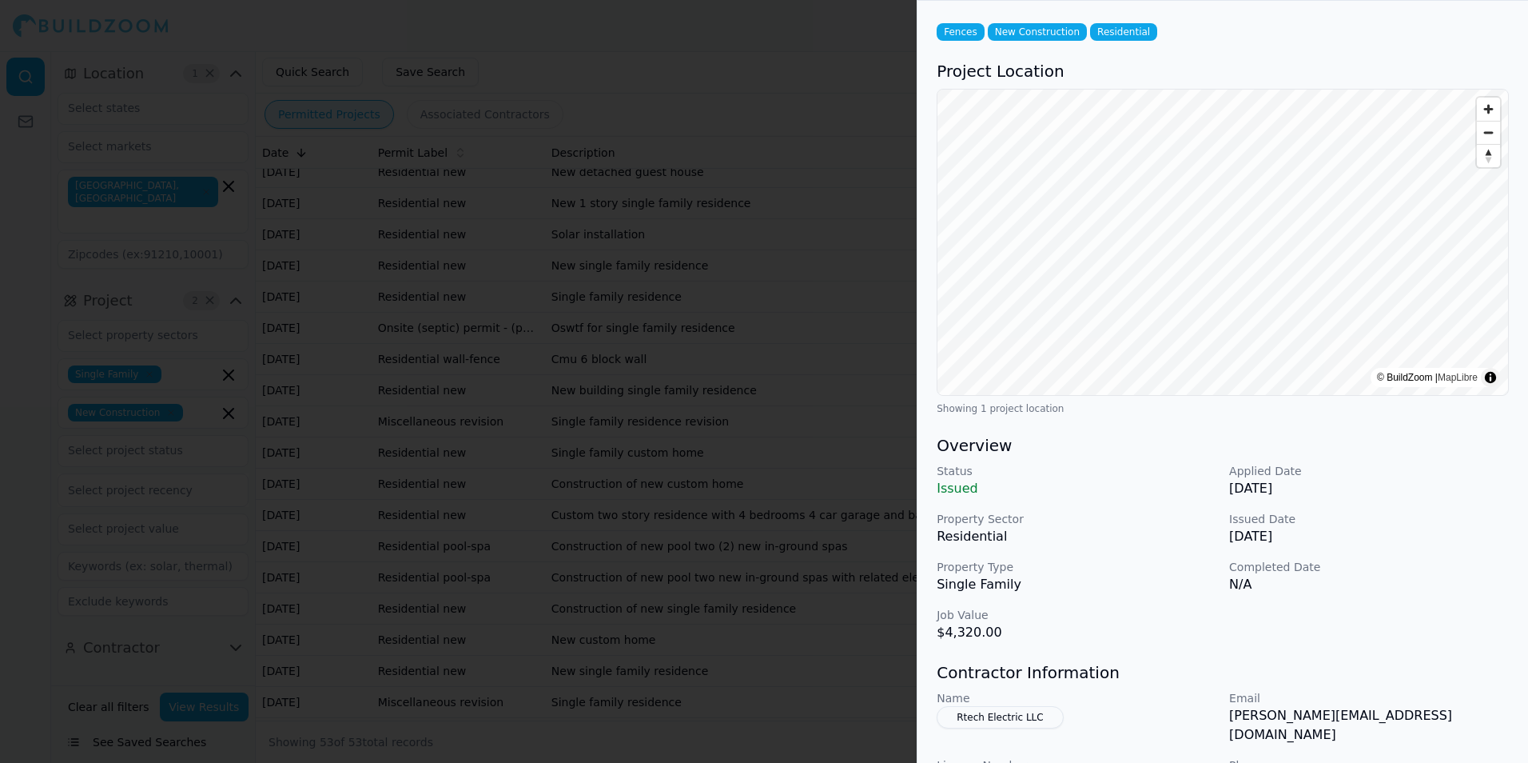
scroll to position [0, 0]
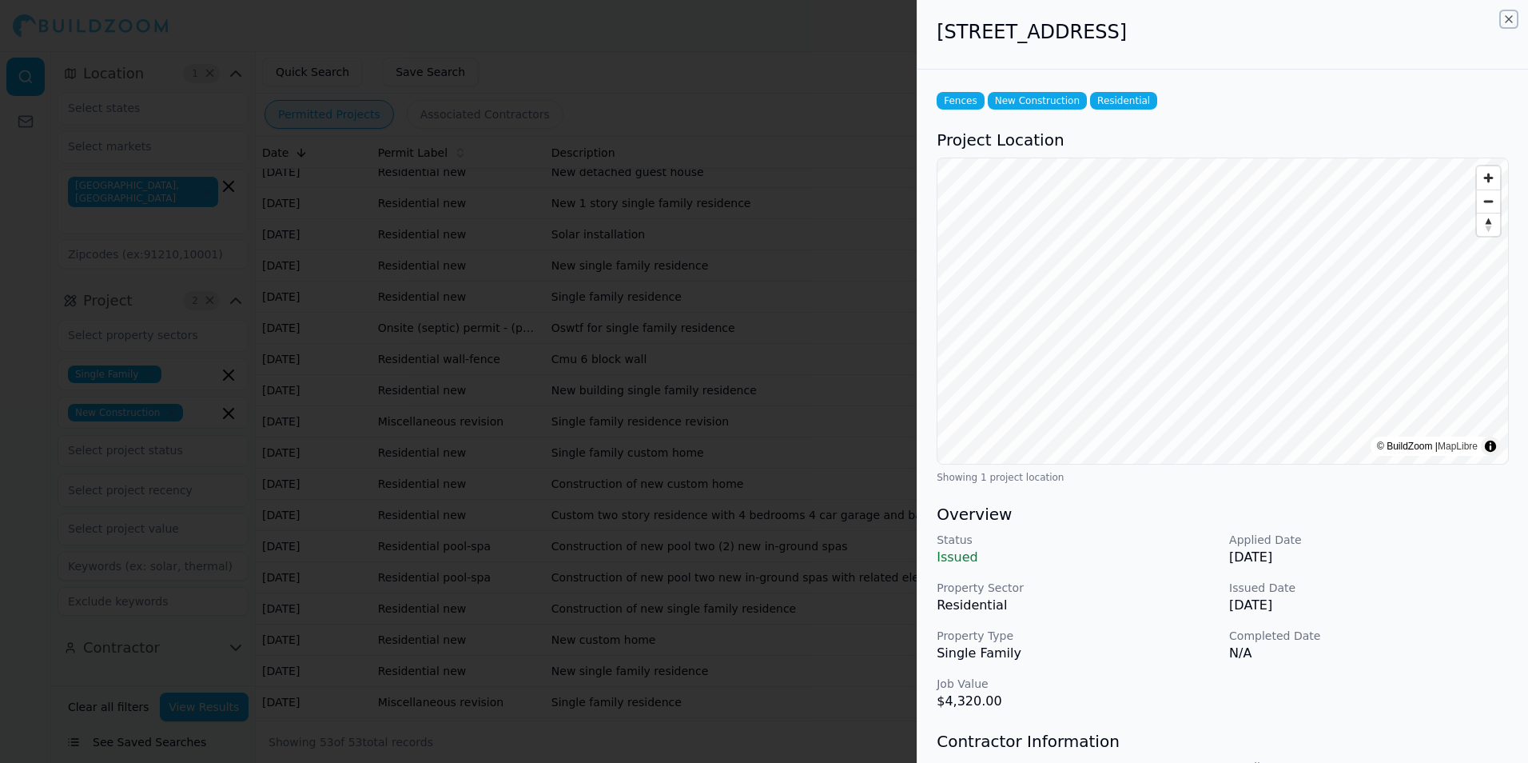
click at [1508, 21] on icon "button" at bounding box center [1509, 19] width 13 height 13
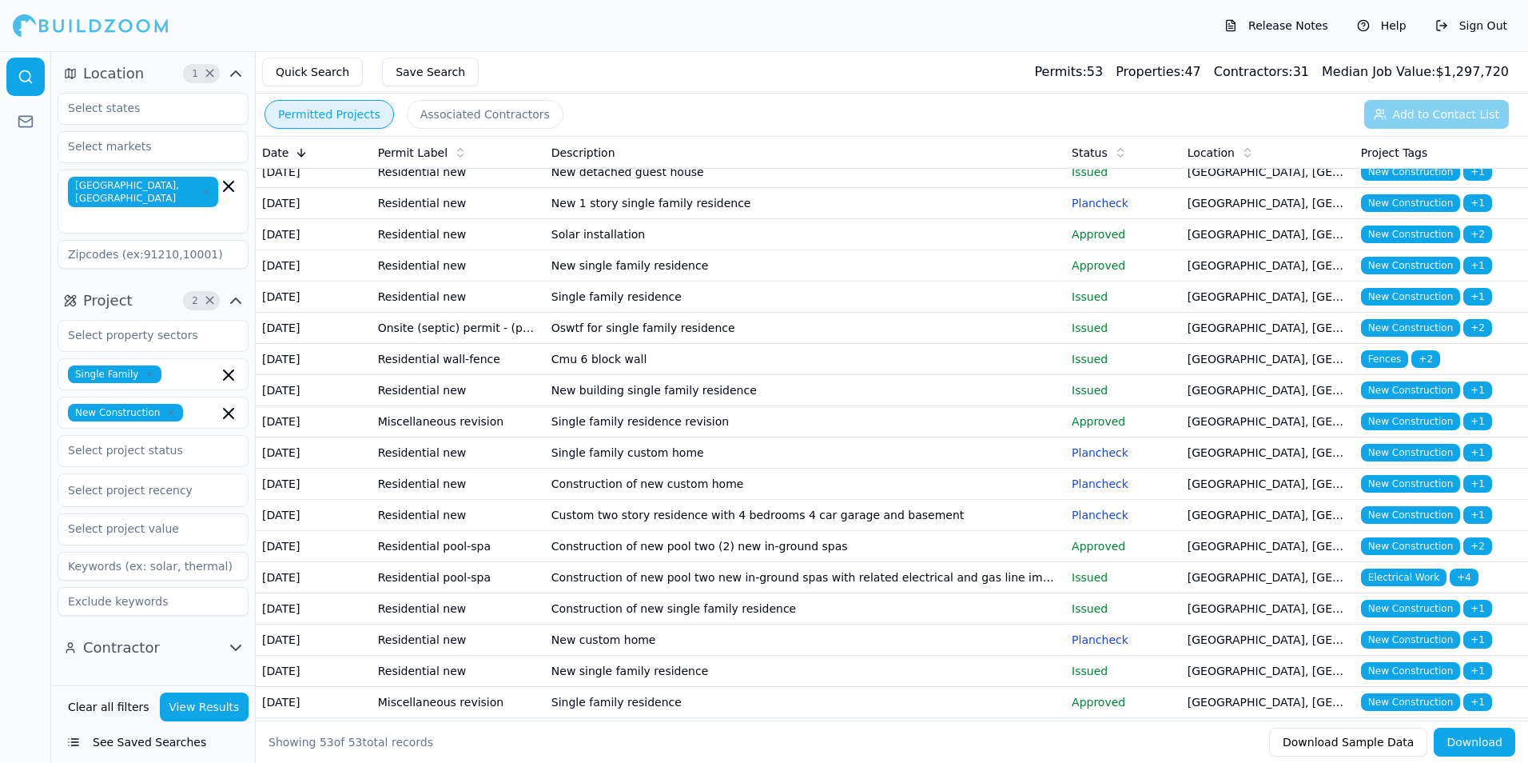
click at [860, 406] on td "New building single family residence" at bounding box center [805, 390] width 520 height 31
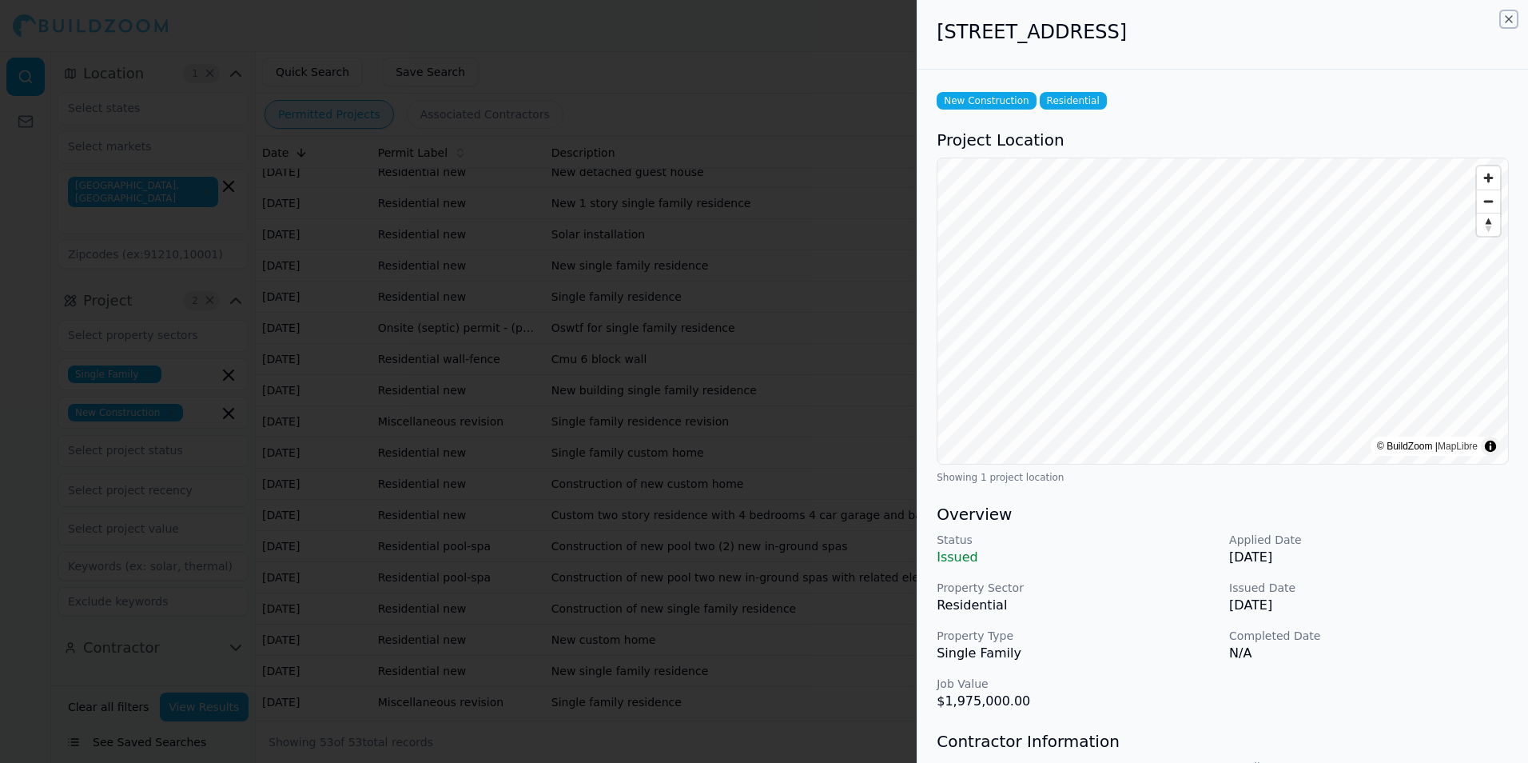
click at [1508, 21] on icon "button" at bounding box center [1509, 19] width 13 height 13
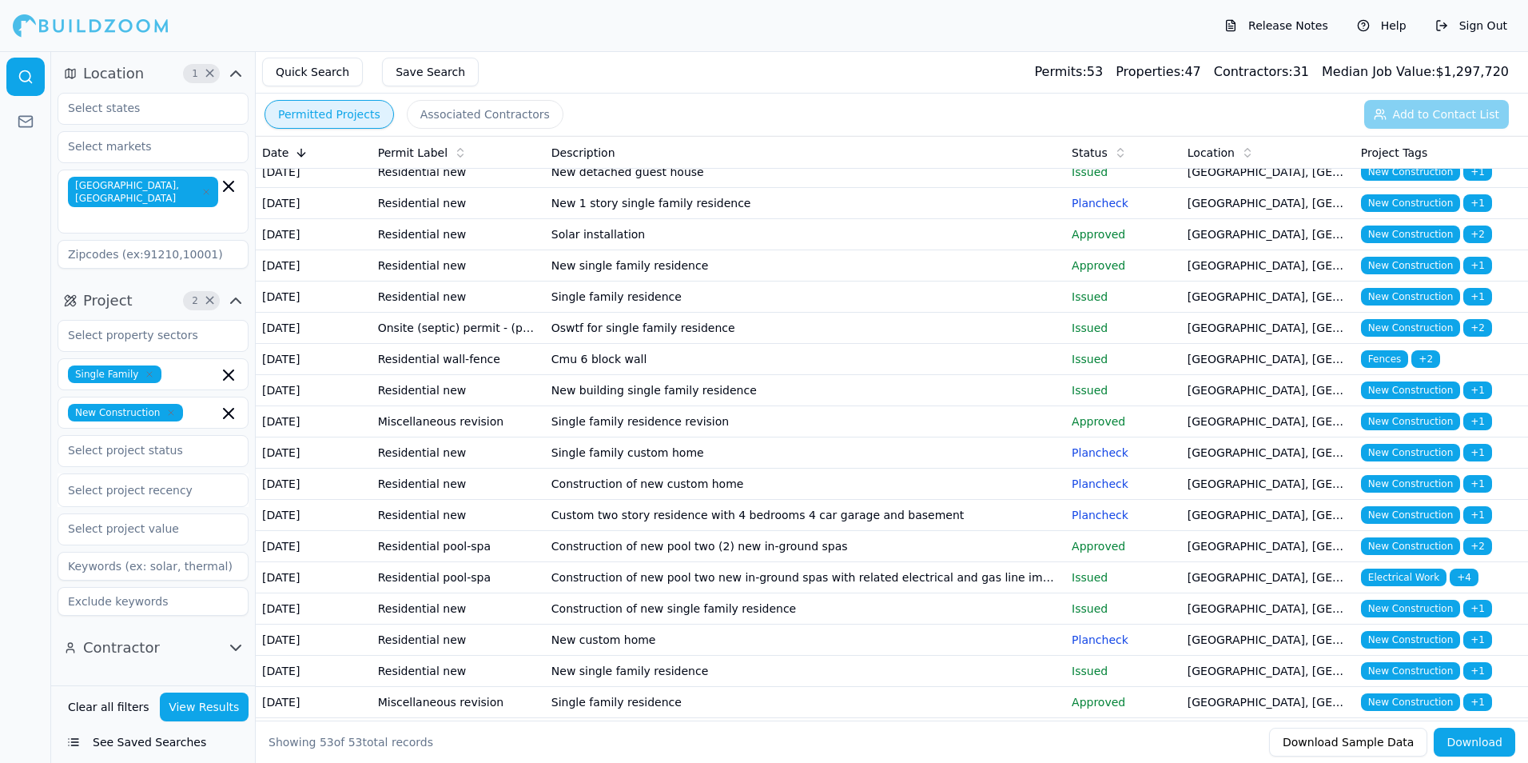
scroll to position [560, 0]
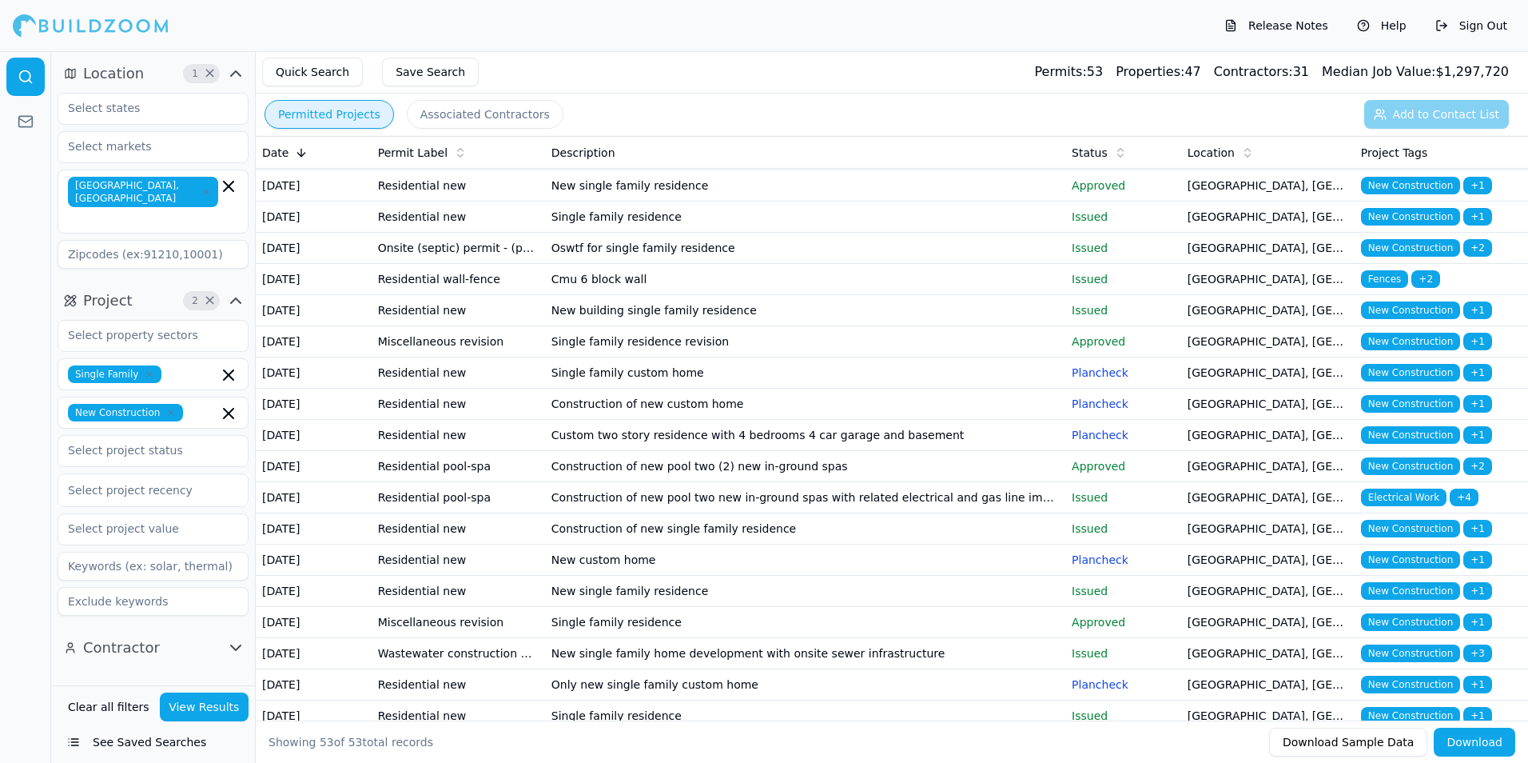
click at [917, 357] on td "Single family residence revision" at bounding box center [805, 341] width 520 height 31
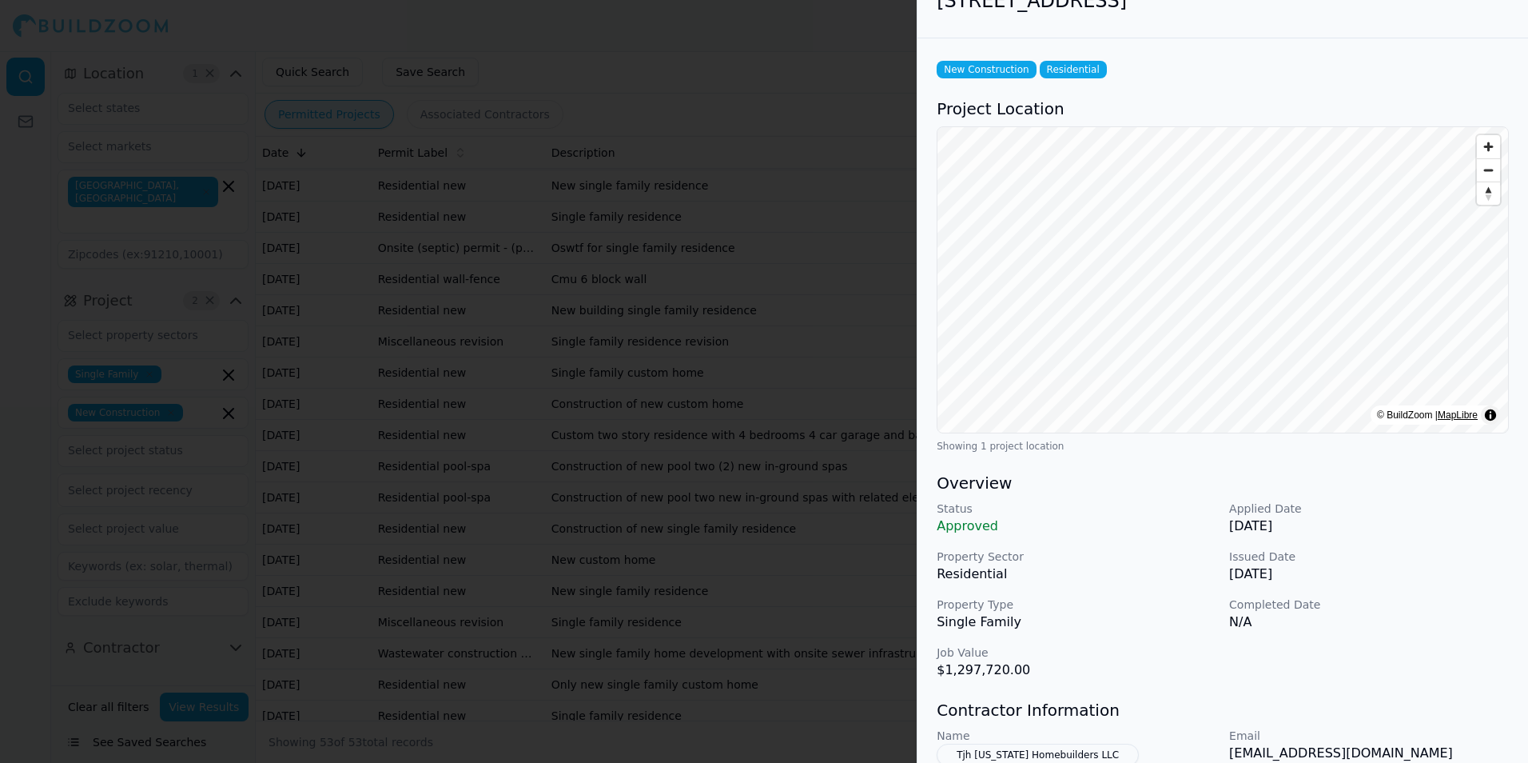
scroll to position [0, 0]
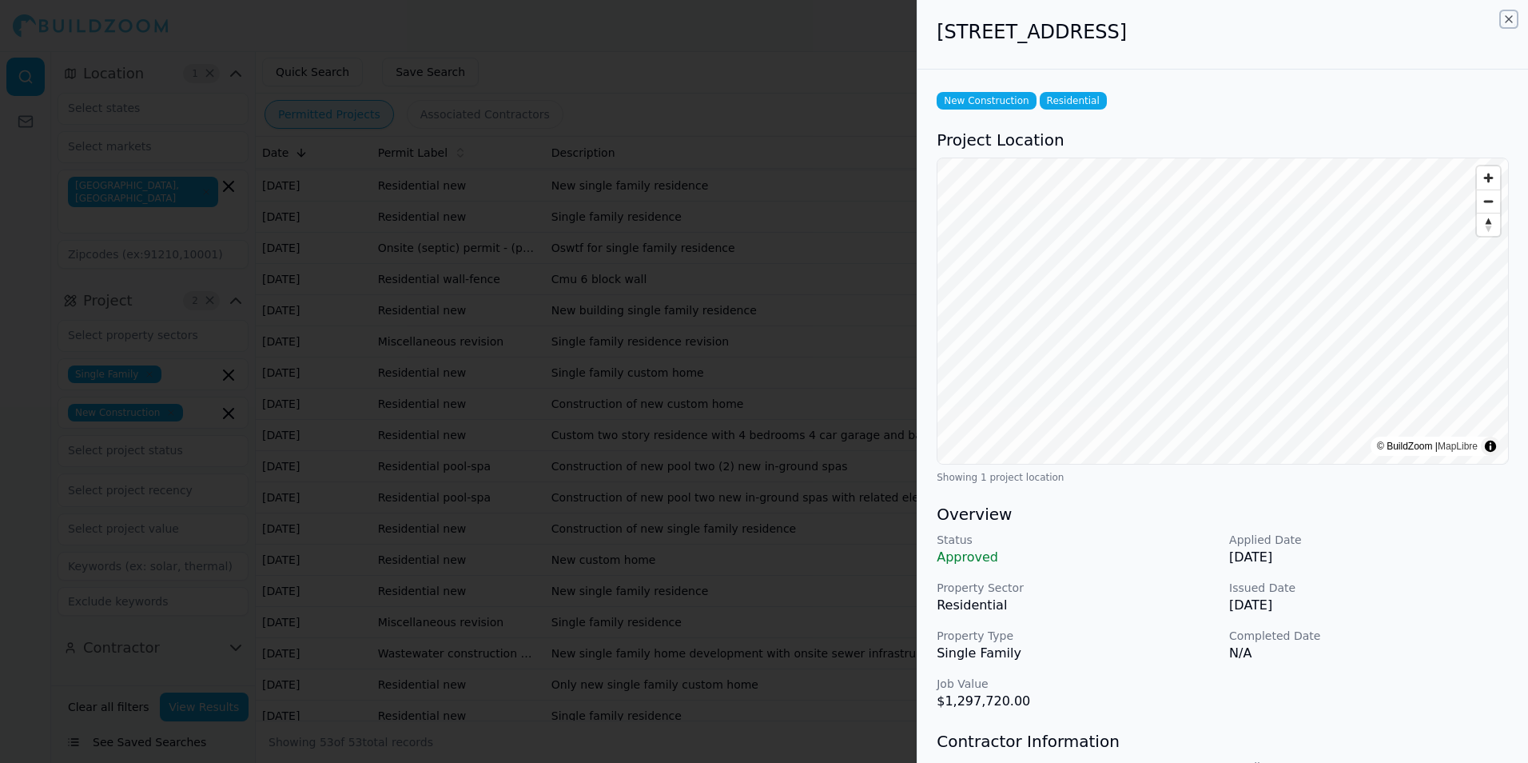
drag, startPoint x: 1509, startPoint y: 16, endPoint x: 1086, endPoint y: 532, distance: 666.8
click at [1509, 16] on icon "button" at bounding box center [1509, 19] width 13 height 13
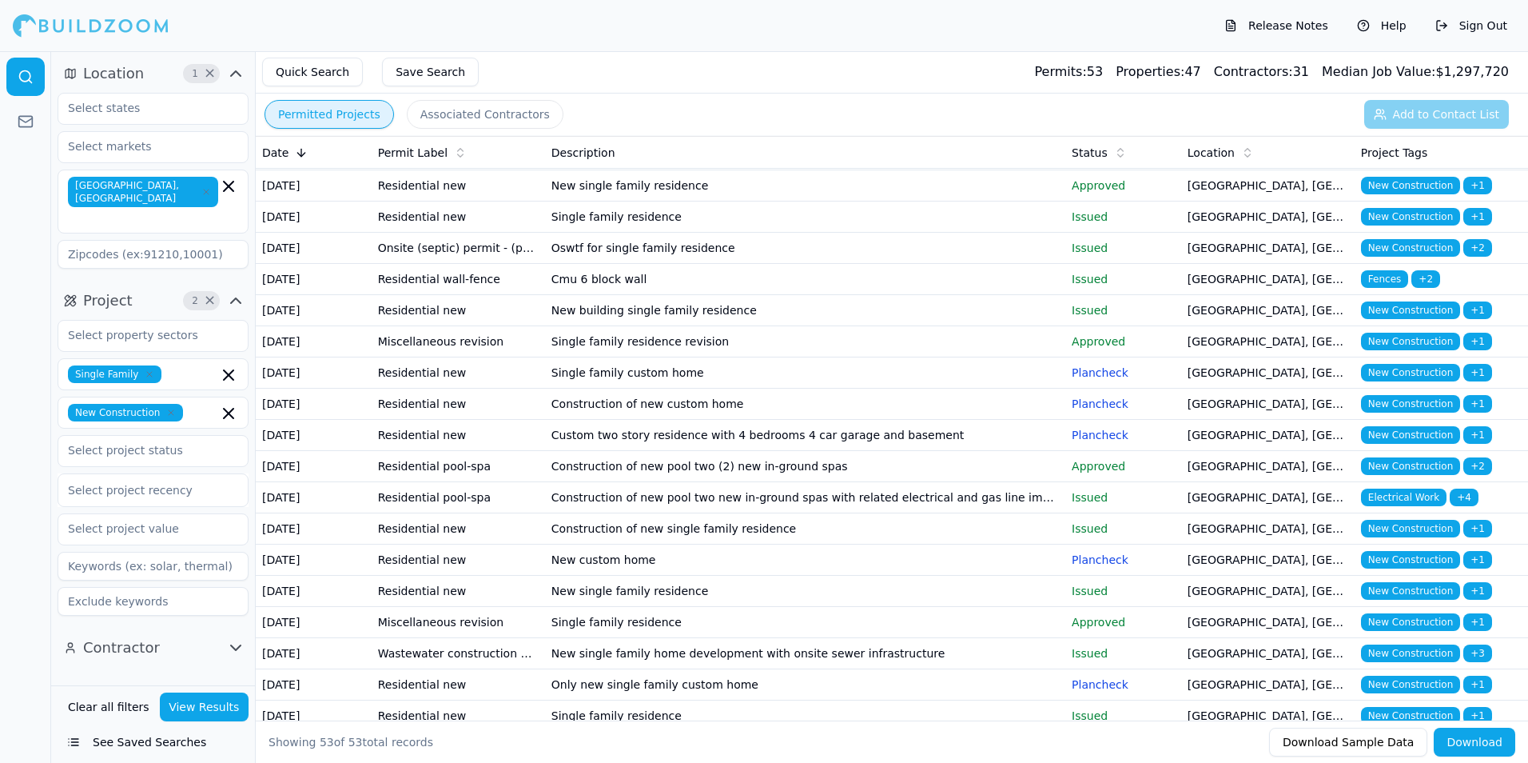
click at [862, 420] on td "Construction of new custom home" at bounding box center [805, 403] width 520 height 31
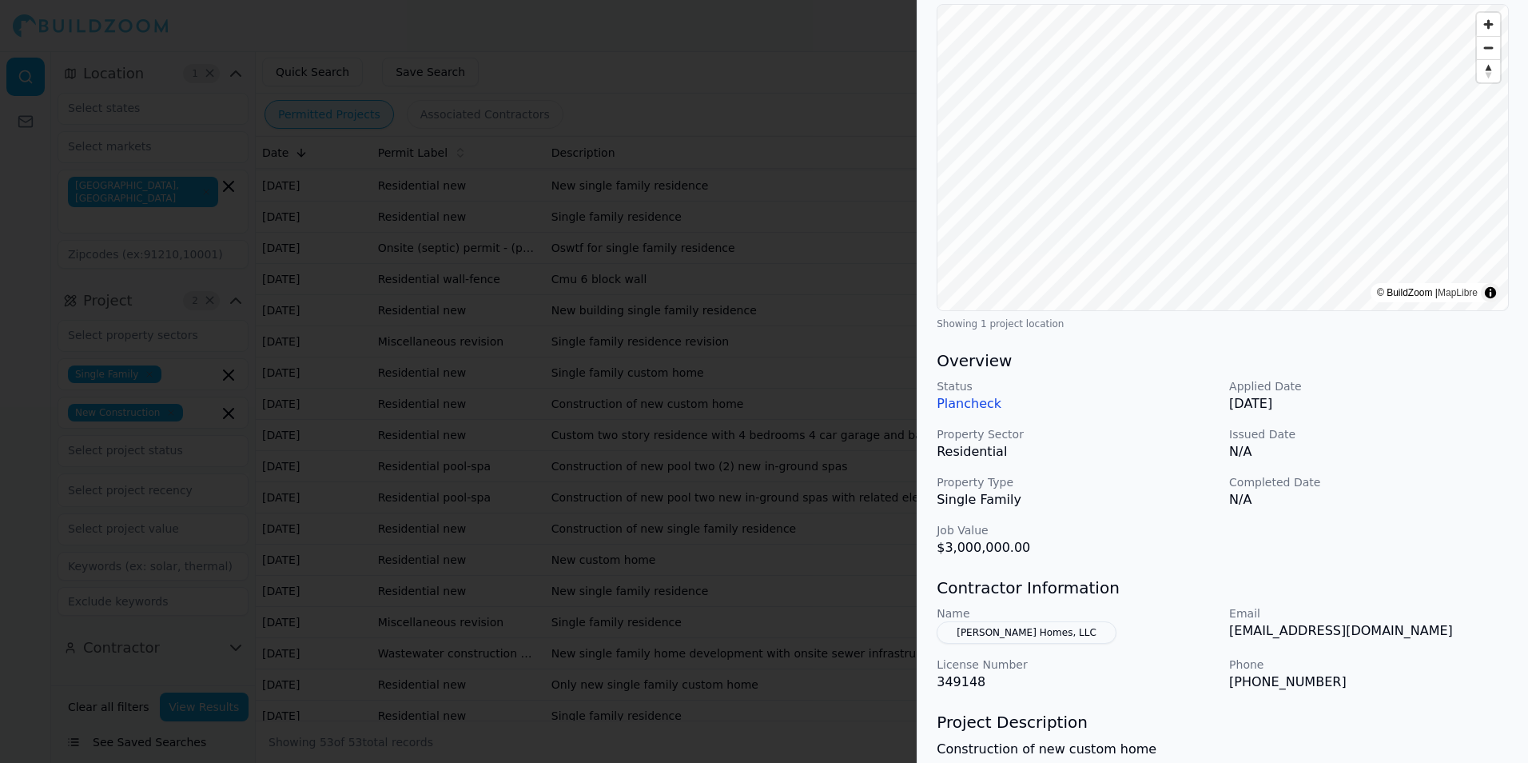
scroll to position [160, 0]
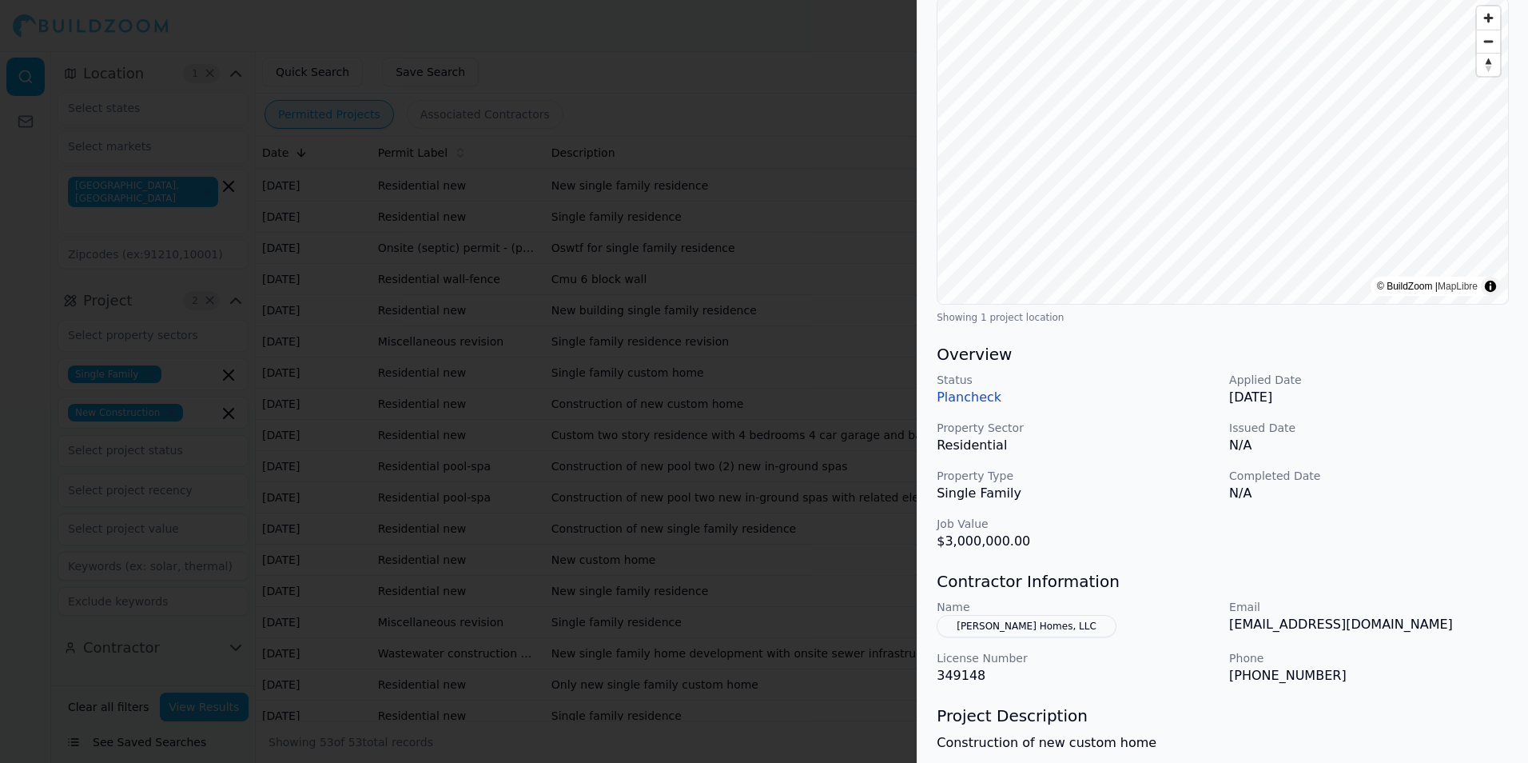
click at [1396, 356] on h3 "Overview" at bounding box center [1223, 354] width 572 height 22
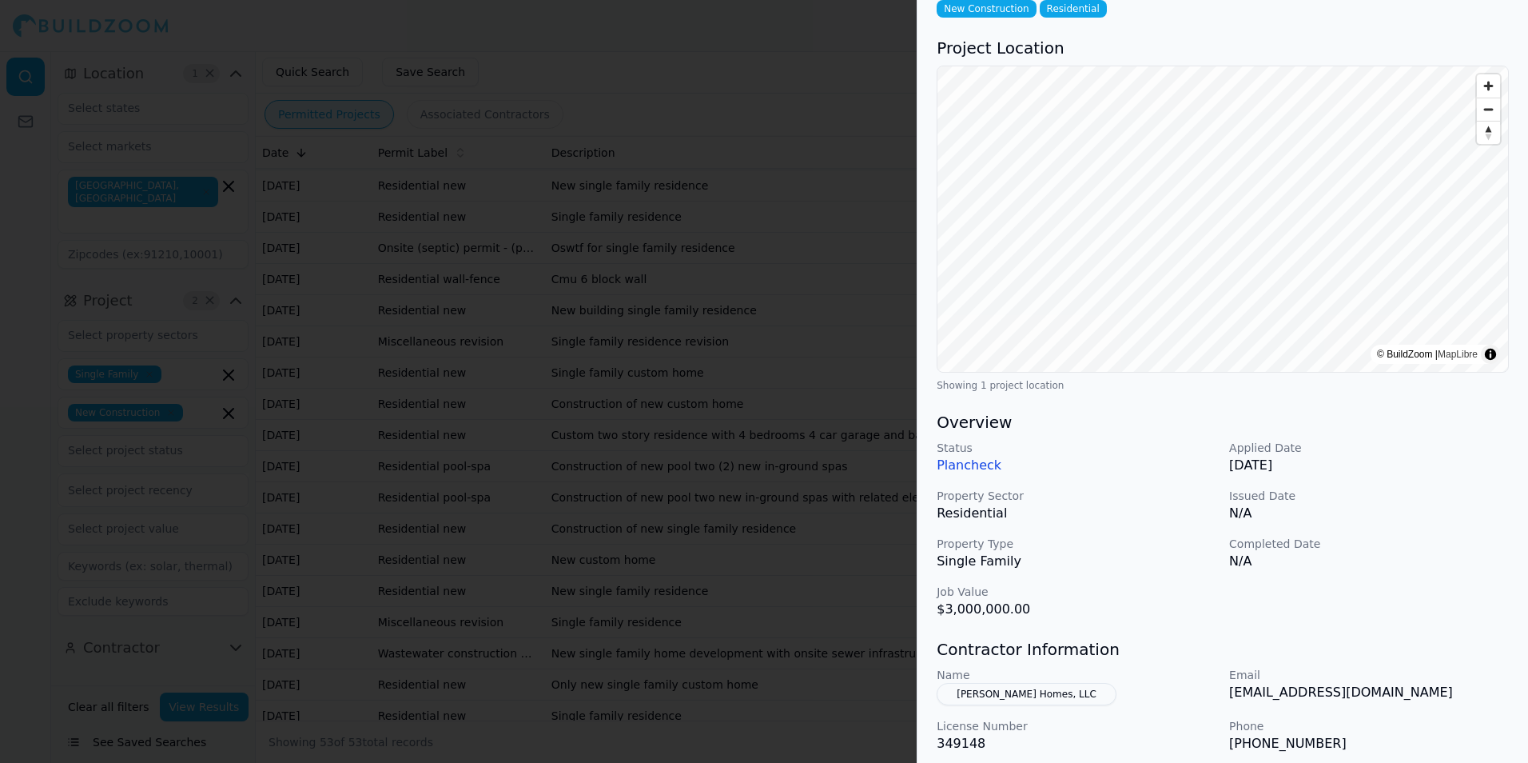
scroll to position [0, 0]
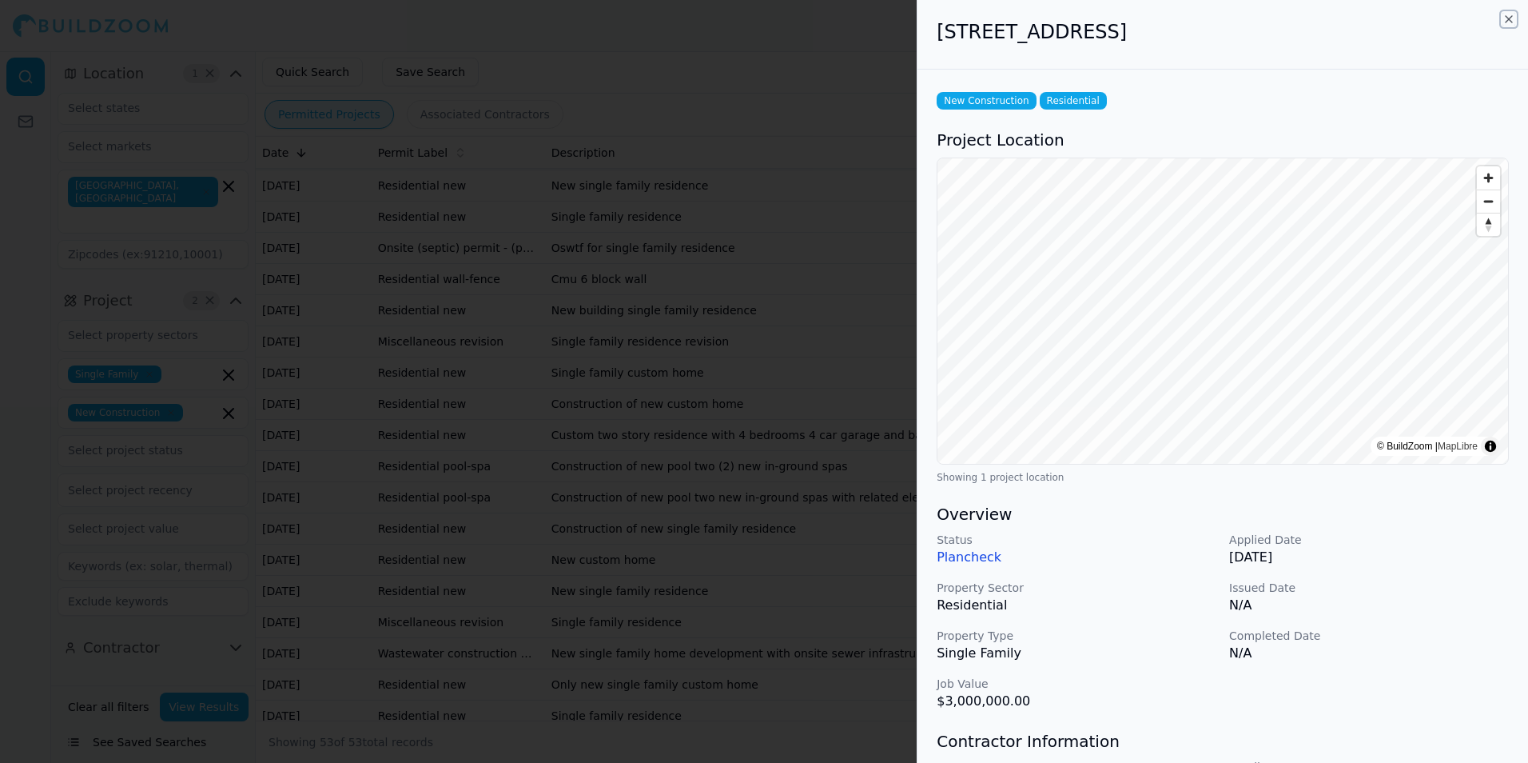
click at [1512, 22] on icon "button" at bounding box center [1509, 19] width 13 height 13
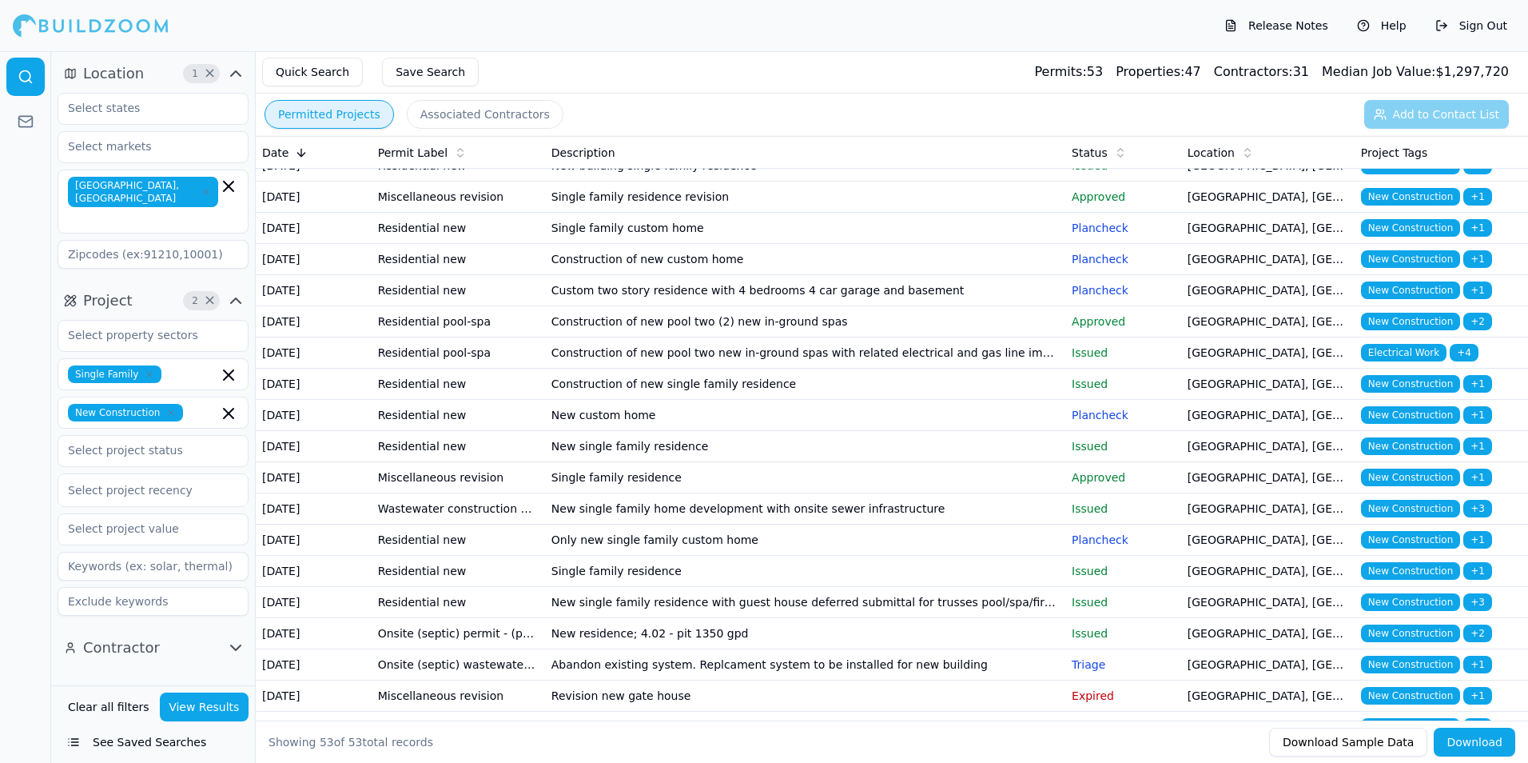
scroll to position [719, 0]
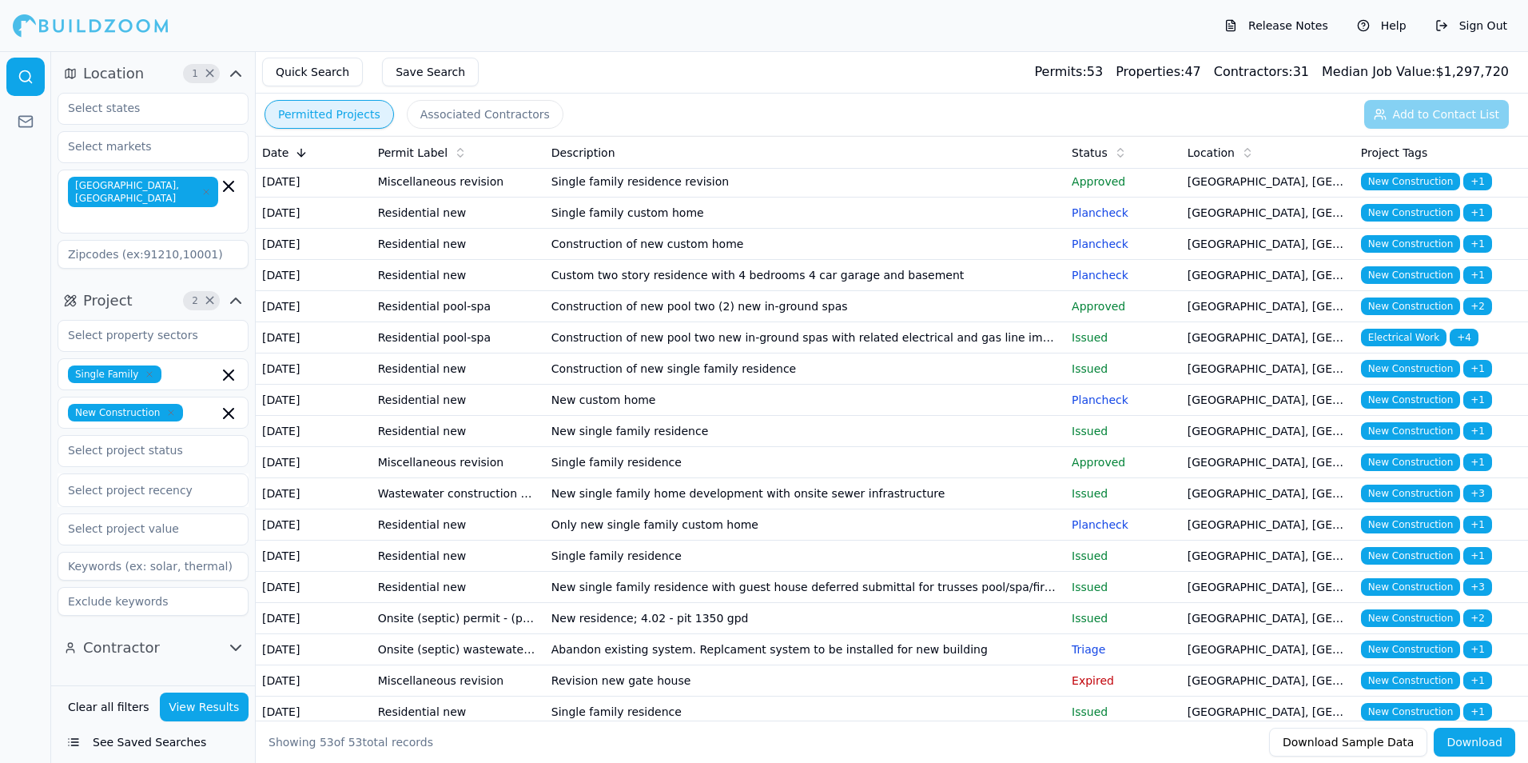
click at [882, 260] on td "Construction of new custom home" at bounding box center [805, 244] width 520 height 31
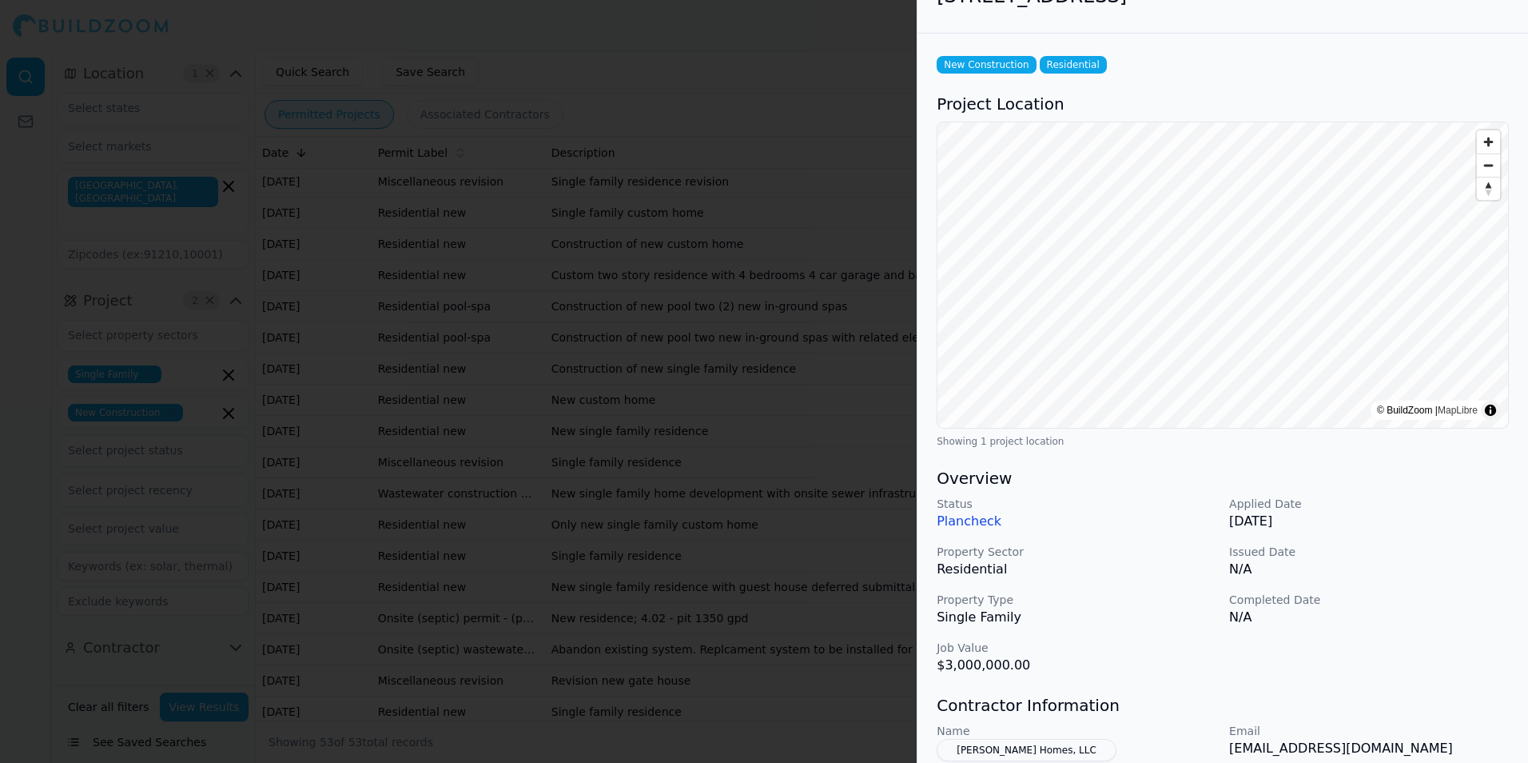
scroll to position [0, 0]
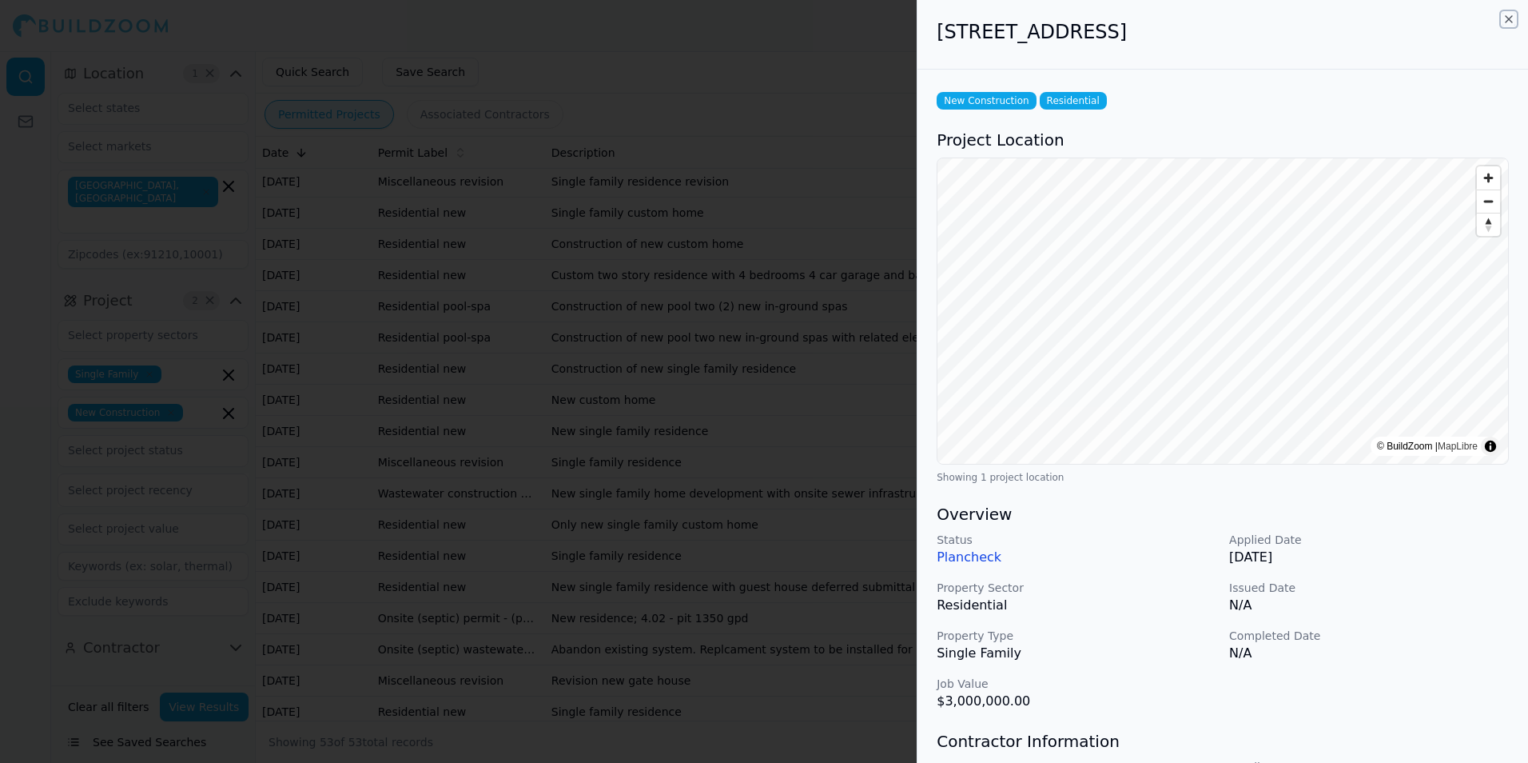
drag, startPoint x: 1507, startPoint y: 18, endPoint x: 1394, endPoint y: 124, distance: 154.9
click at [1508, 17] on icon "button" at bounding box center [1509, 19] width 13 height 13
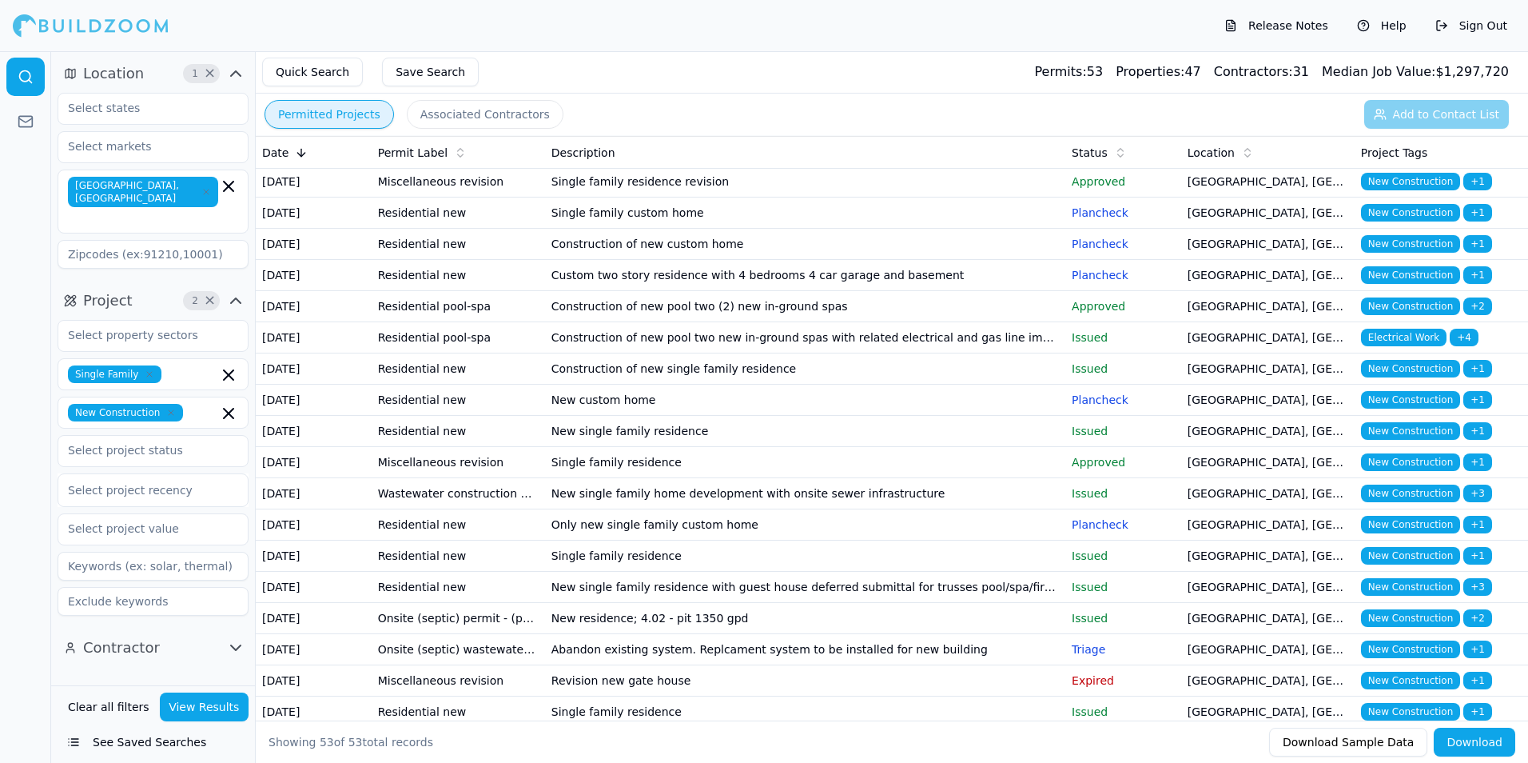
click at [834, 291] on td "Custom two story residence with 4 bedrooms 4 car garage and basement" at bounding box center [805, 275] width 520 height 31
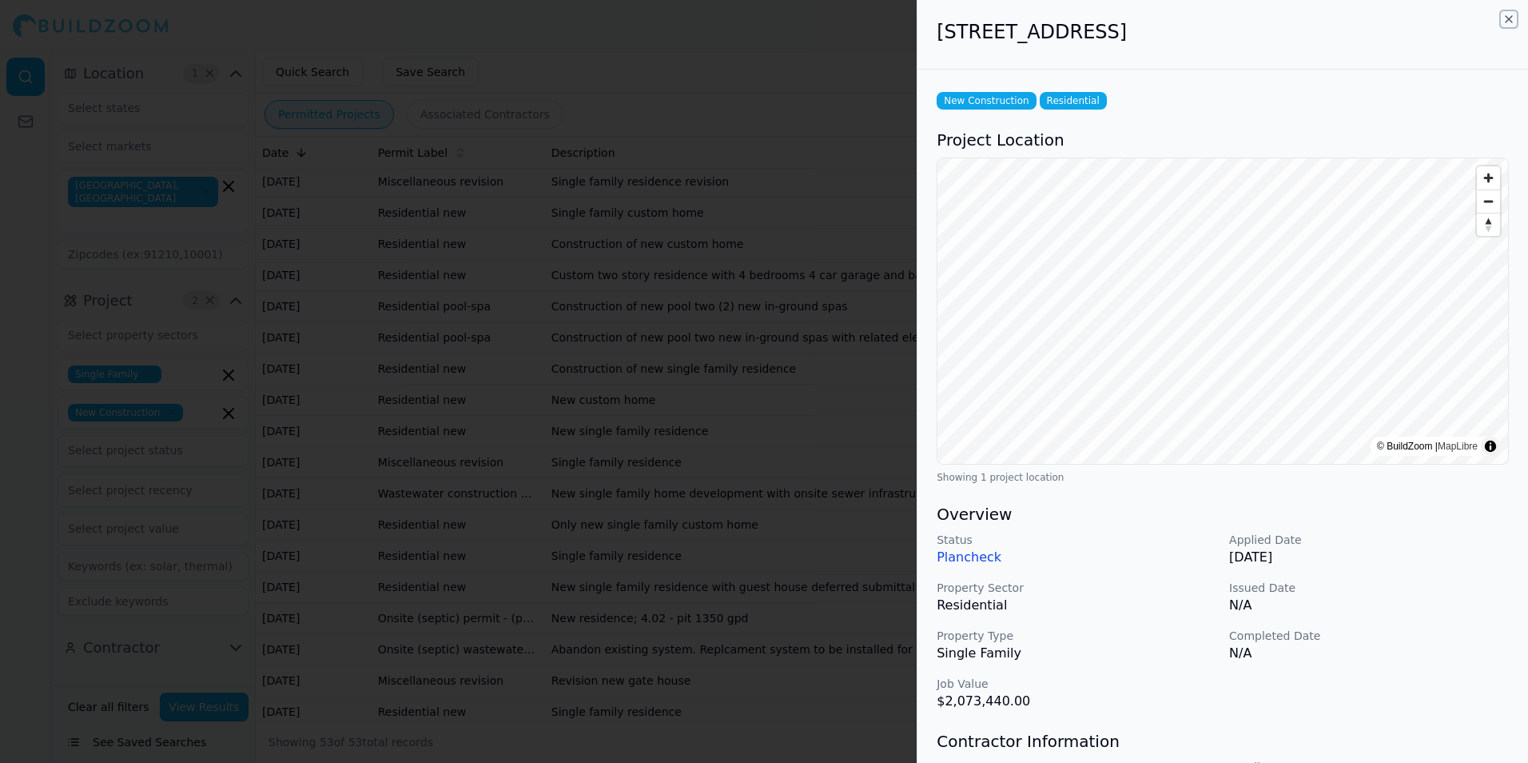
click at [1511, 19] on icon "button" at bounding box center [1509, 19] width 13 height 13
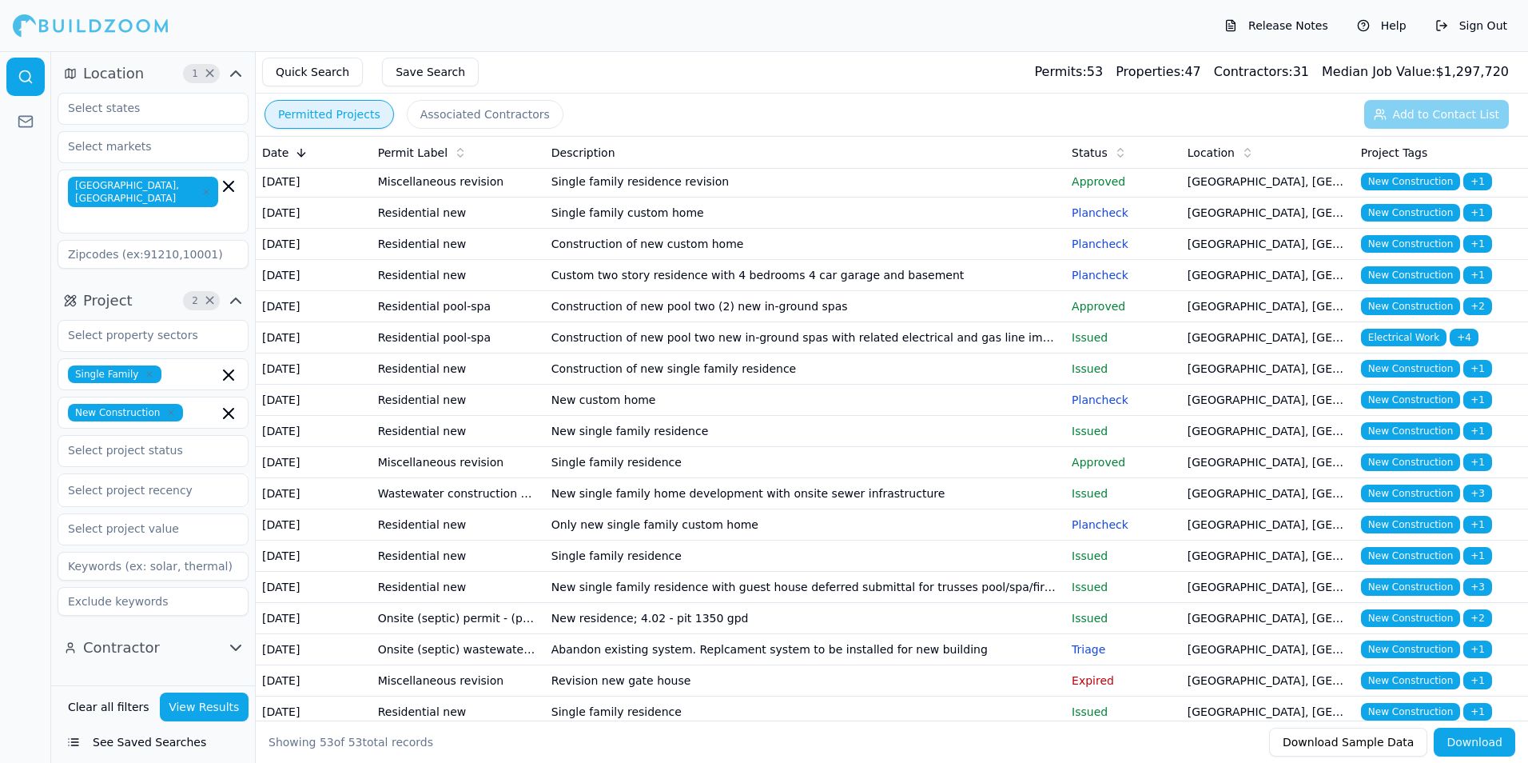
click at [959, 322] on td "Construction of new pool two (2) new in-ground spas" at bounding box center [805, 306] width 520 height 31
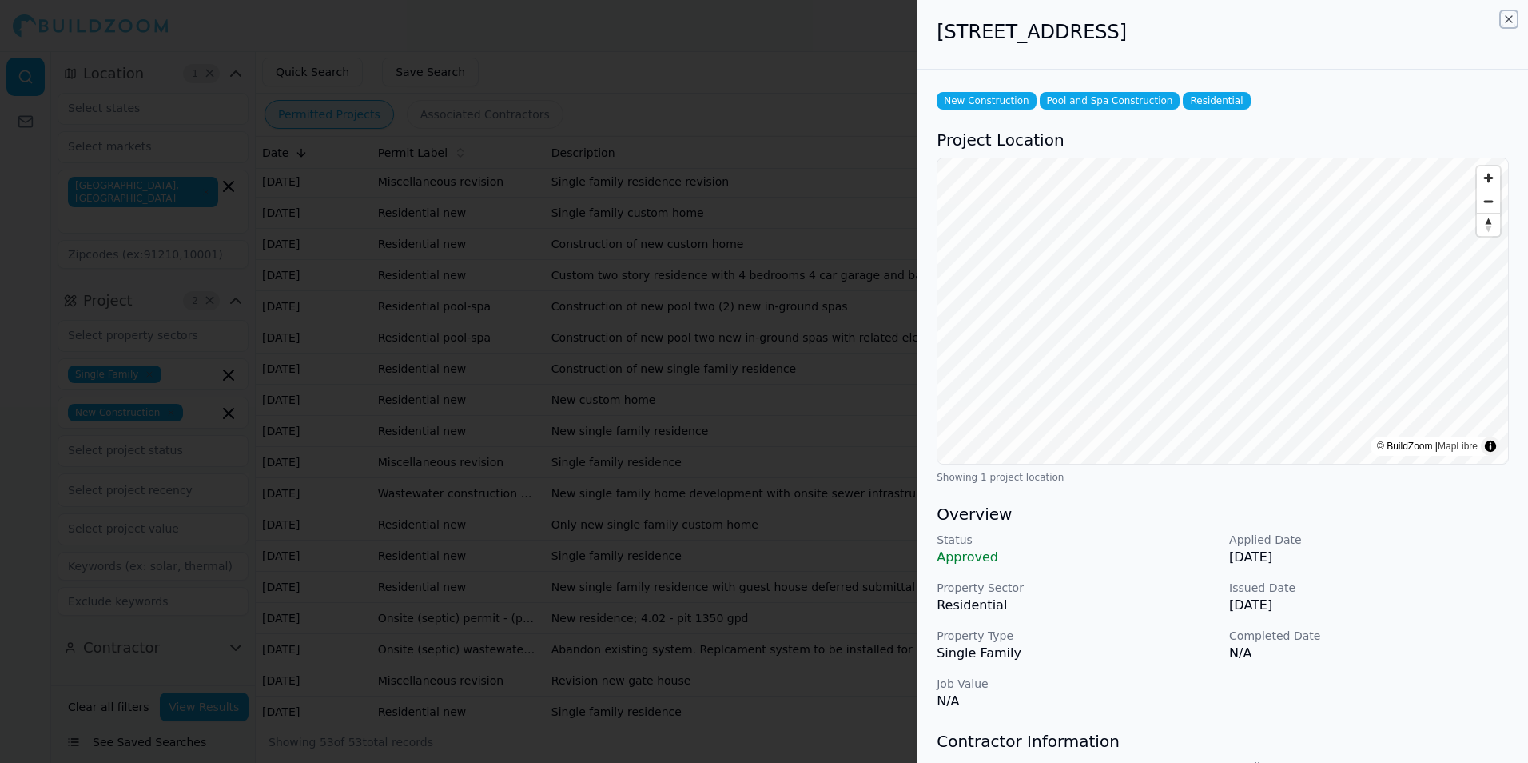
click at [1508, 20] on icon "button" at bounding box center [1509, 19] width 6 height 6
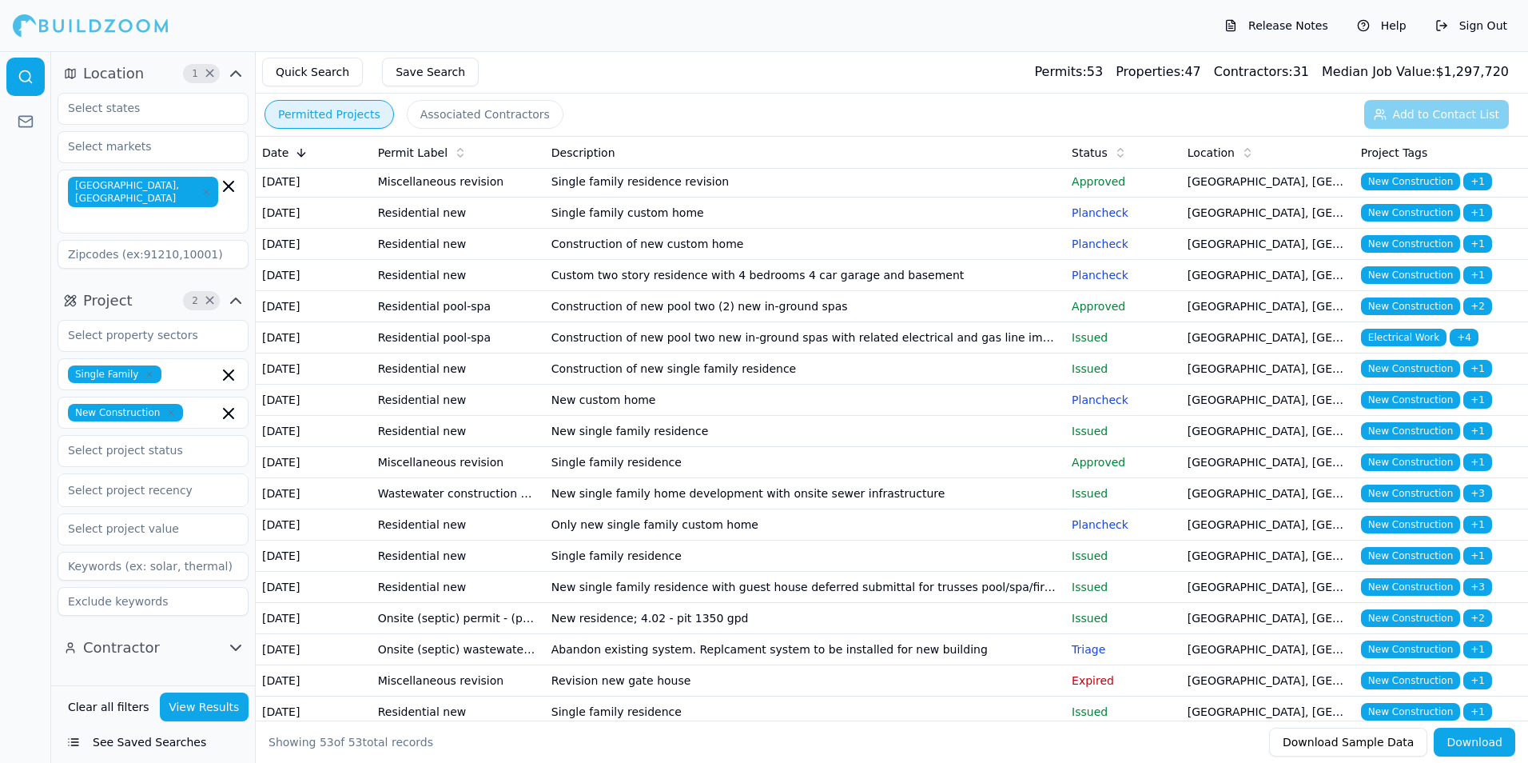
click at [1032, 353] on td "Construction of new pool two new in-ground spas with related electrical and gas…" at bounding box center [805, 337] width 520 height 31
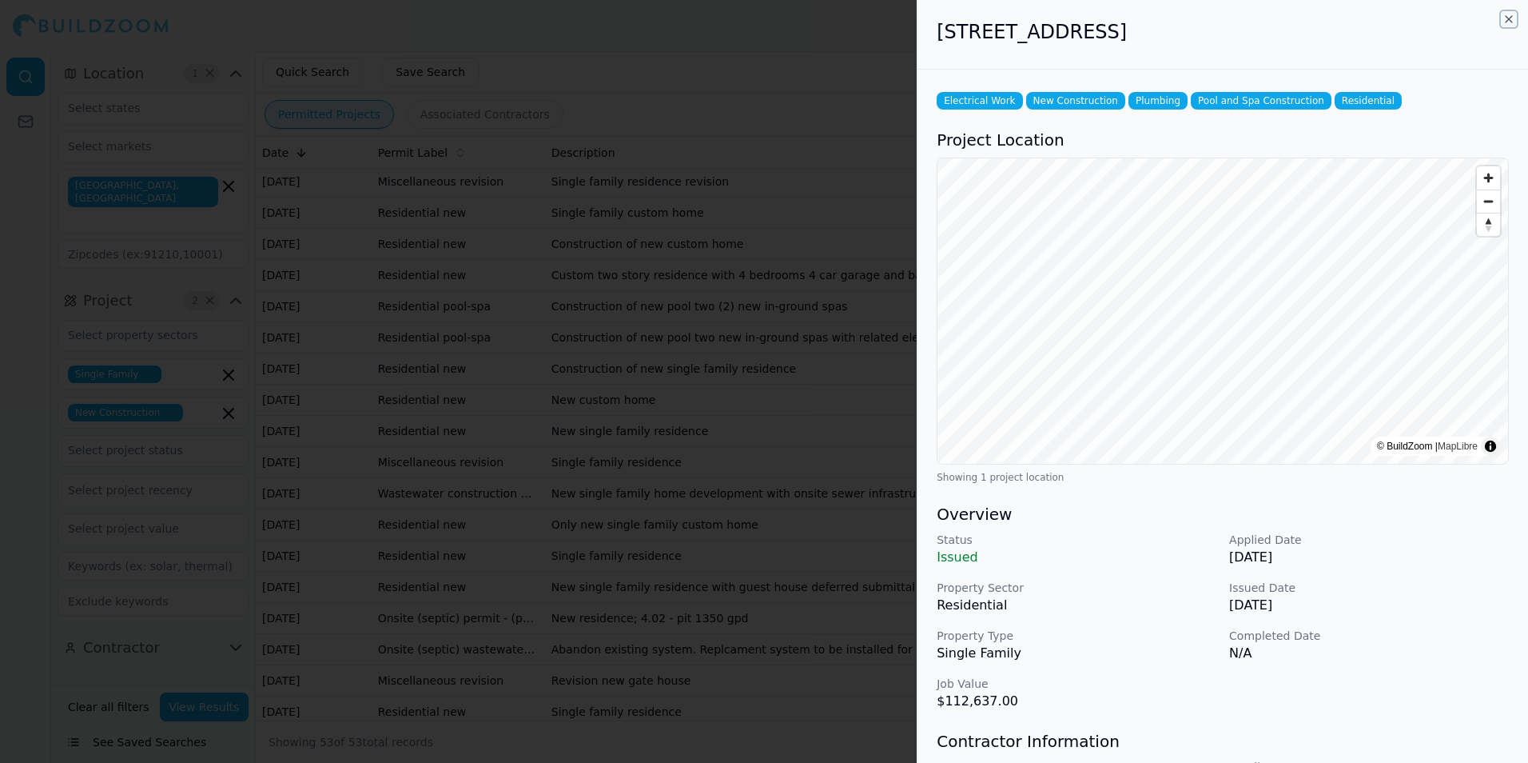
click at [1511, 16] on icon "button" at bounding box center [1509, 19] width 13 height 13
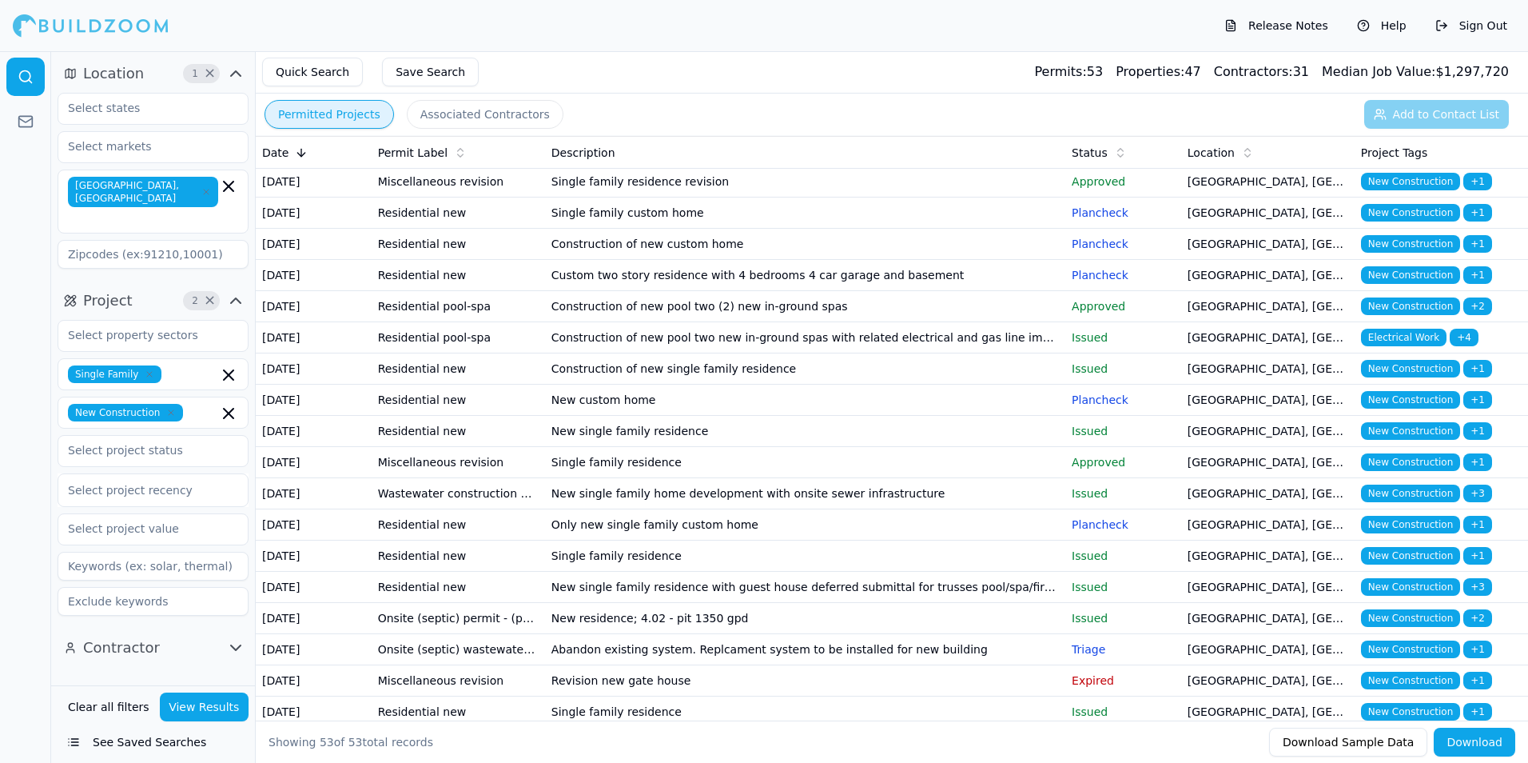
click at [926, 322] on td "Construction of new pool two (2) new in-ground spas" at bounding box center [805, 306] width 520 height 31
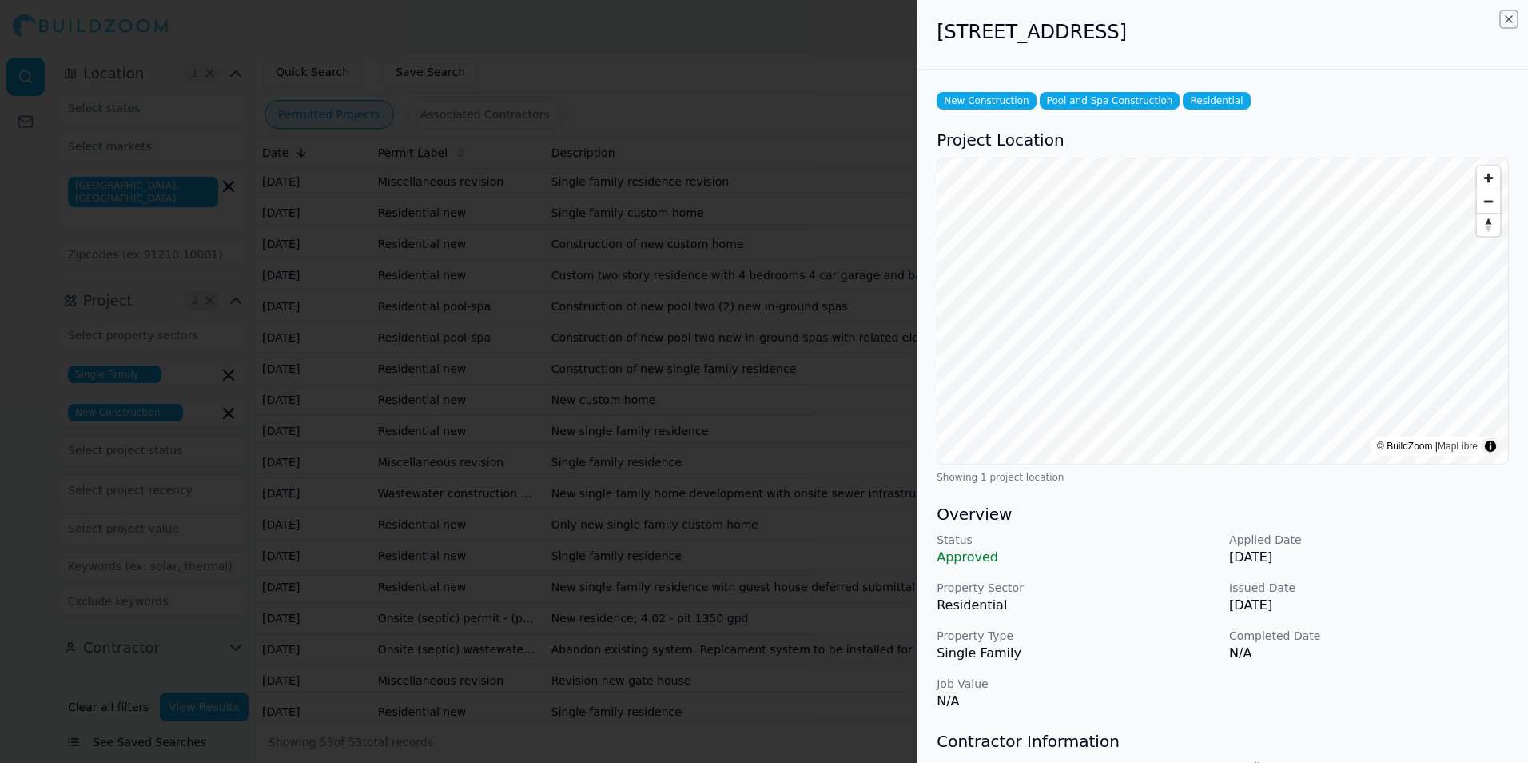
click at [1508, 20] on icon "button" at bounding box center [1509, 19] width 6 height 6
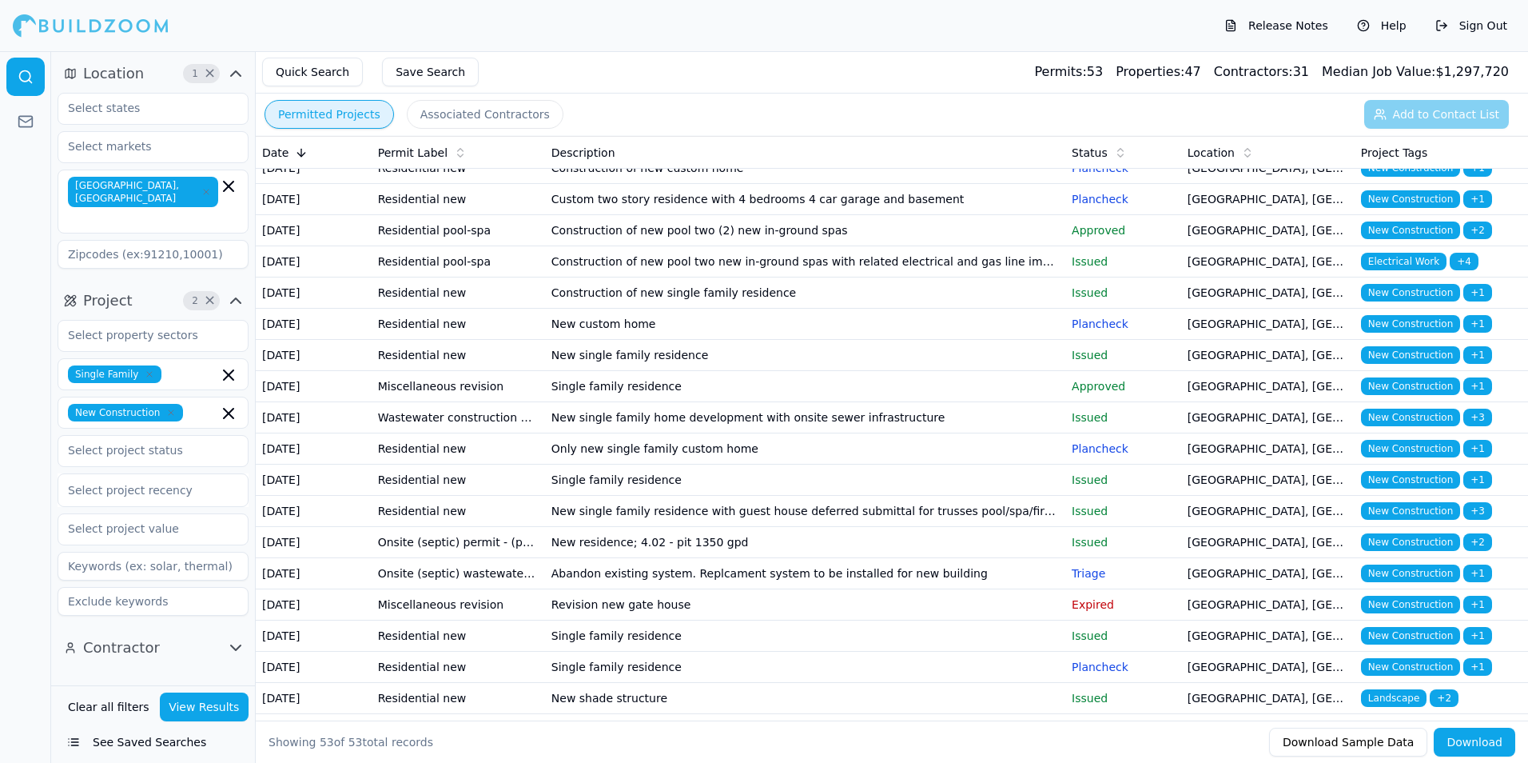
scroll to position [799, 0]
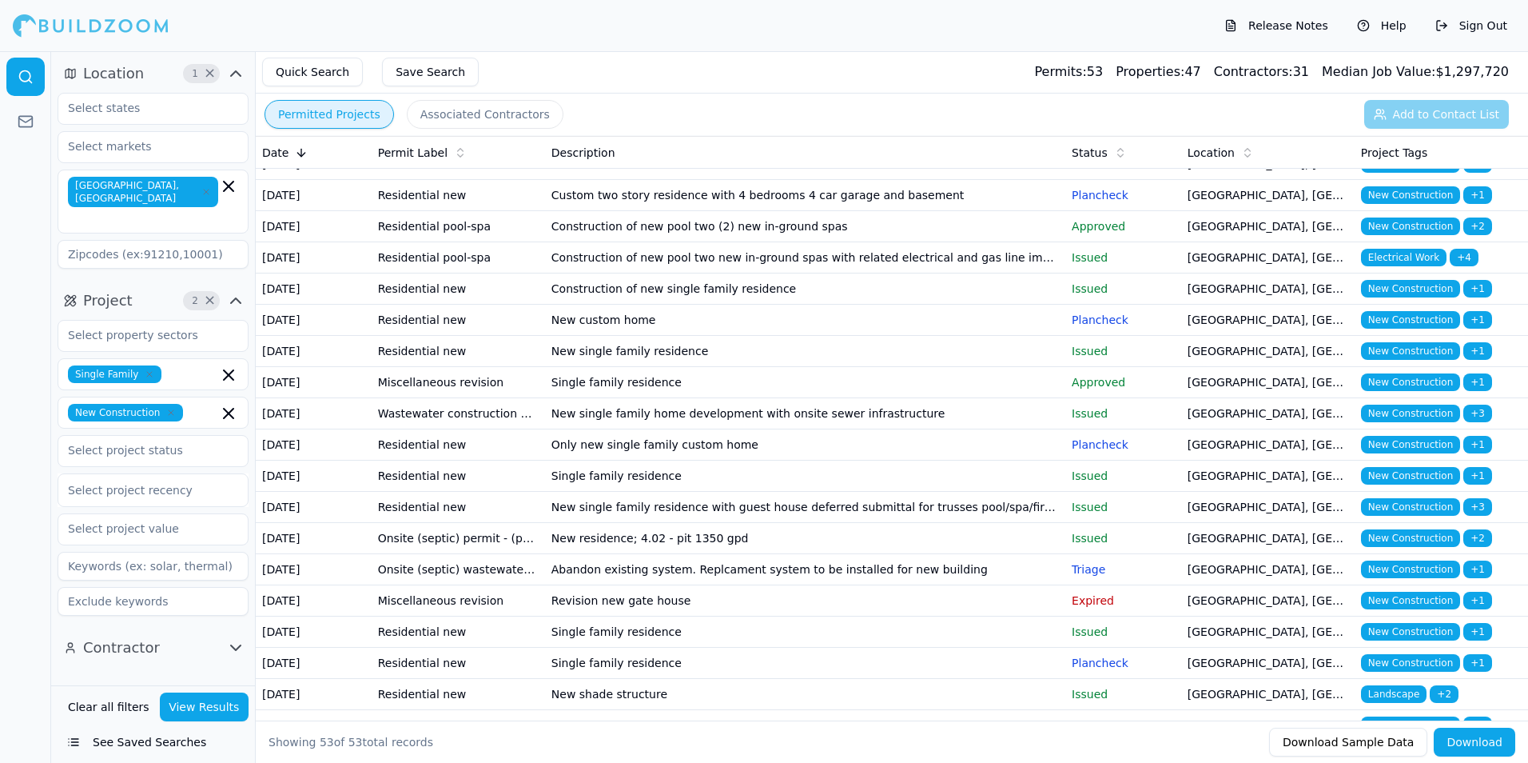
click at [960, 336] on td "New custom home" at bounding box center [805, 320] width 520 height 31
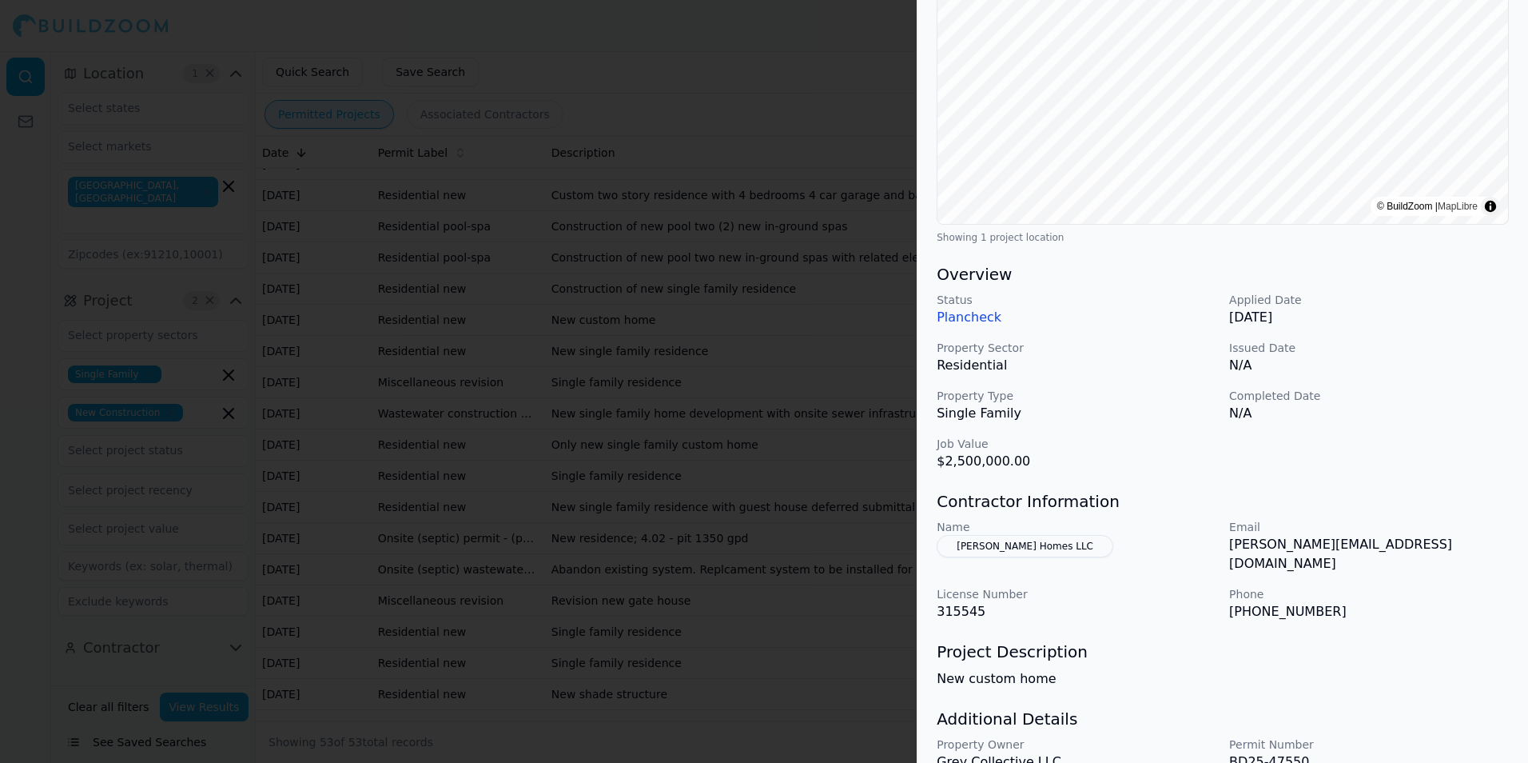
scroll to position [160, 0]
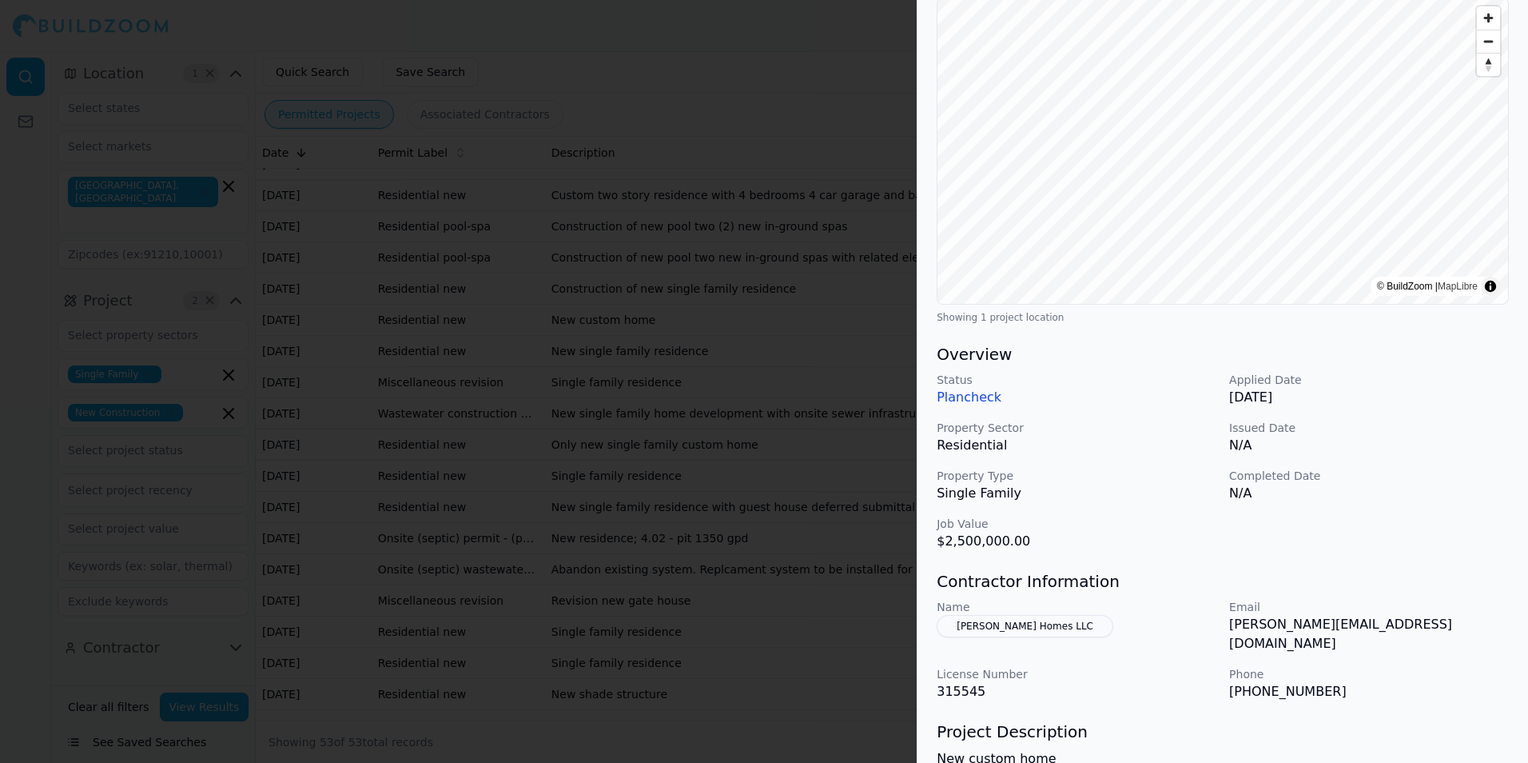
click at [1358, 415] on div "Status Plancheck Applied Date [DATE] Property Sector Residential Issued Date N/…" at bounding box center [1223, 461] width 572 height 179
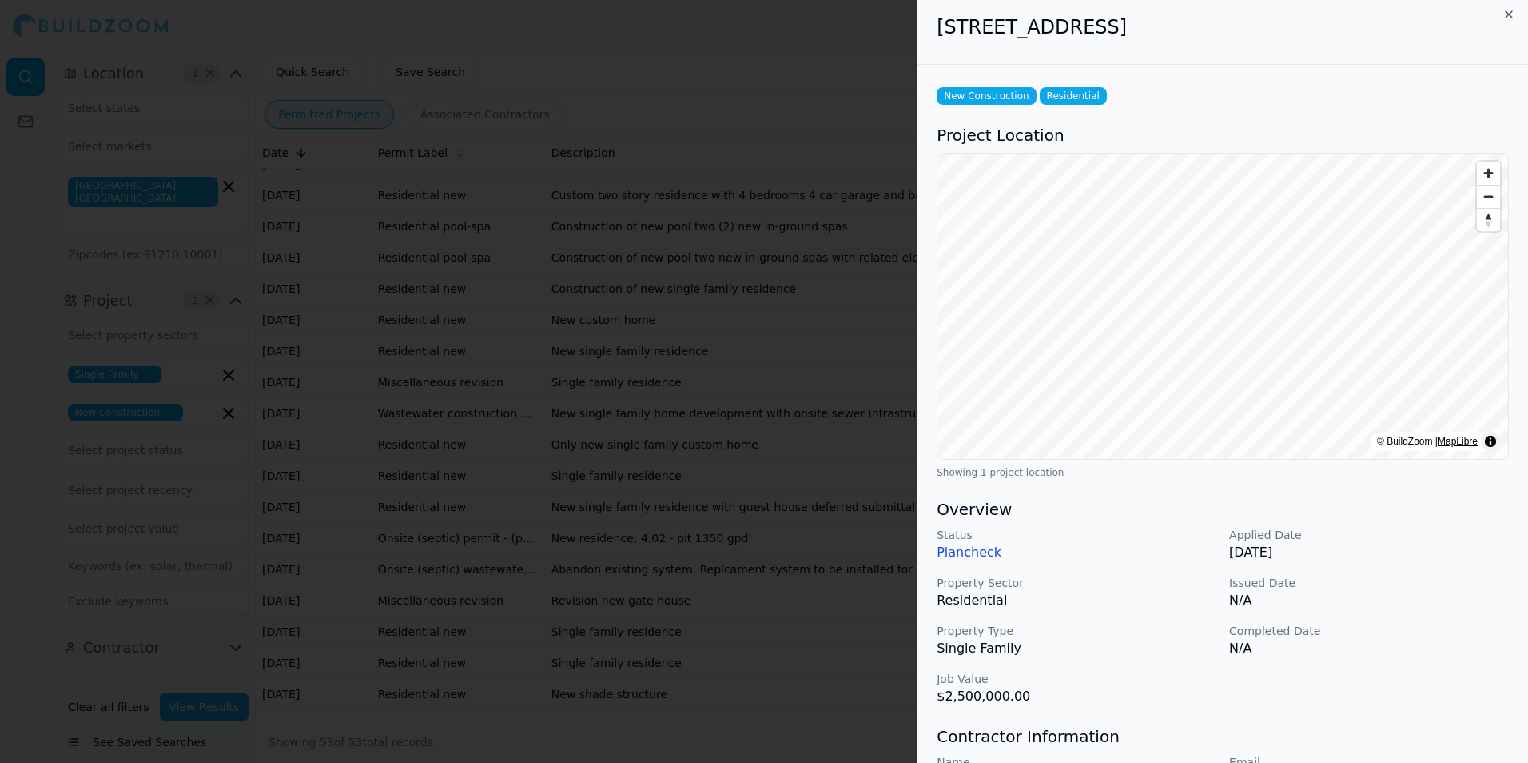
scroll to position [0, 0]
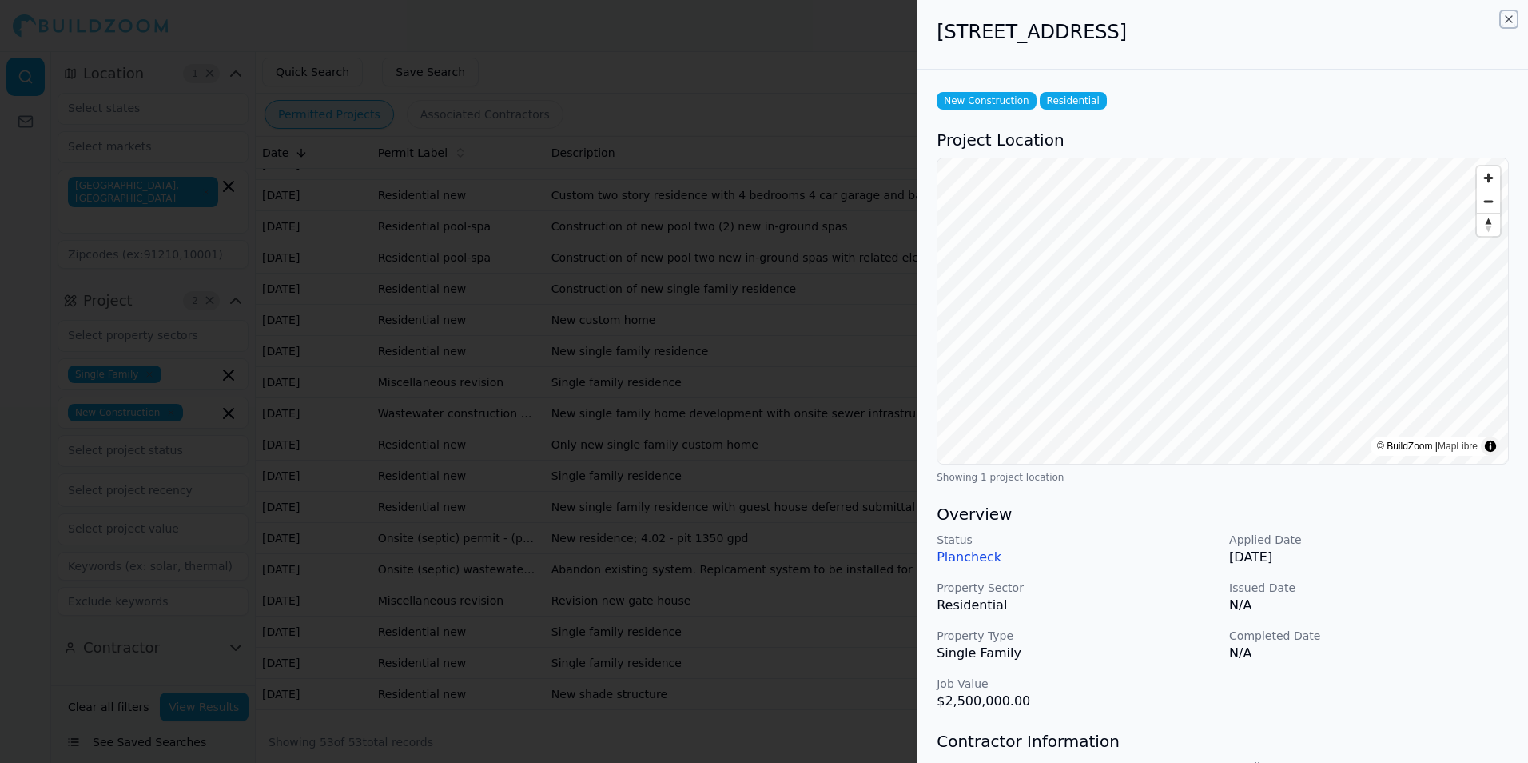
click at [1513, 18] on icon "button" at bounding box center [1509, 19] width 13 height 13
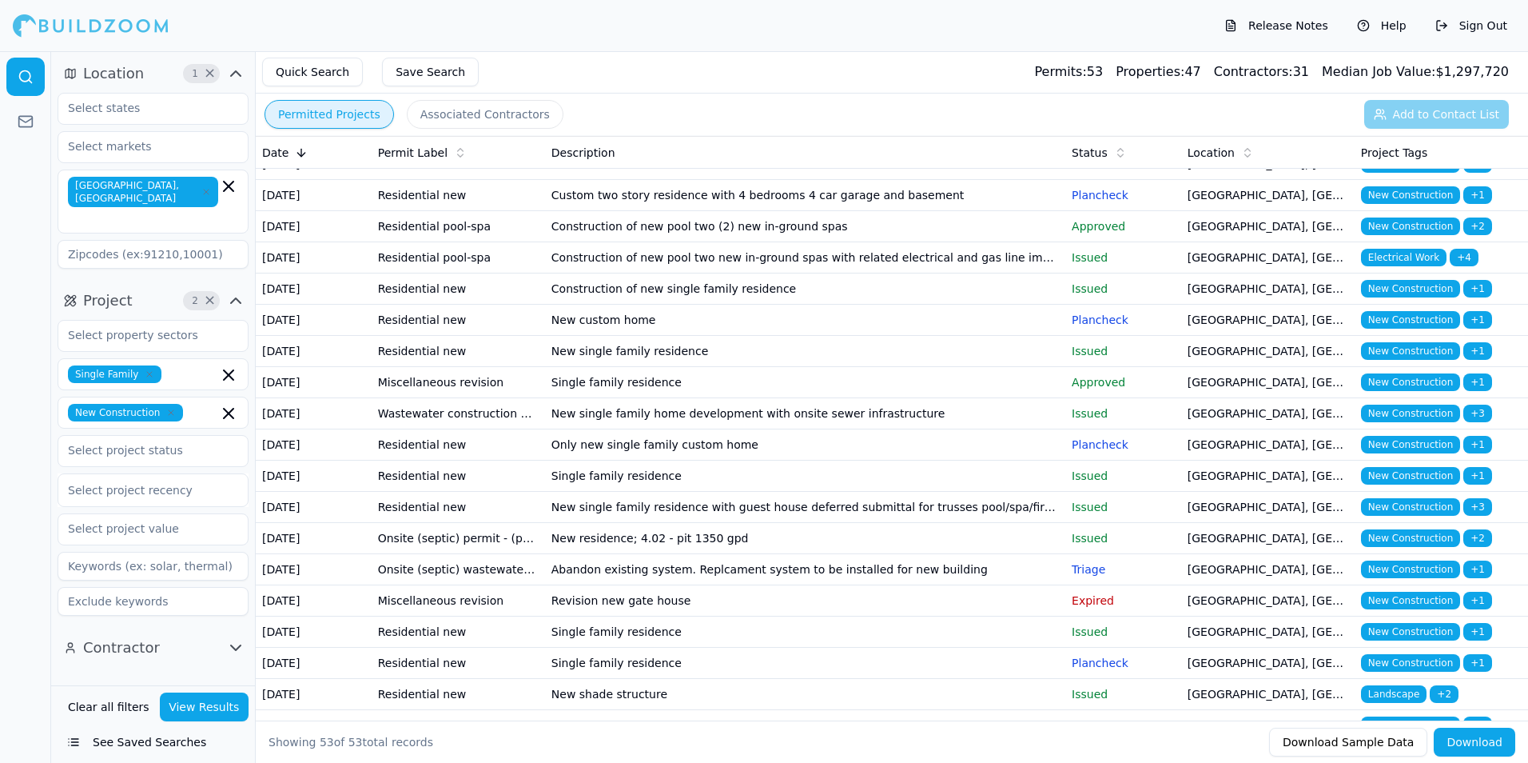
click at [901, 336] on td "New custom home" at bounding box center [805, 320] width 520 height 31
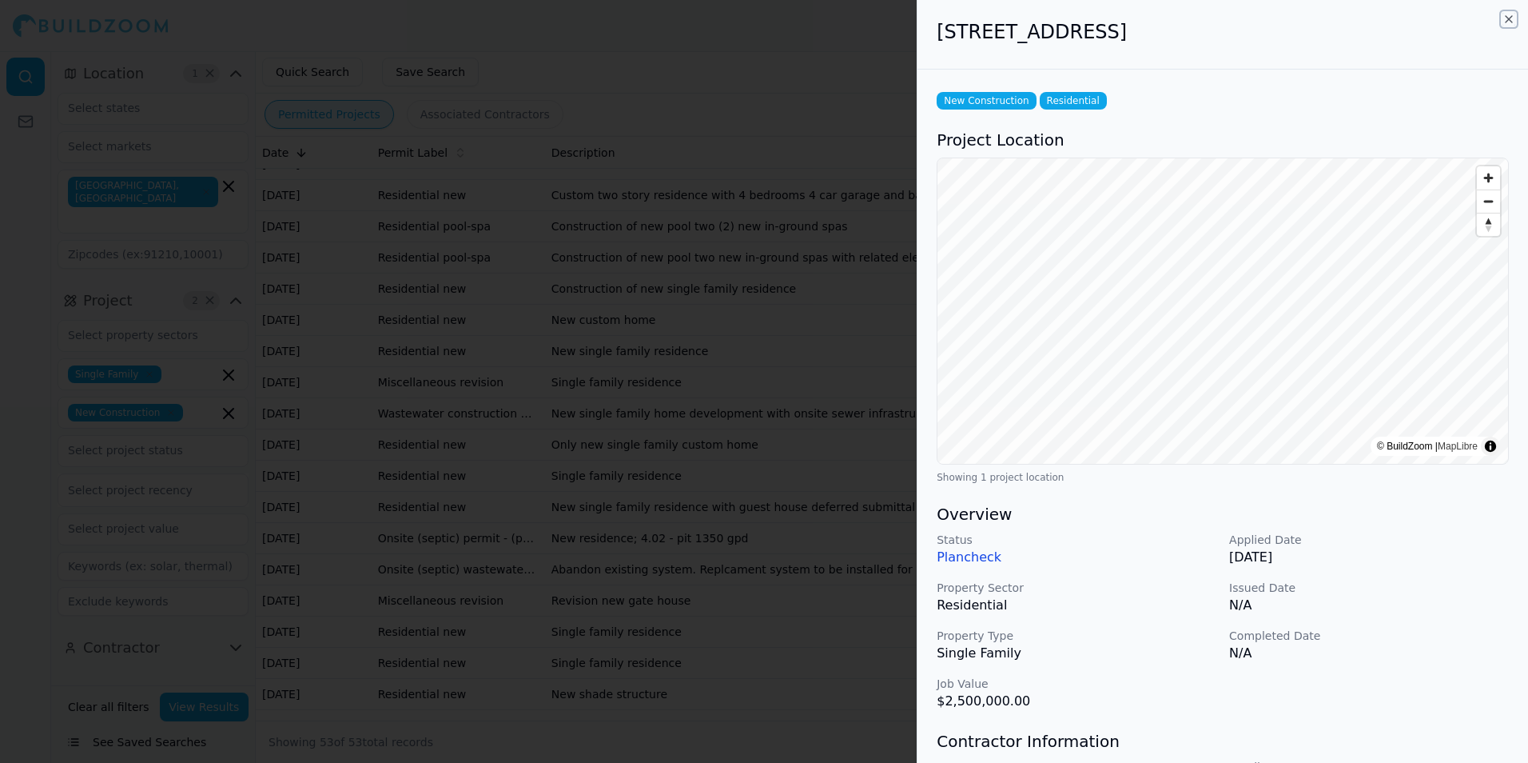
click at [1512, 21] on icon "button" at bounding box center [1509, 19] width 13 height 13
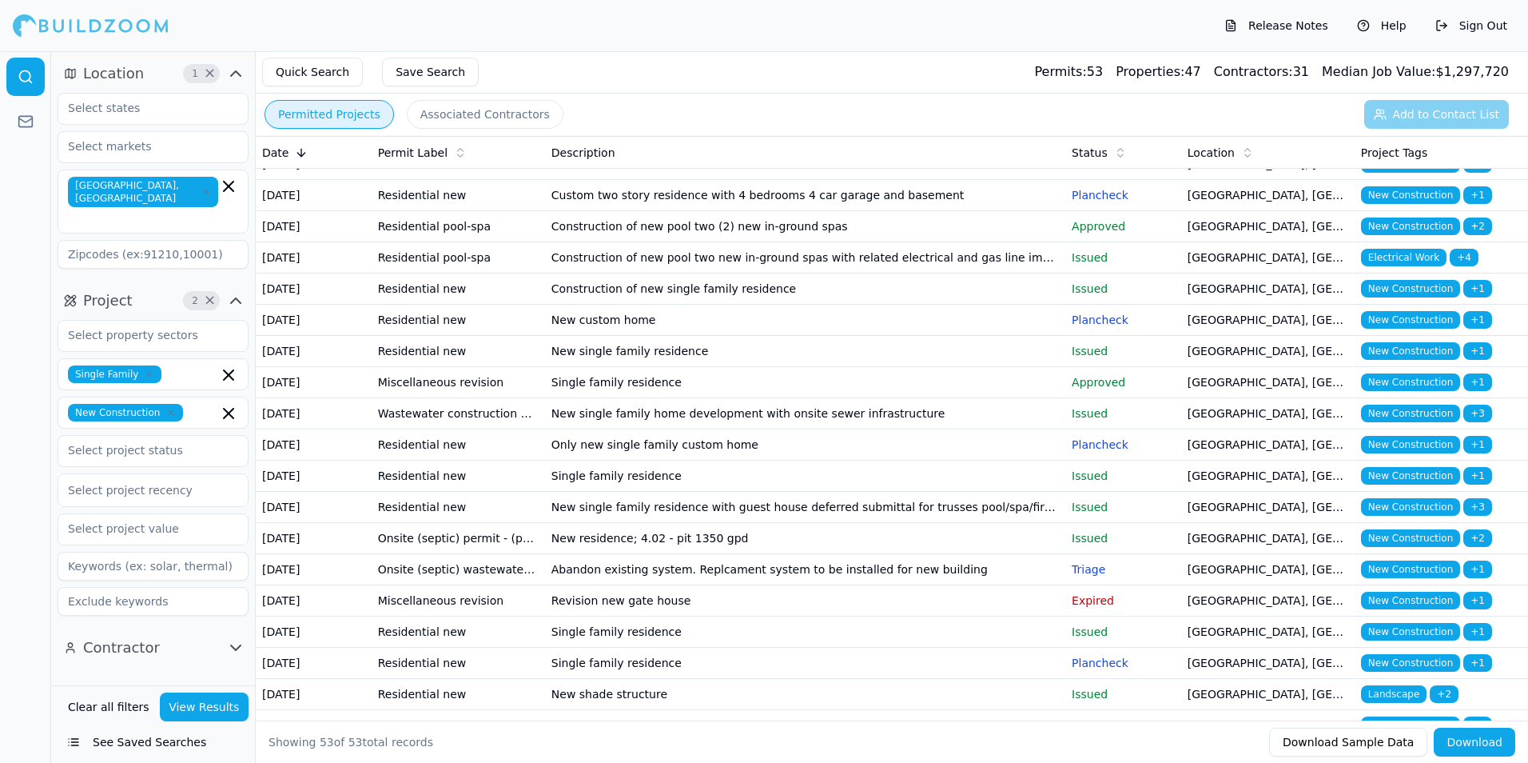
click at [920, 305] on td "Construction of new single family residence" at bounding box center [805, 288] width 520 height 31
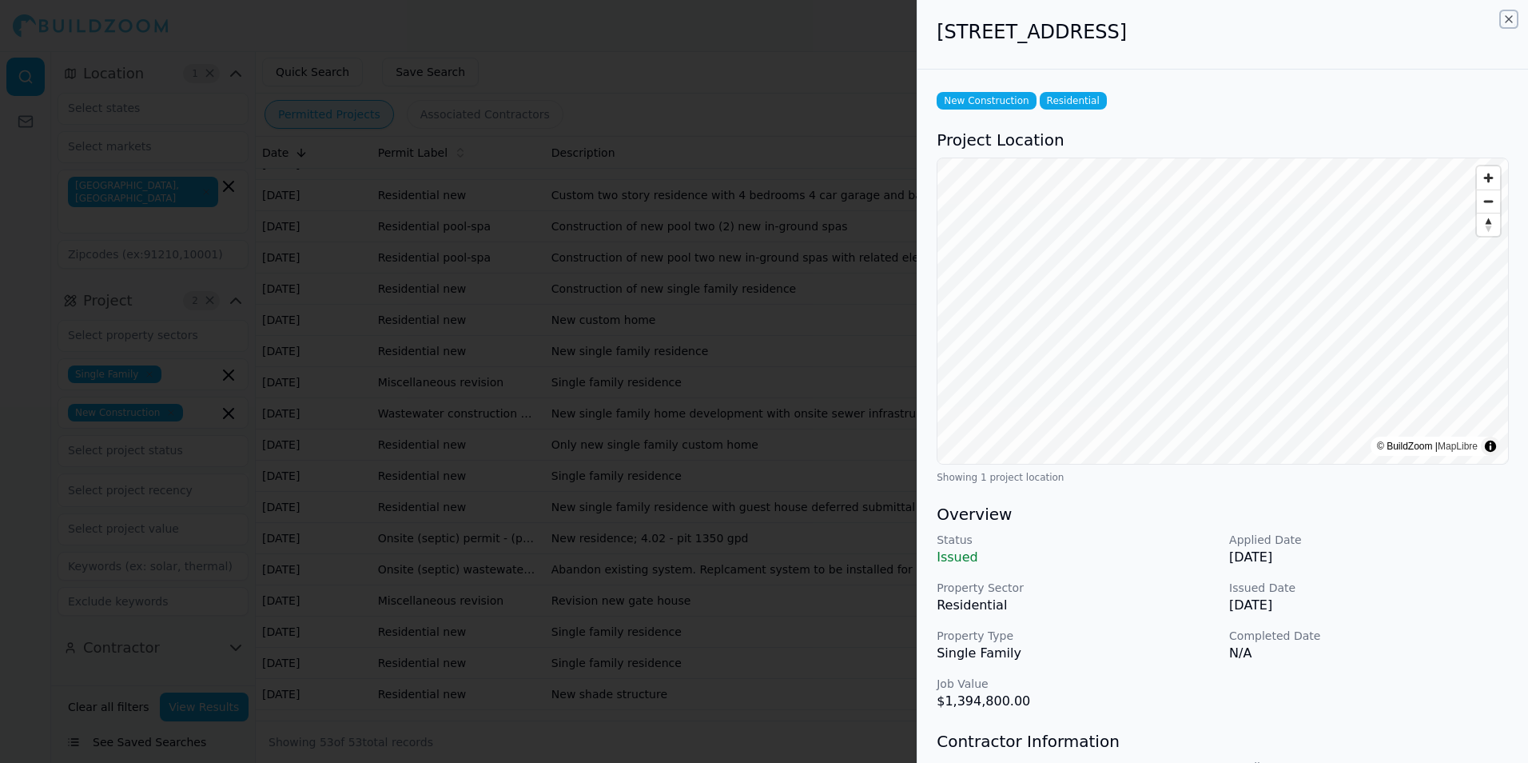
drag, startPoint x: 1509, startPoint y: 16, endPoint x: 1502, endPoint y: 32, distance: 17.5
click at [1509, 16] on icon "button" at bounding box center [1509, 19] width 13 height 13
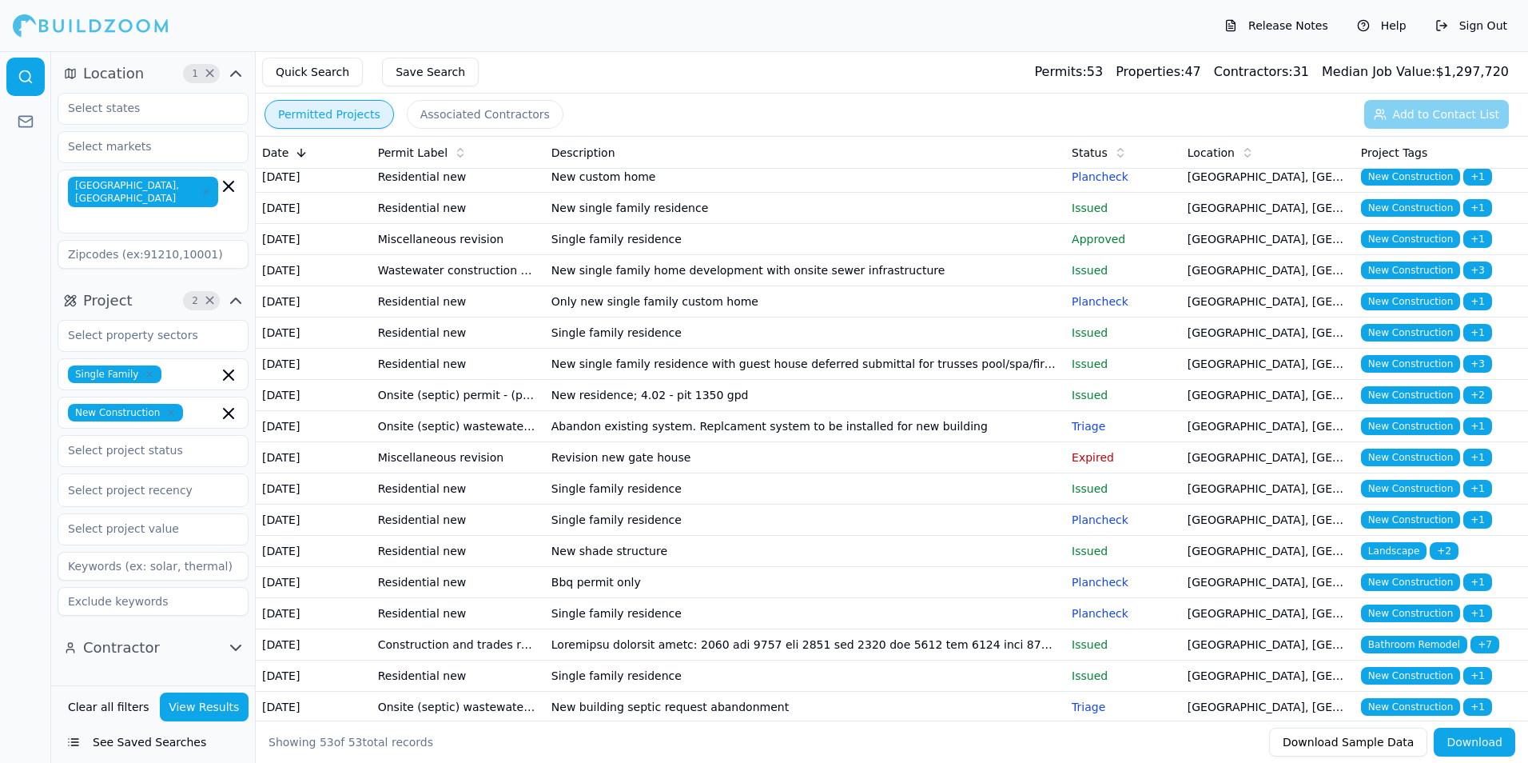
scroll to position [959, 0]
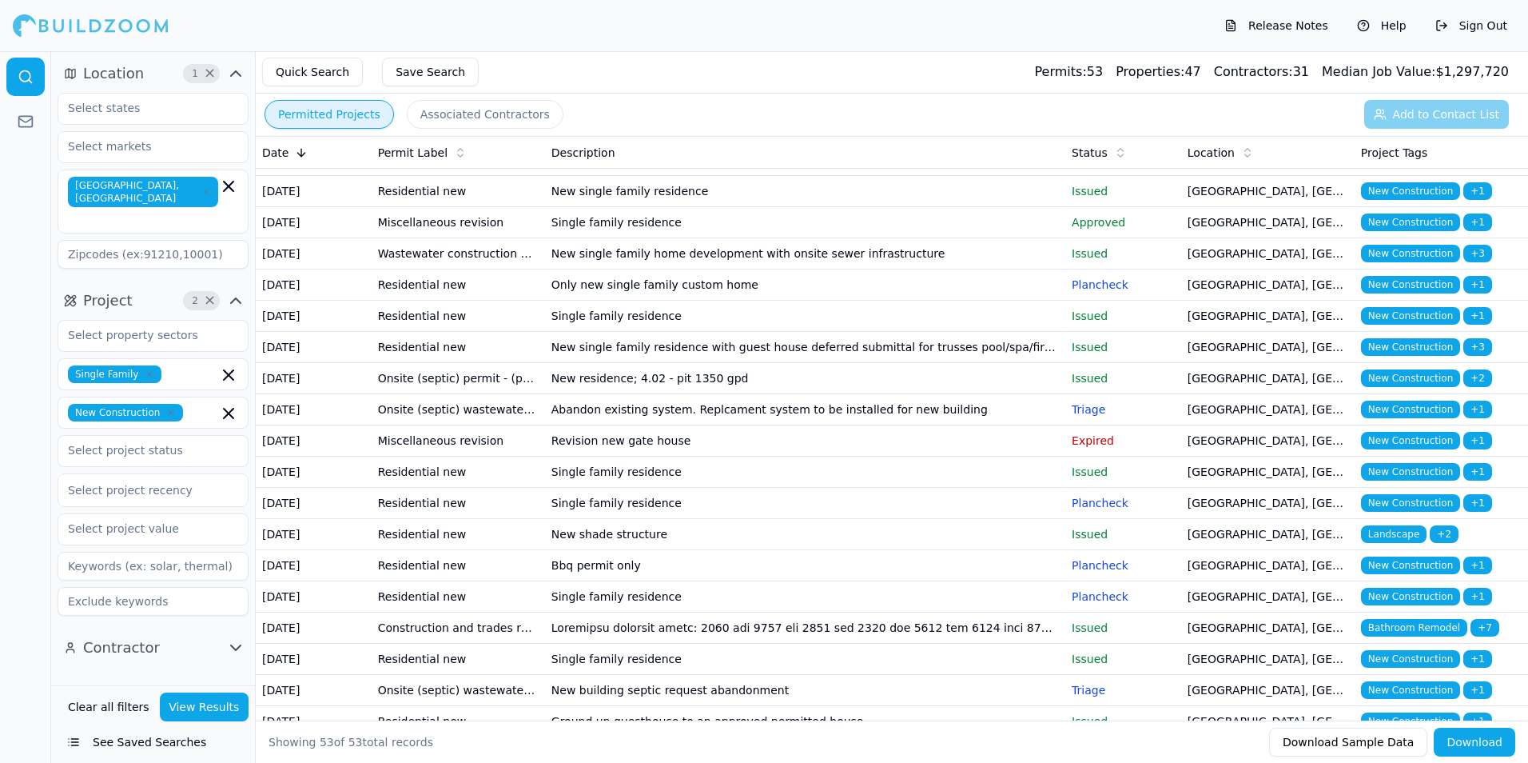
click at [1014, 207] on td "New single family residence" at bounding box center [805, 191] width 520 height 31
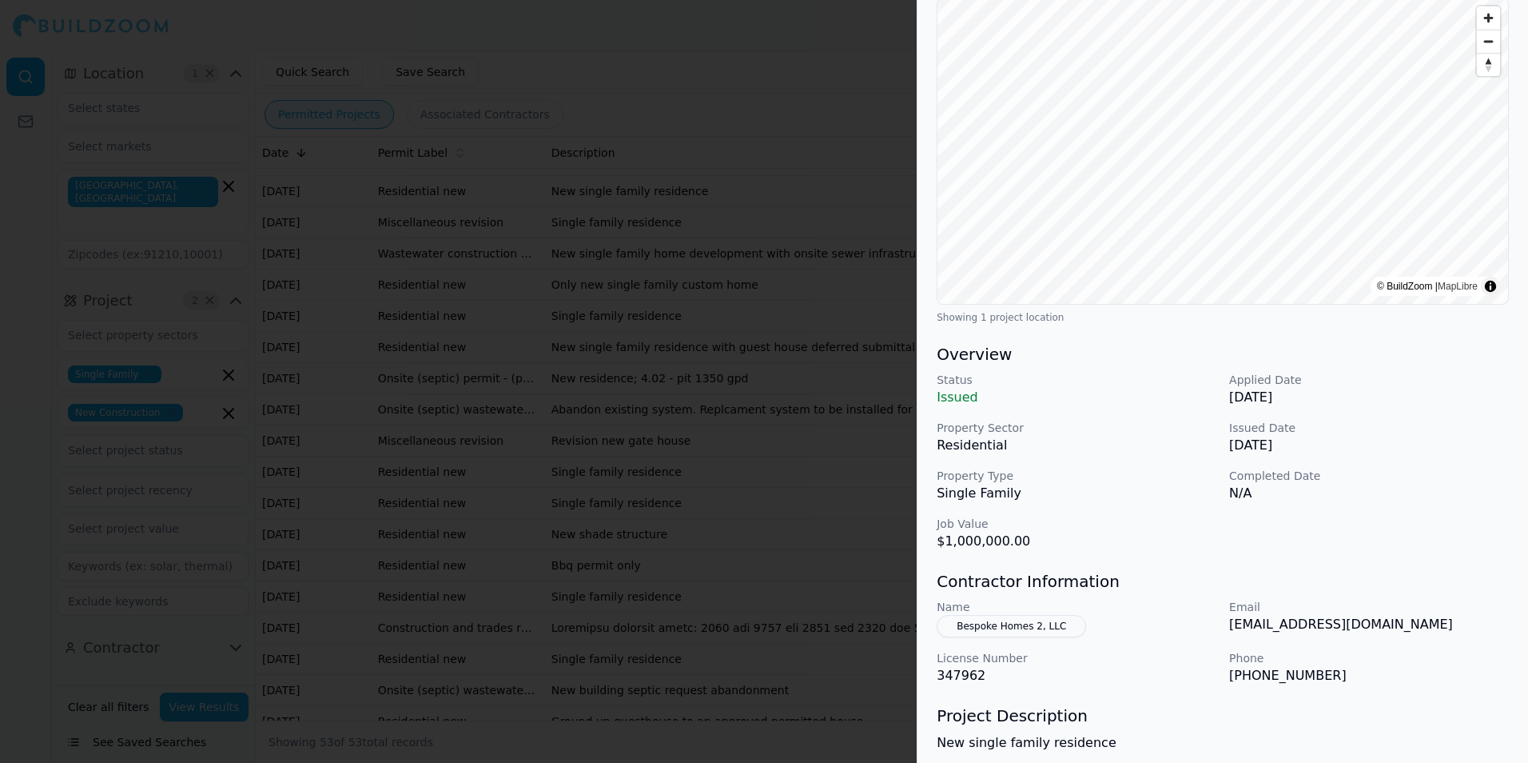
scroll to position [0, 0]
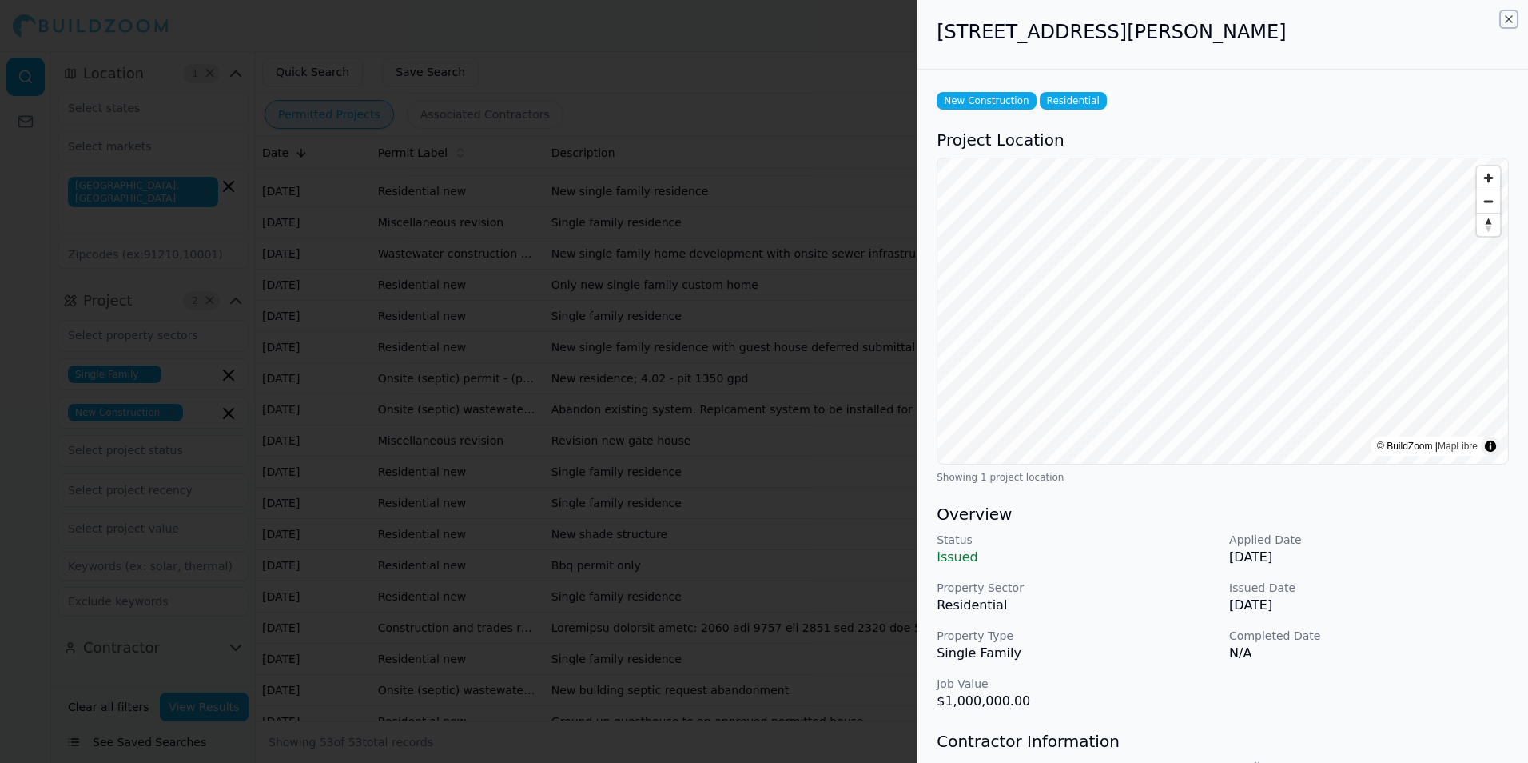
drag, startPoint x: 1508, startPoint y: 24, endPoint x: 1400, endPoint y: 125, distance: 148.2
click at [1508, 24] on icon "button" at bounding box center [1509, 19] width 13 height 13
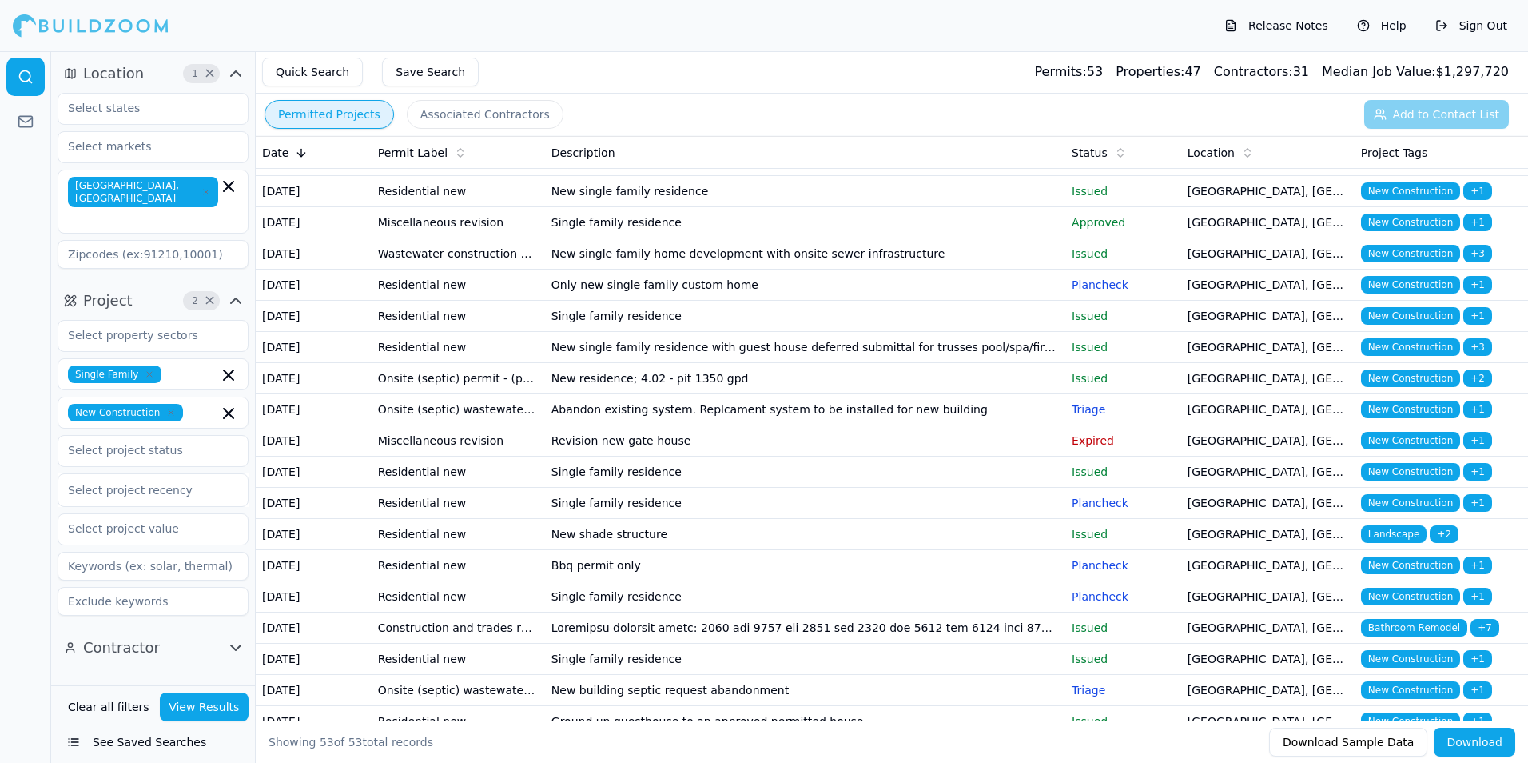
click at [969, 269] on td "New single family home development with onsite sewer infrastructure" at bounding box center [805, 253] width 520 height 31
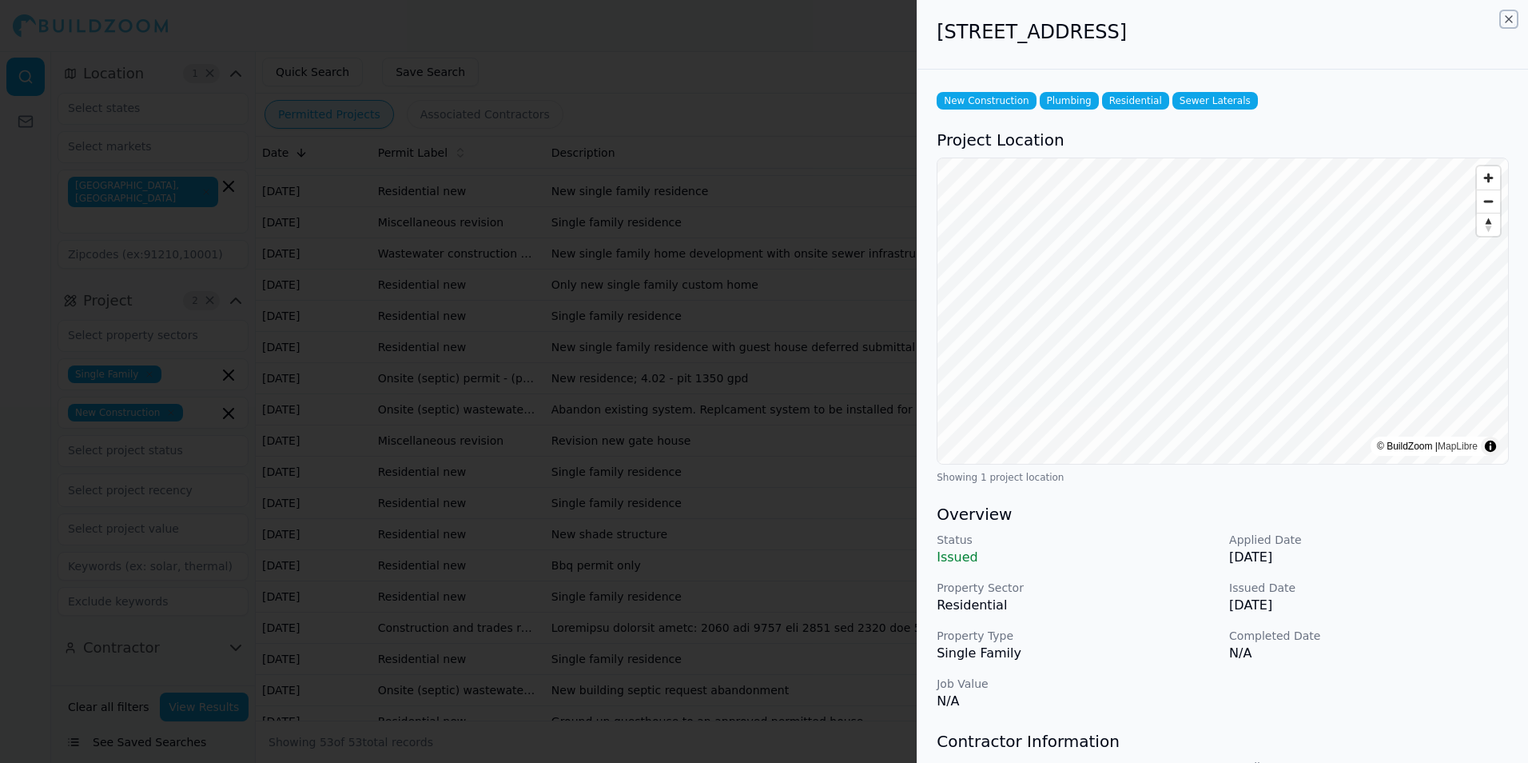
click at [1511, 21] on icon "button" at bounding box center [1509, 19] width 6 height 6
